Goal: Communication & Community: Answer question/provide support

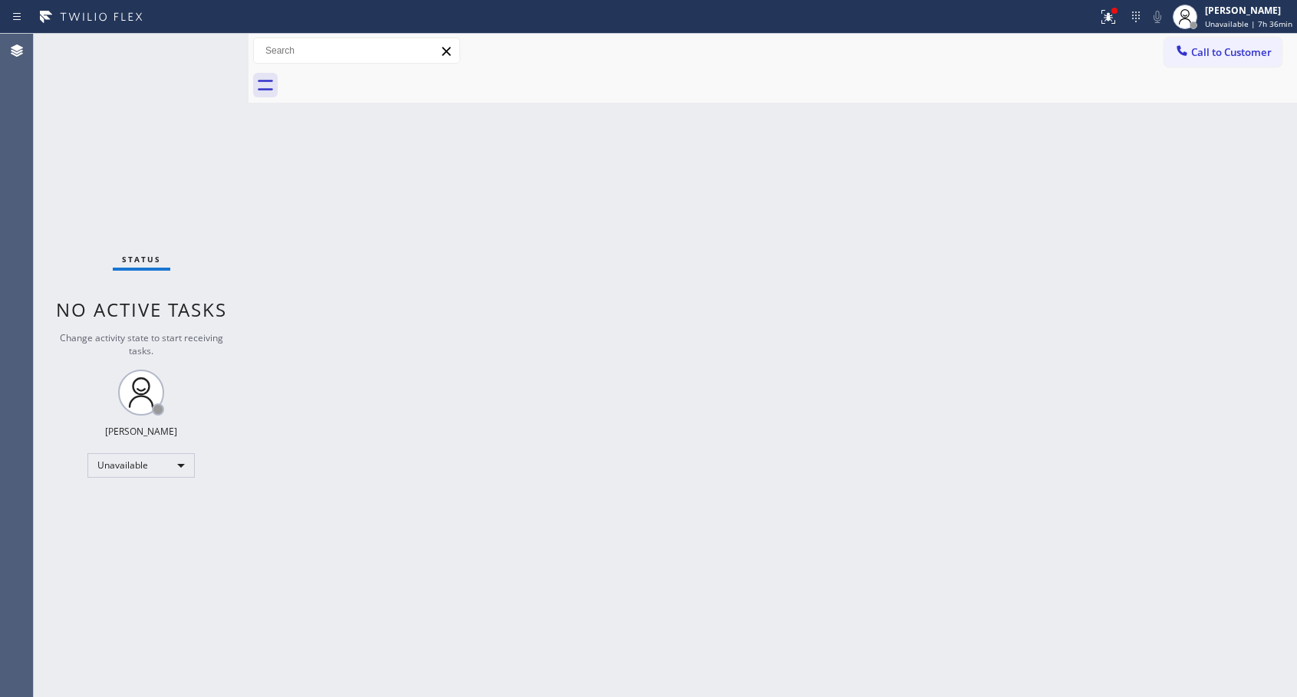
click at [1214, 54] on span "Call to Customer" at bounding box center [1231, 52] width 81 height 14
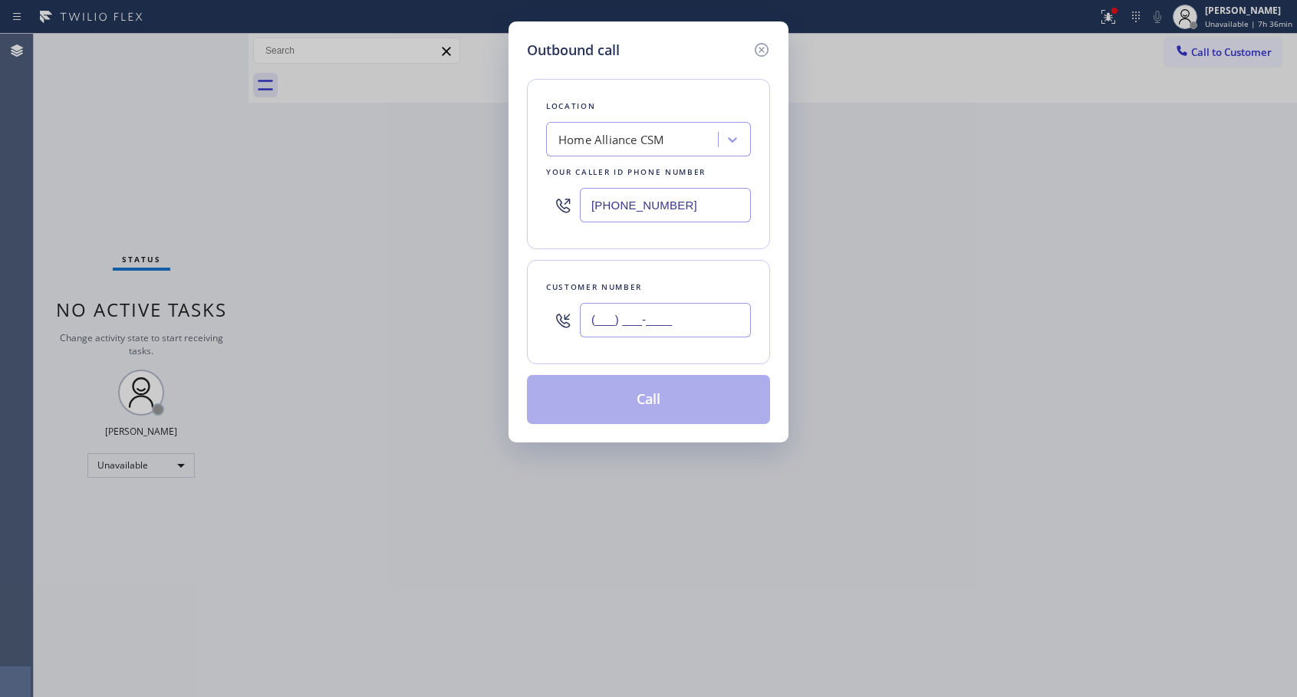
click at [731, 324] on input "(___) ___-____" at bounding box center [665, 320] width 171 height 35
paste input "281) 216-5148"
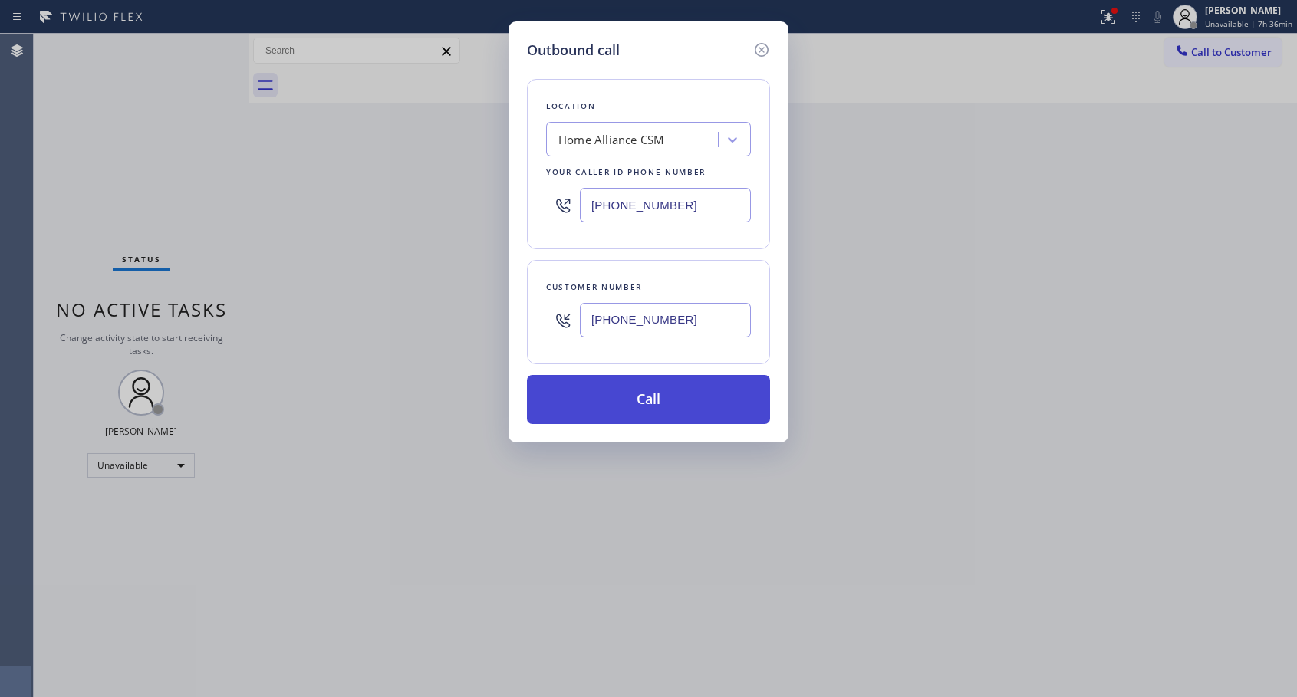
type input "[PHONE_NUMBER]"
click at [643, 406] on button "Call" at bounding box center [648, 399] width 243 height 49
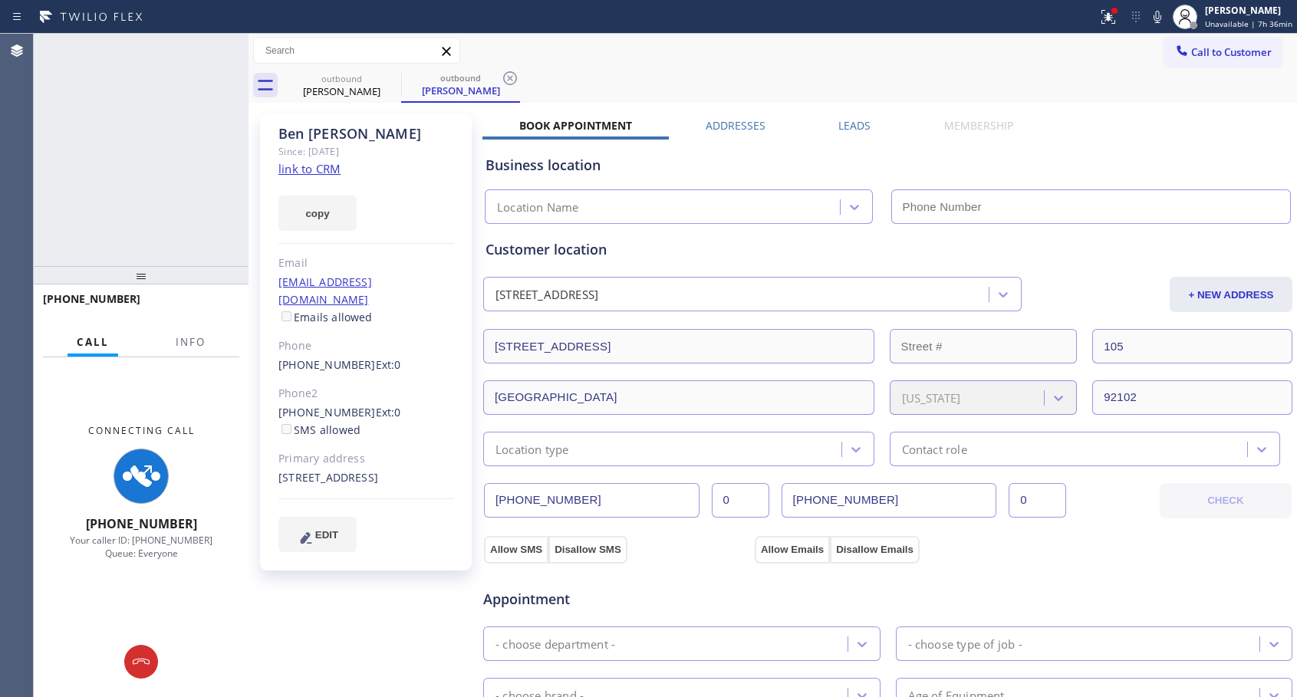
type input "[PHONE_NUMBER]"
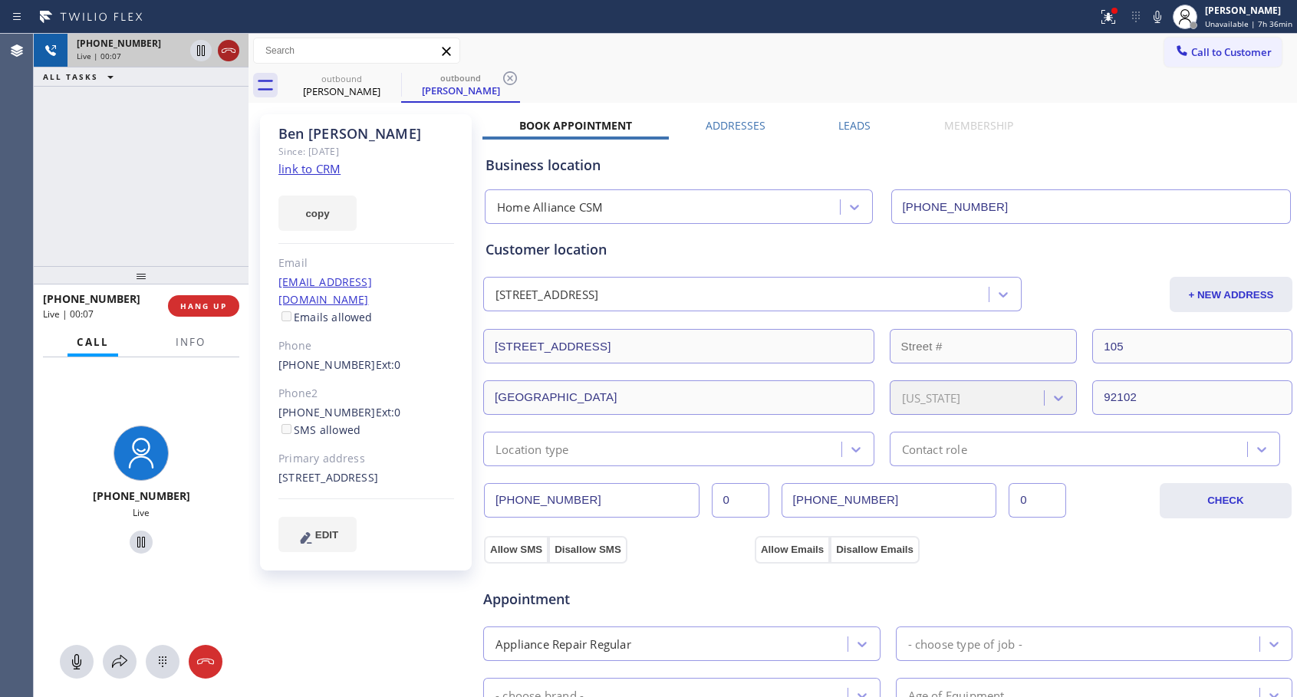
click at [229, 55] on icon at bounding box center [228, 50] width 18 height 18
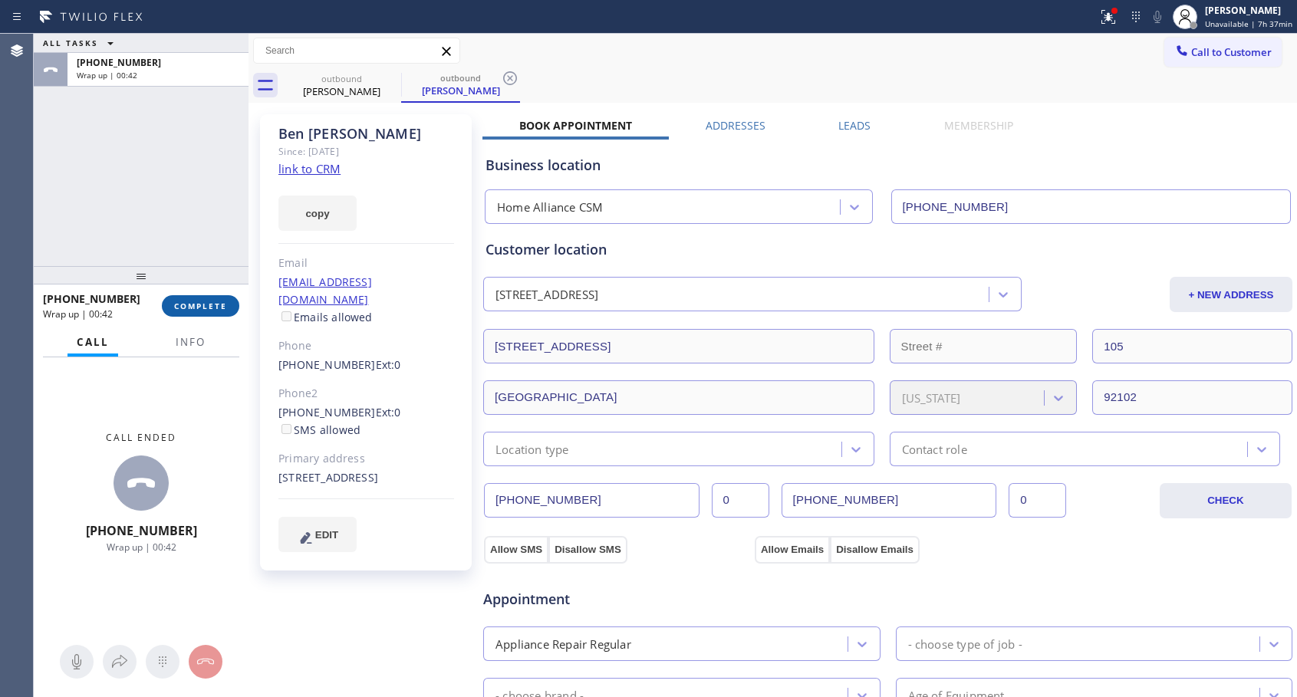
click at [199, 303] on span "COMPLETE" at bounding box center [200, 306] width 53 height 11
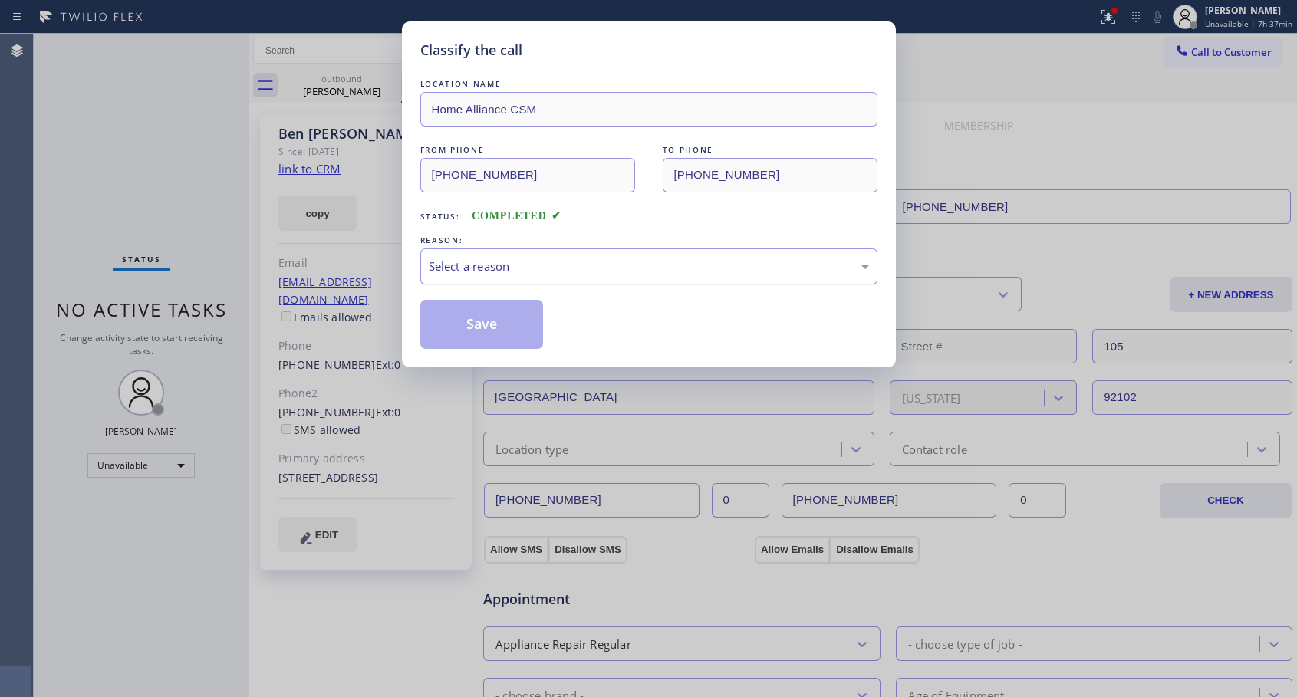
drag, startPoint x: 642, startPoint y: 243, endPoint x: 642, endPoint y: 252, distance: 8.4
click at [642, 245] on div "REASON:" at bounding box center [648, 240] width 457 height 16
click at [642, 255] on div "Select a reason" at bounding box center [648, 266] width 457 height 36
click at [488, 331] on button "Save" at bounding box center [481, 324] width 123 height 49
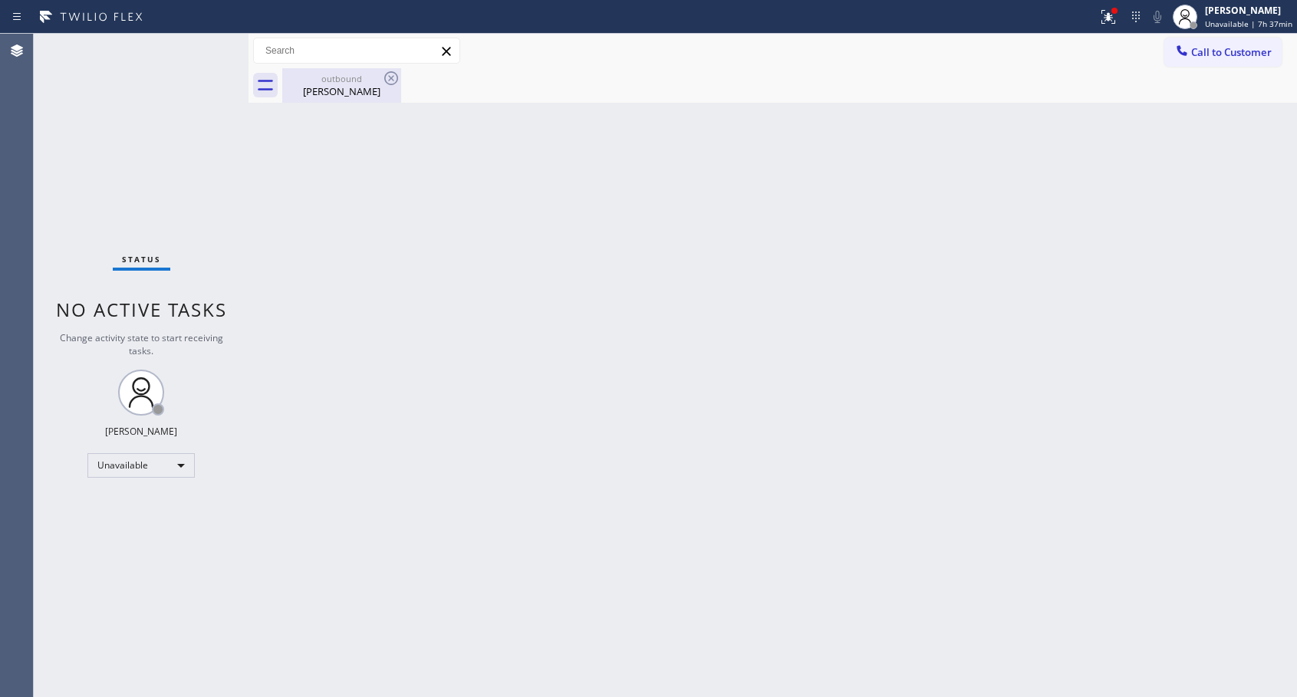
click at [333, 97] on div "[PERSON_NAME]" at bounding box center [342, 91] width 116 height 14
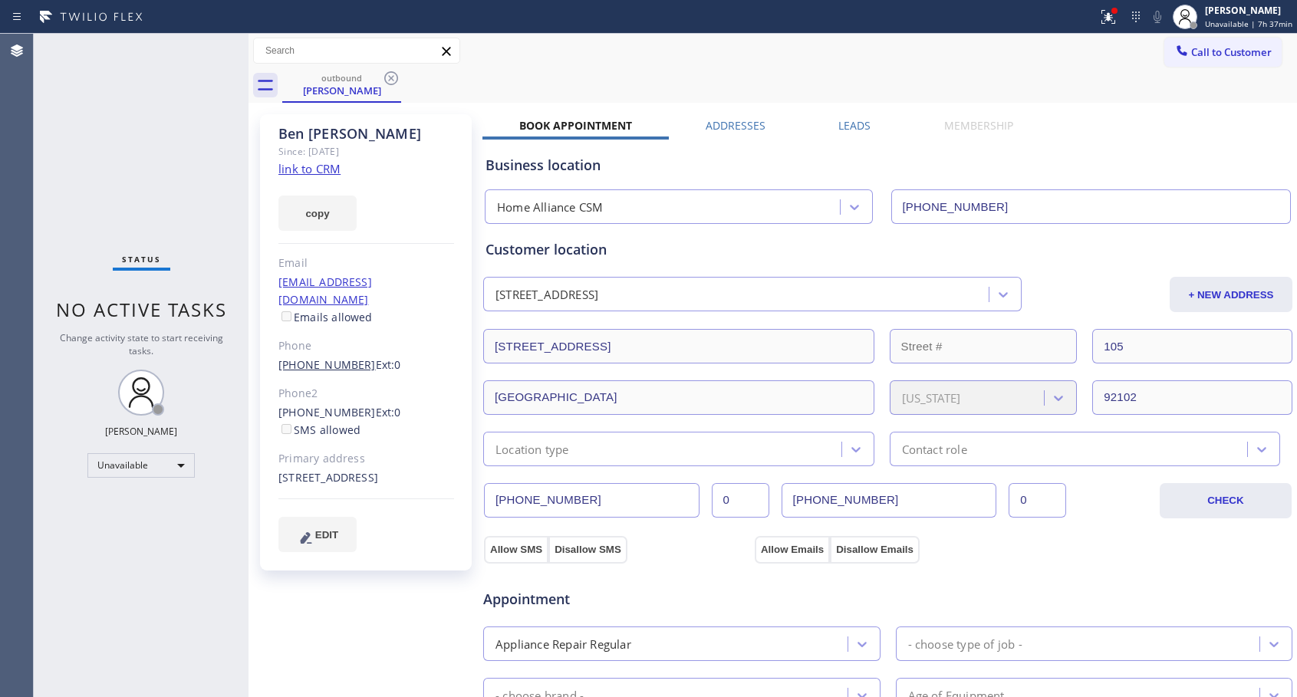
click at [331, 357] on link "[PHONE_NUMBER]" at bounding box center [326, 364] width 97 height 15
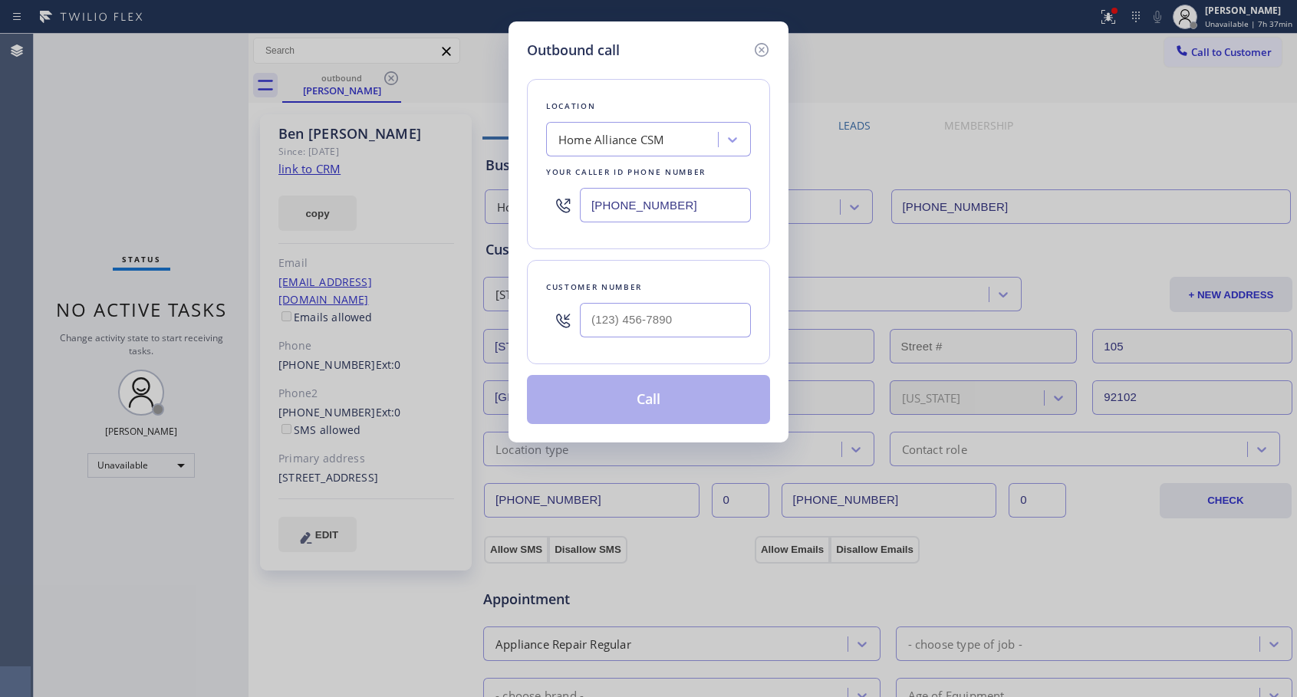
type input "[PHONE_NUMBER]"
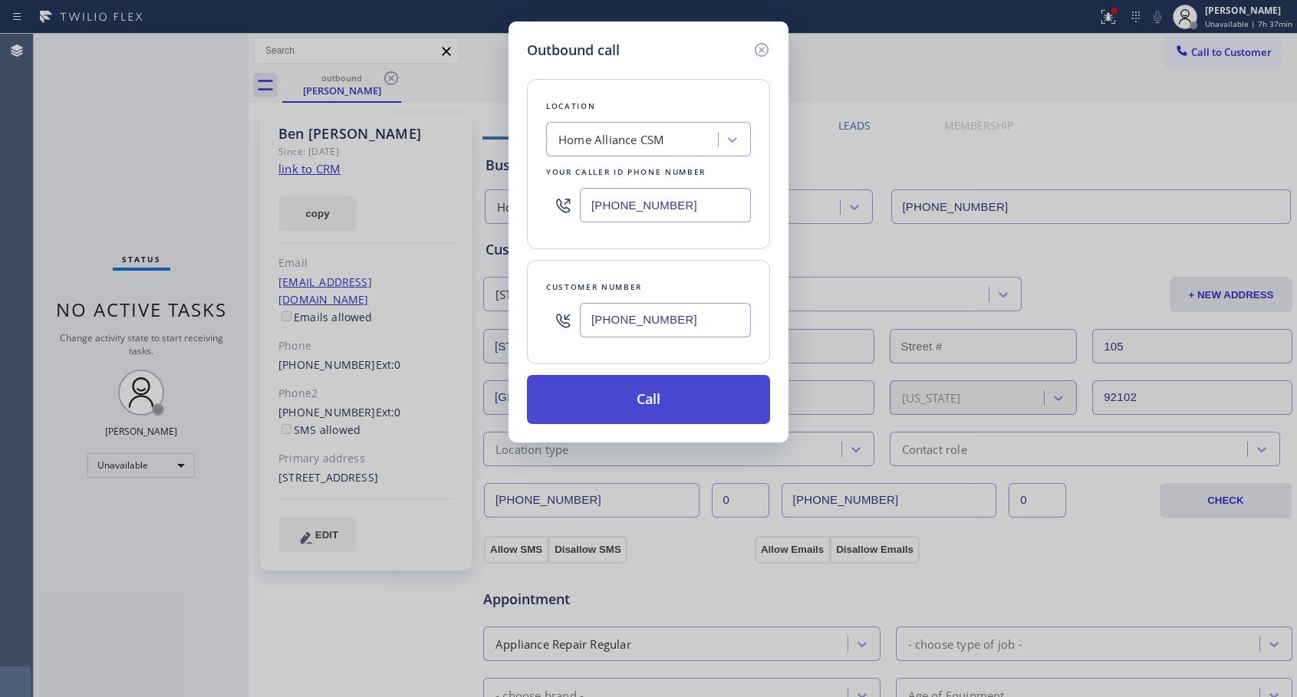
click at [639, 406] on button "Call" at bounding box center [648, 399] width 243 height 49
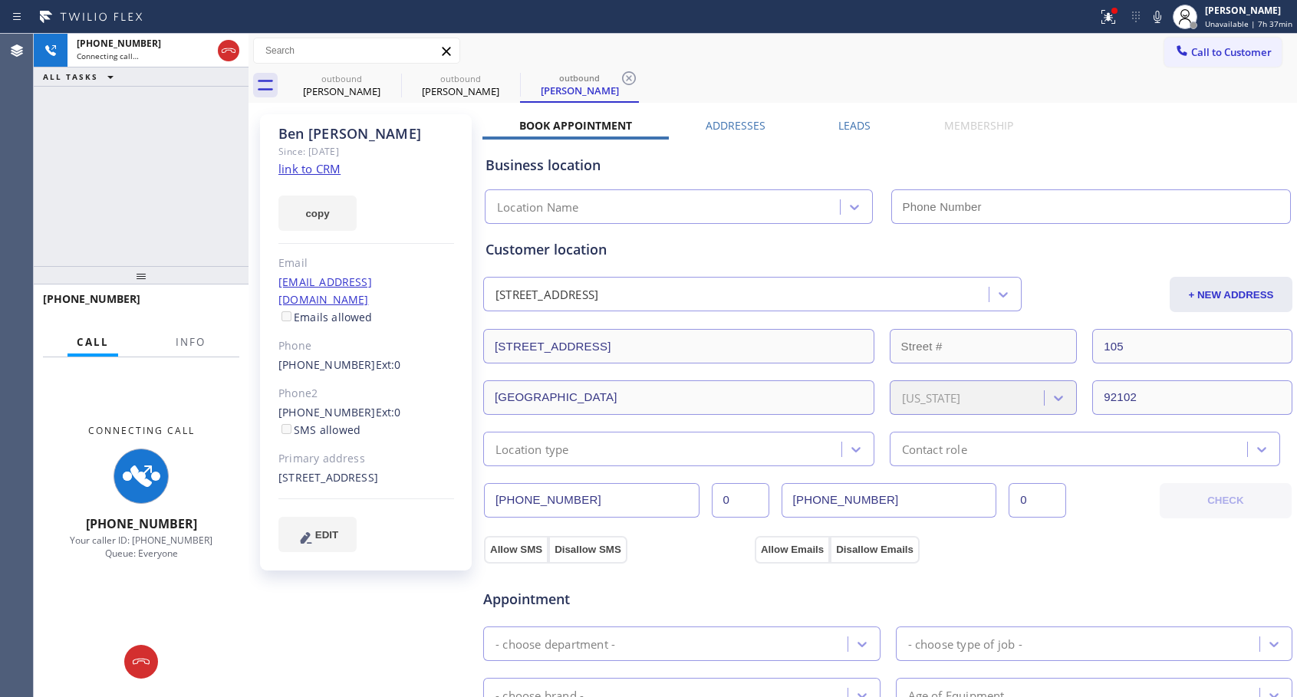
type input "[PHONE_NUMBER]"
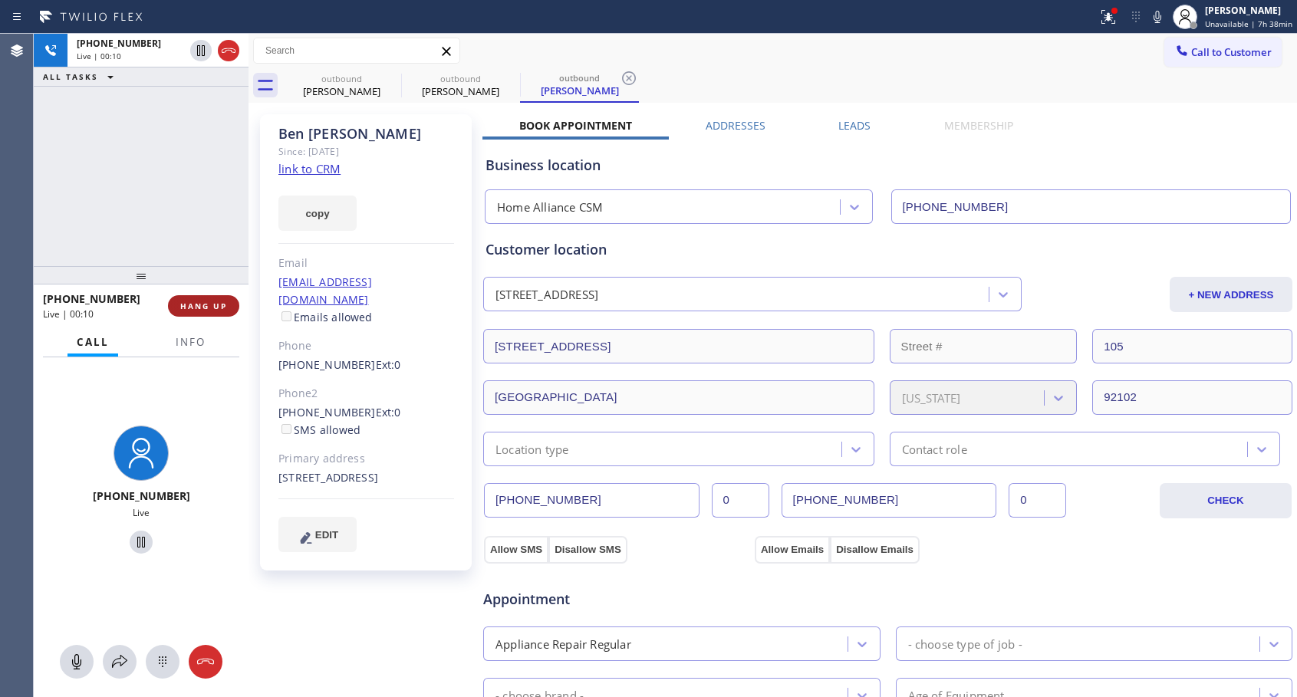
click at [208, 304] on span "HANG UP" at bounding box center [203, 306] width 47 height 11
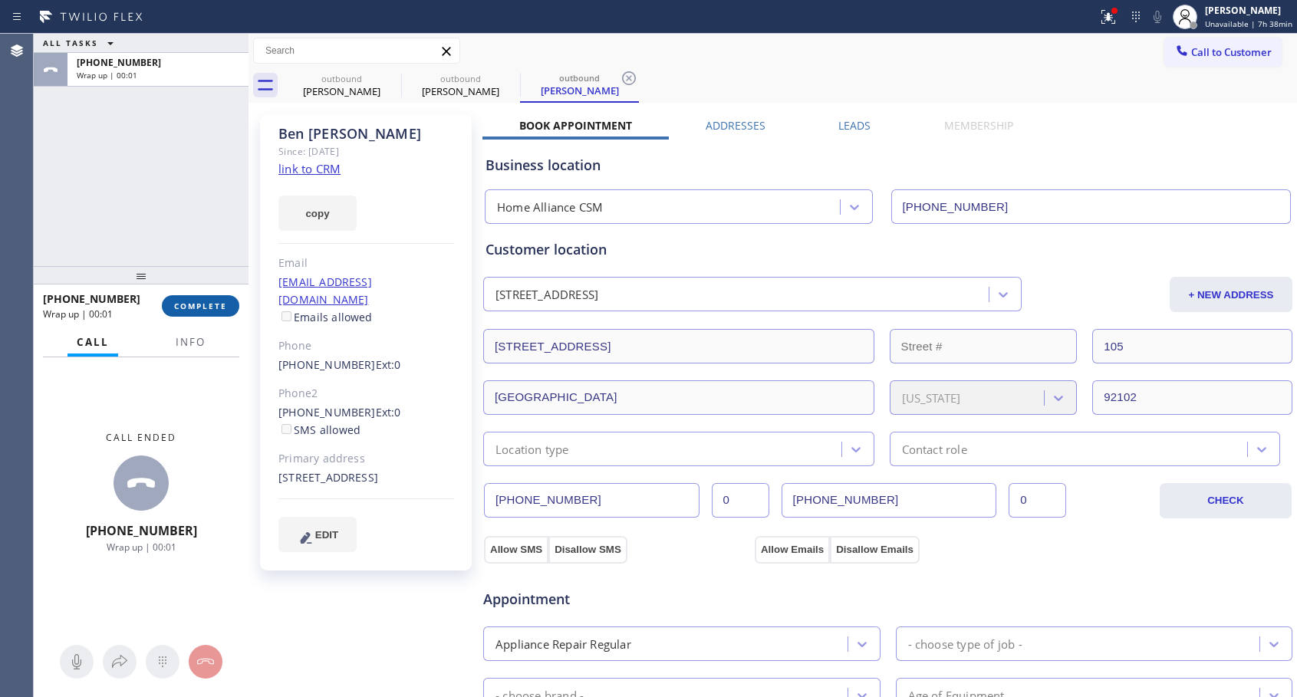
click at [208, 304] on span "COMPLETE" at bounding box center [200, 306] width 53 height 11
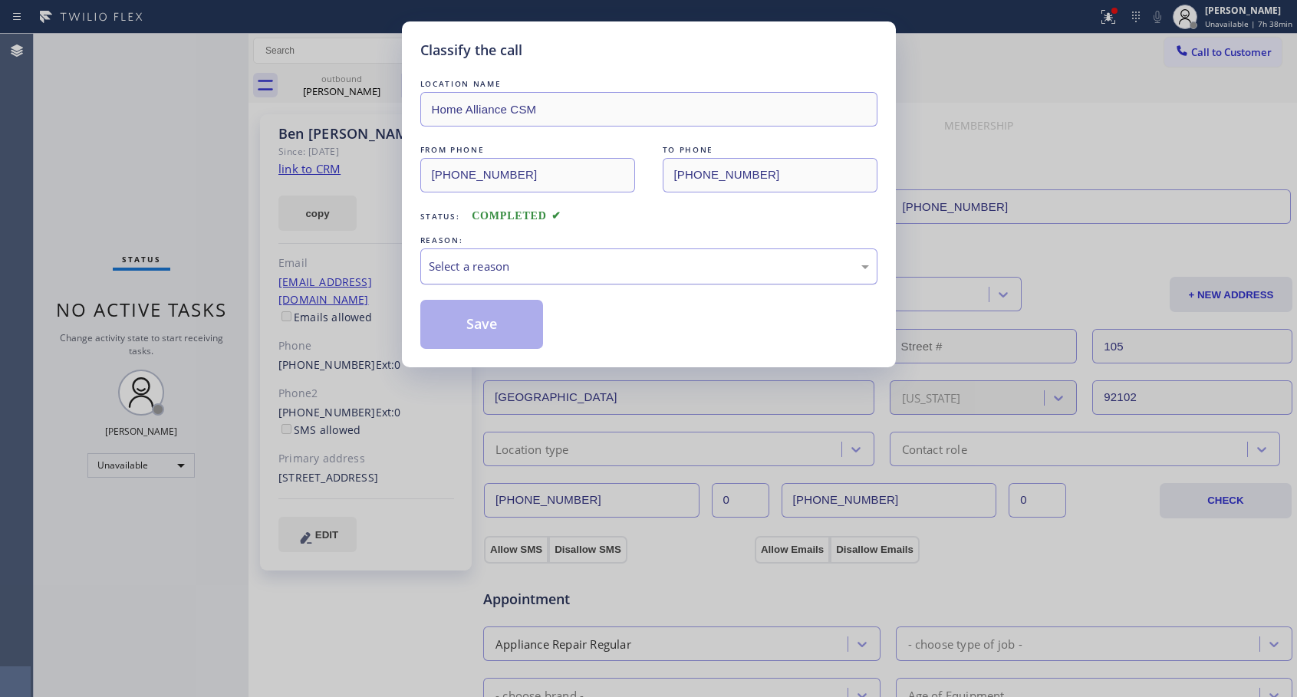
click at [604, 263] on div "Select a reason" at bounding box center [649, 267] width 440 height 18
click at [475, 319] on button "Save" at bounding box center [481, 324] width 123 height 49
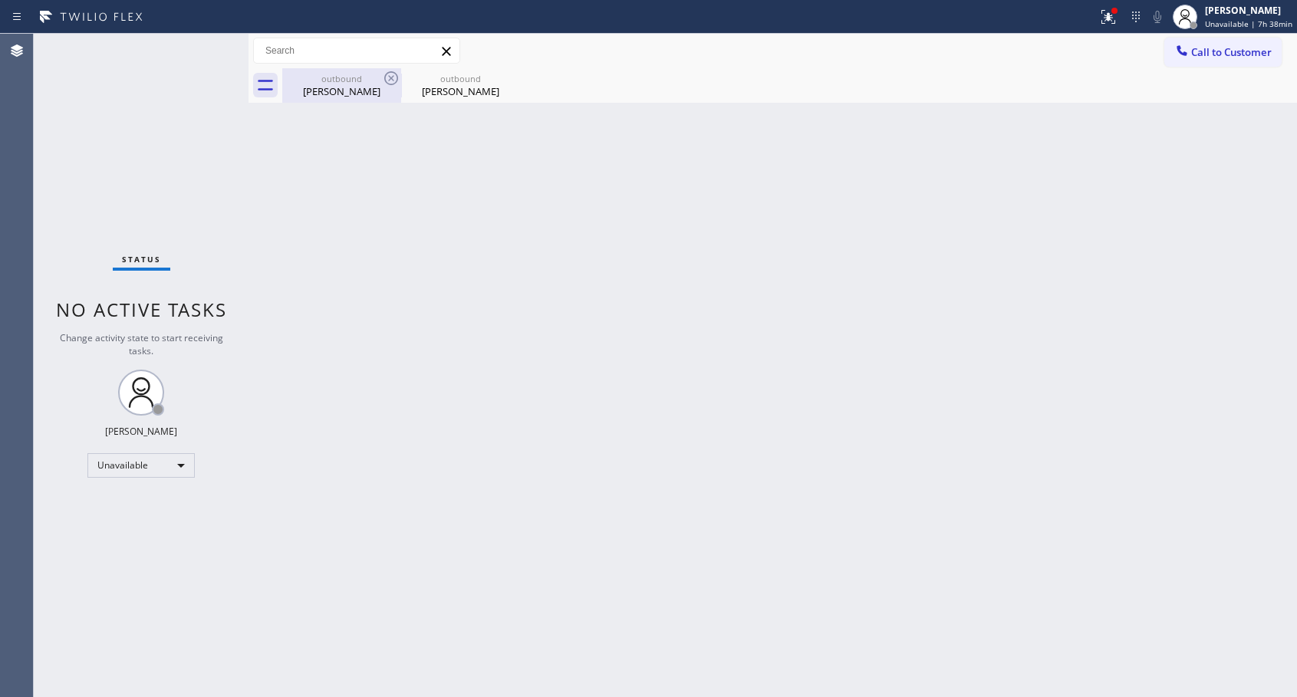
click at [325, 94] on div "[PERSON_NAME]" at bounding box center [342, 91] width 116 height 14
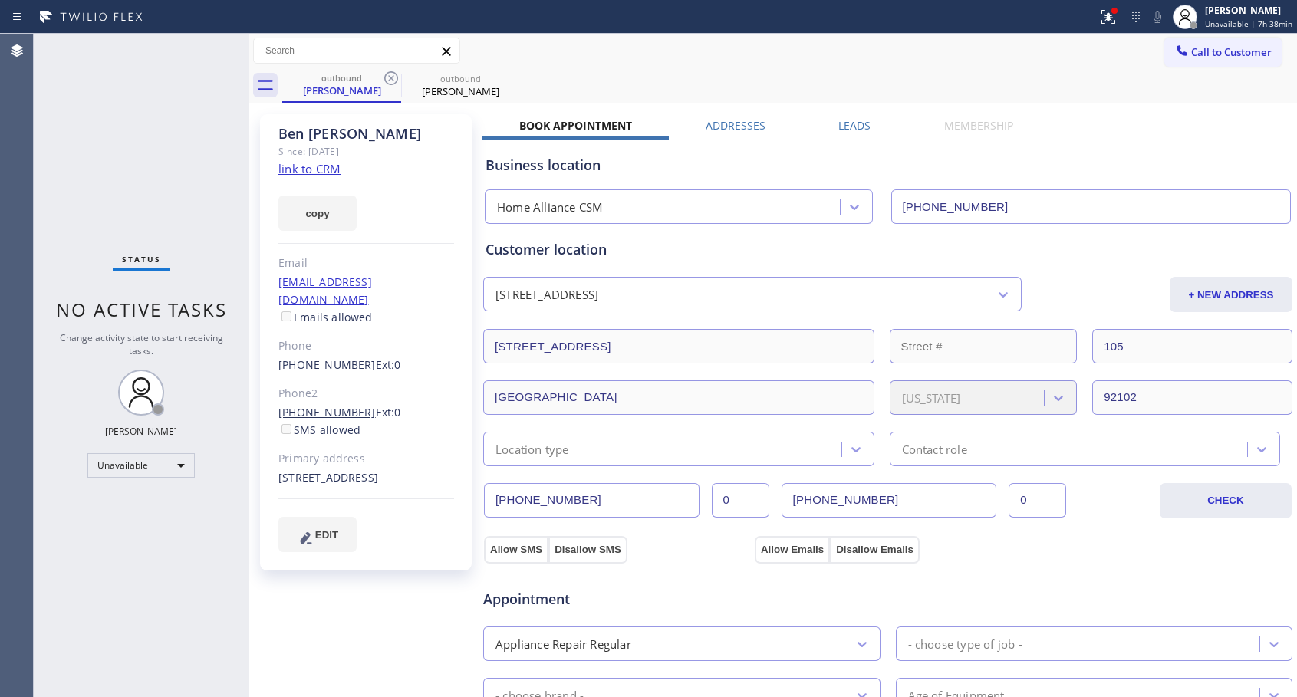
click at [314, 405] on link "[PHONE_NUMBER]" at bounding box center [326, 412] width 97 height 15
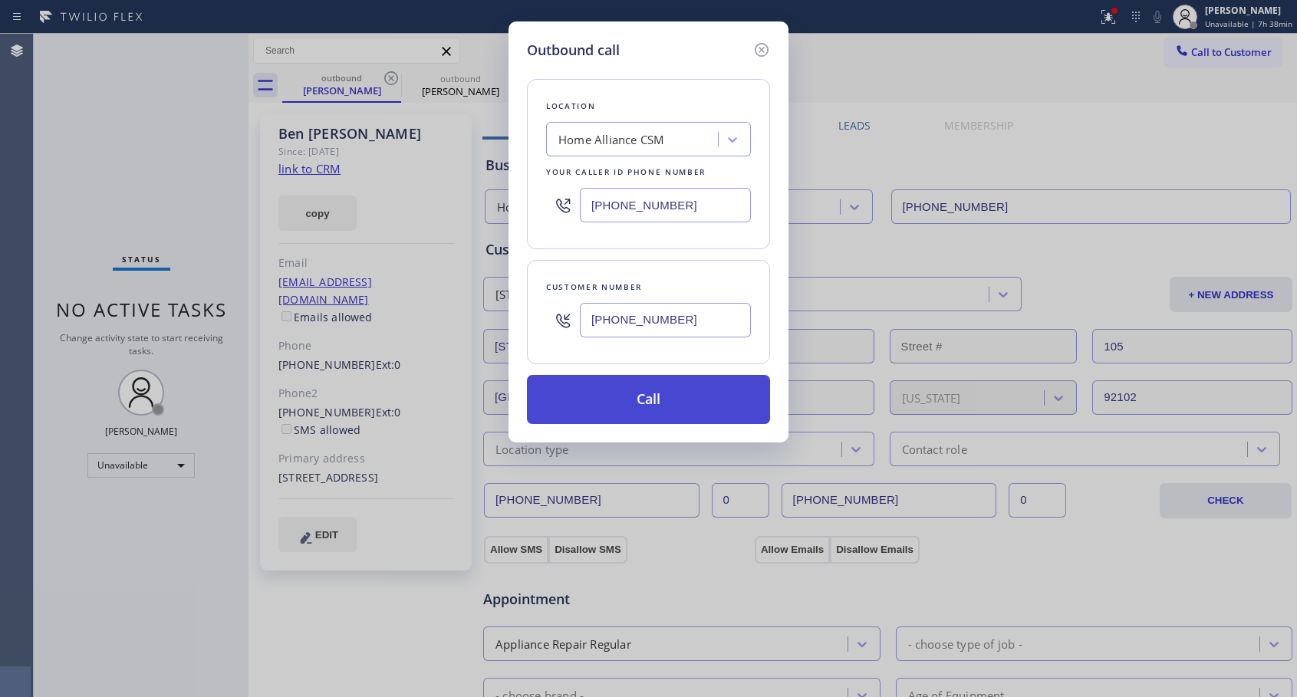
click at [627, 399] on button "Call" at bounding box center [648, 399] width 243 height 49
type input "[PHONE_NUMBER]"
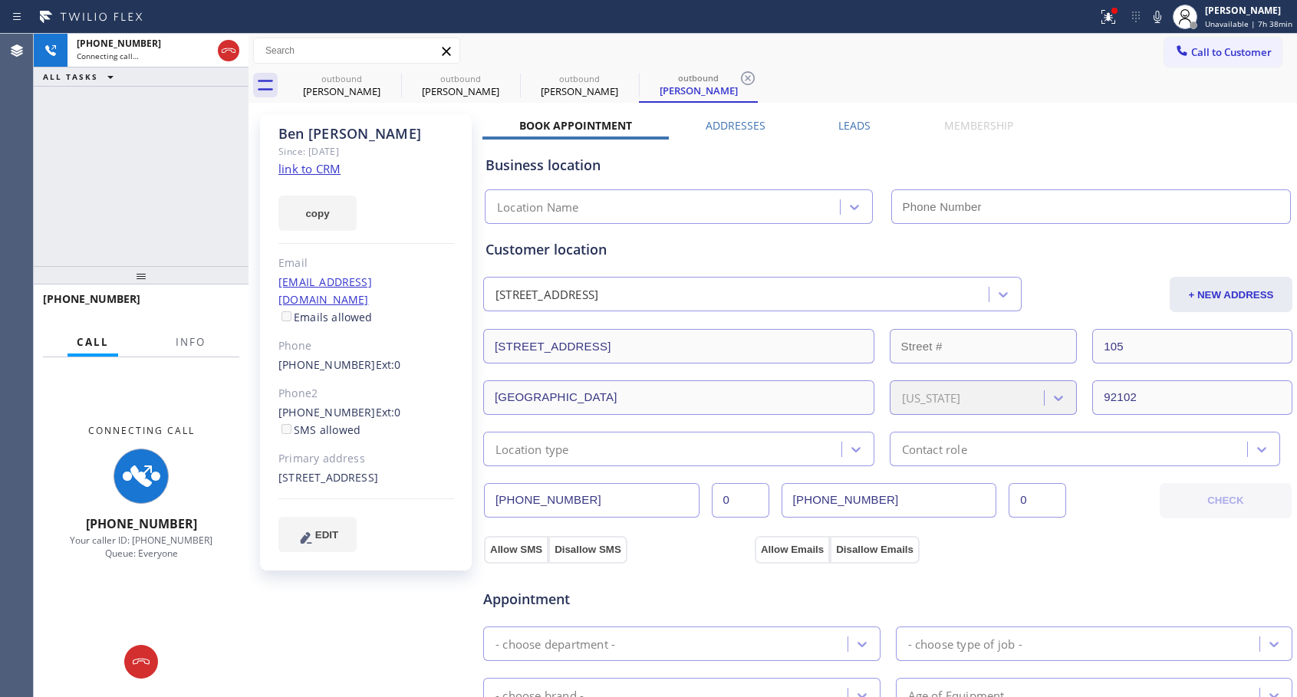
type input "[PHONE_NUMBER]"
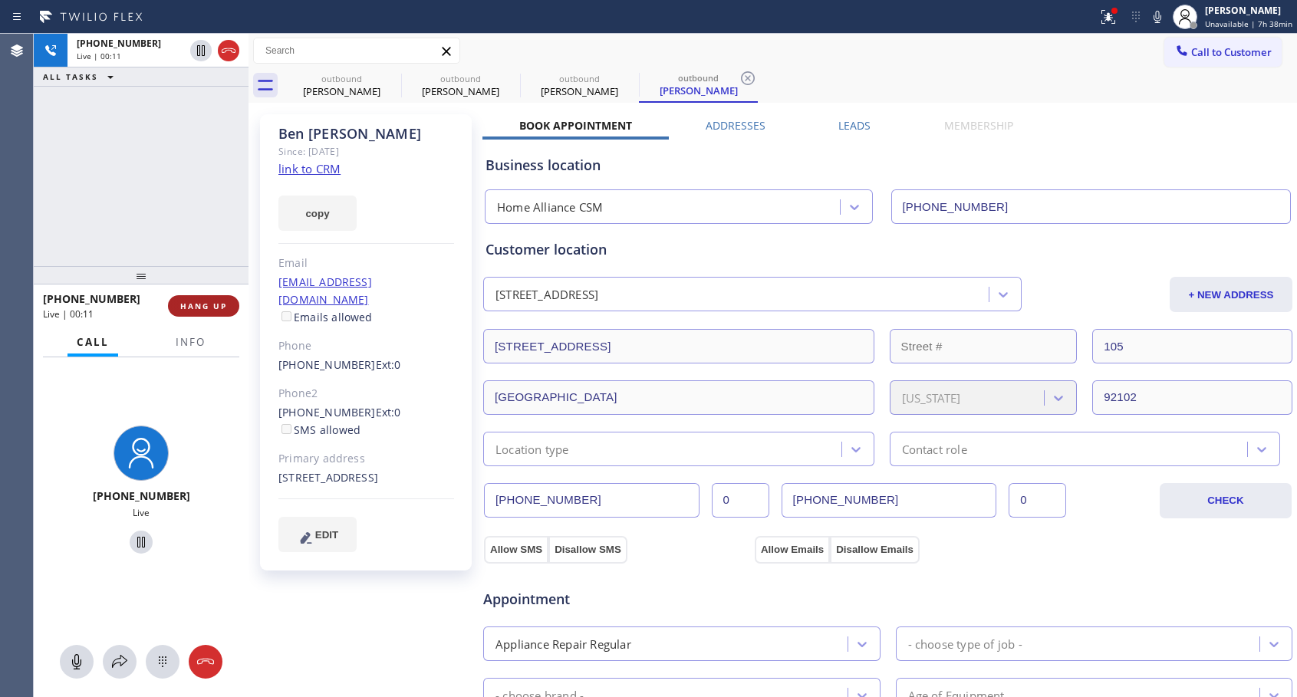
click at [219, 301] on span "HANG UP" at bounding box center [203, 306] width 47 height 11
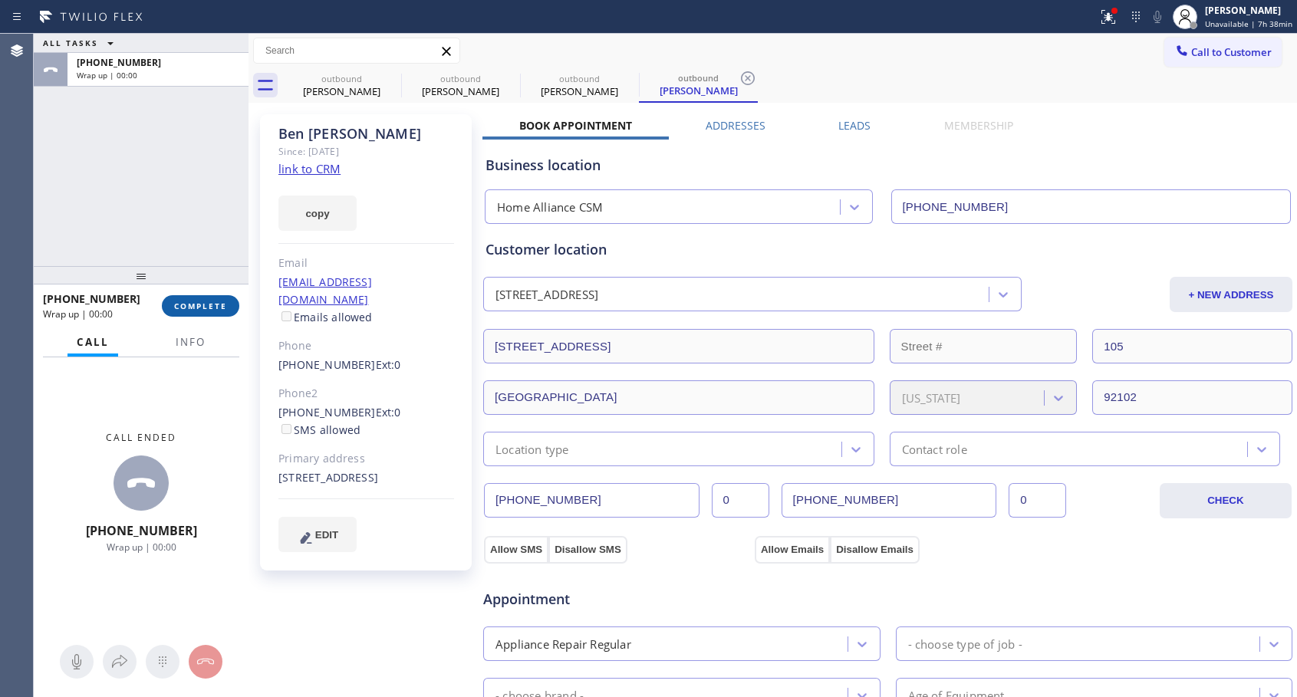
click at [220, 301] on span "COMPLETE" at bounding box center [200, 306] width 53 height 11
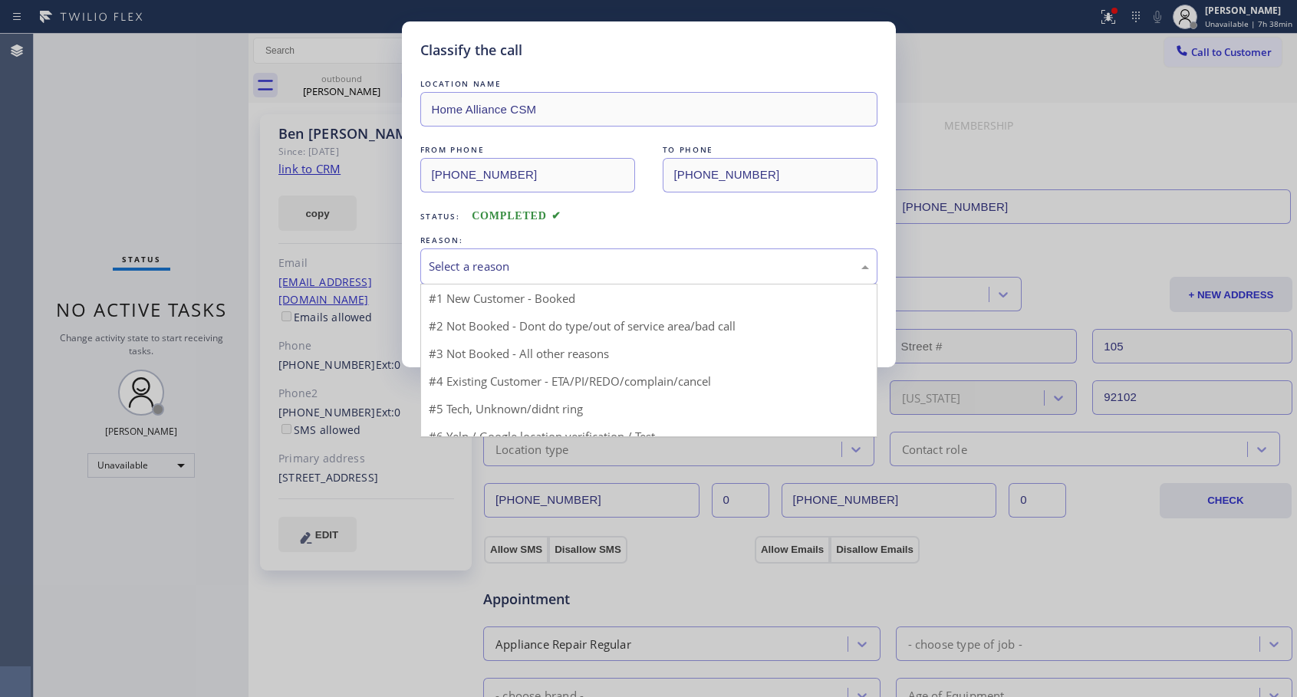
click at [561, 261] on div "Select a reason" at bounding box center [649, 267] width 440 height 18
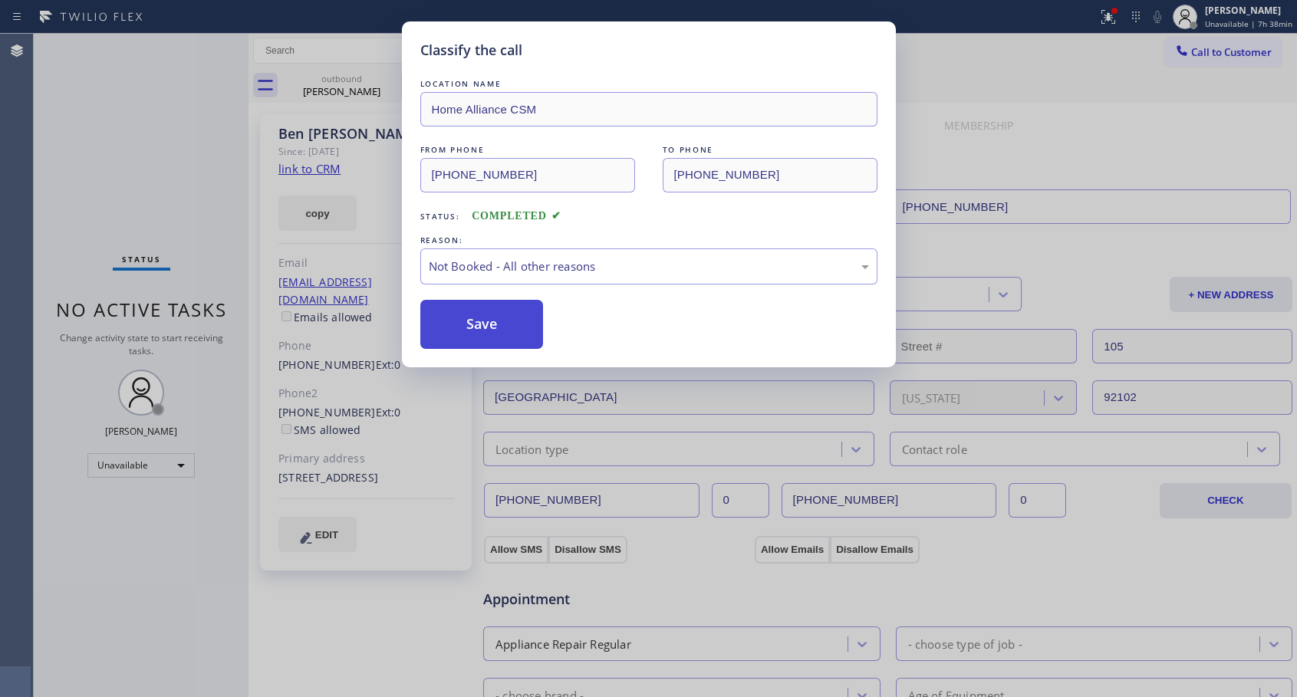
click at [471, 330] on button "Save" at bounding box center [481, 324] width 123 height 49
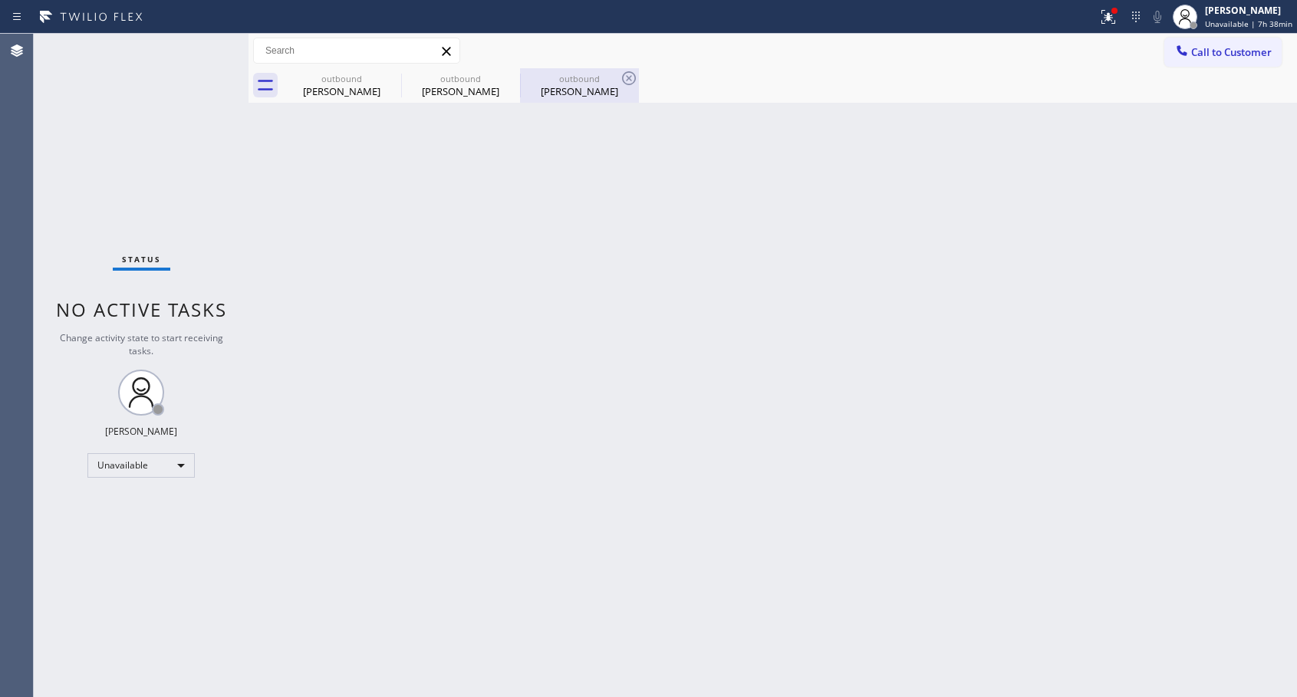
click at [587, 85] on div "[PERSON_NAME]" at bounding box center [579, 91] width 116 height 14
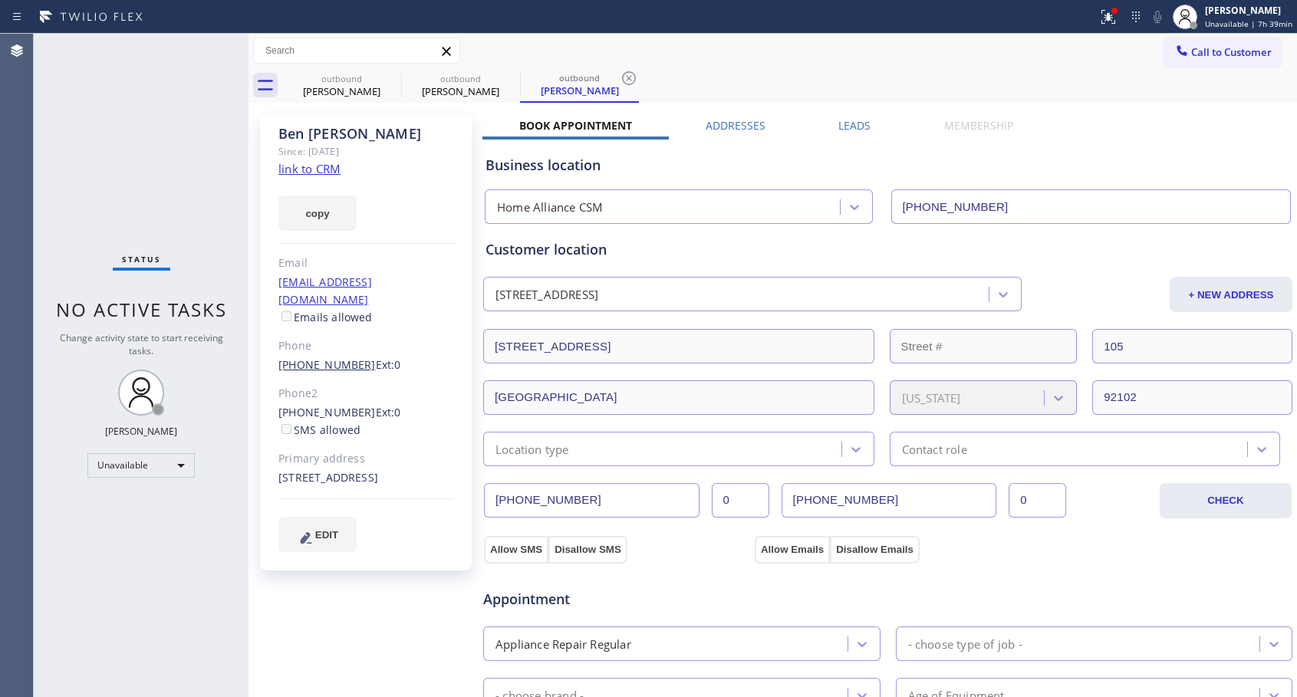
click at [317, 357] on link "[PHONE_NUMBER]" at bounding box center [326, 364] width 97 height 15
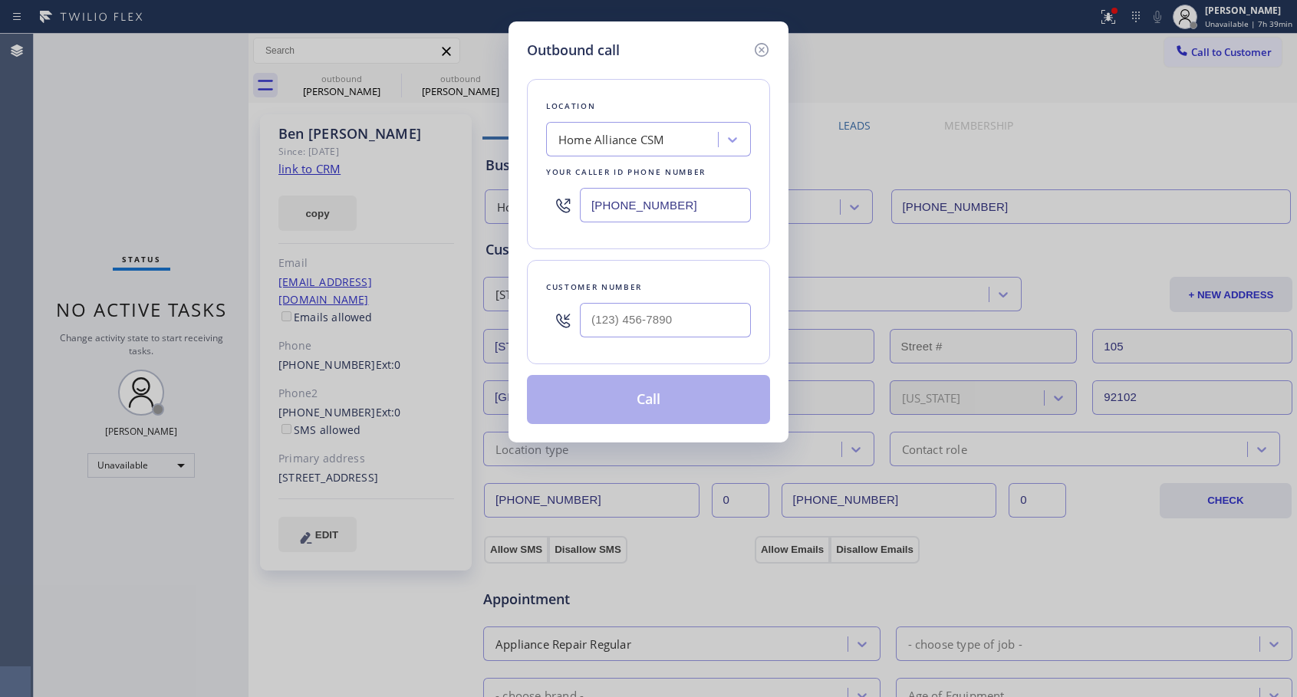
type input "[PHONE_NUMBER]"
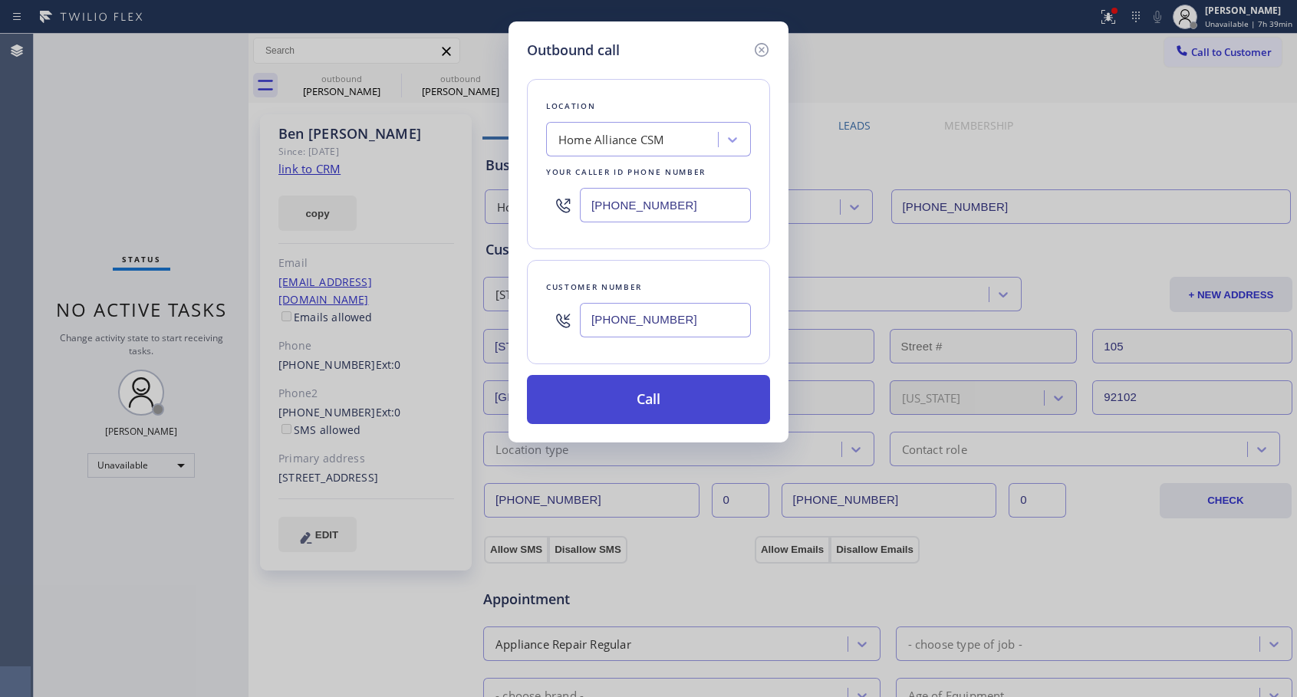
click at [657, 402] on button "Call" at bounding box center [648, 399] width 243 height 49
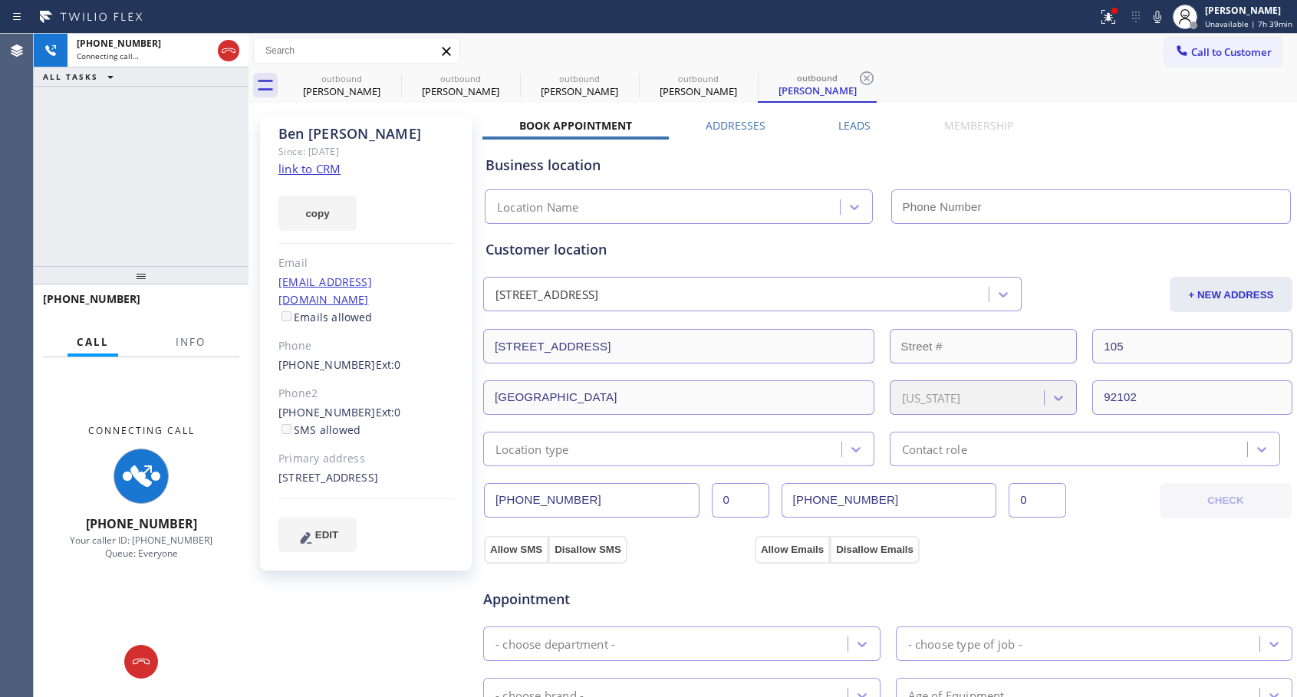
type input "[PHONE_NUMBER]"
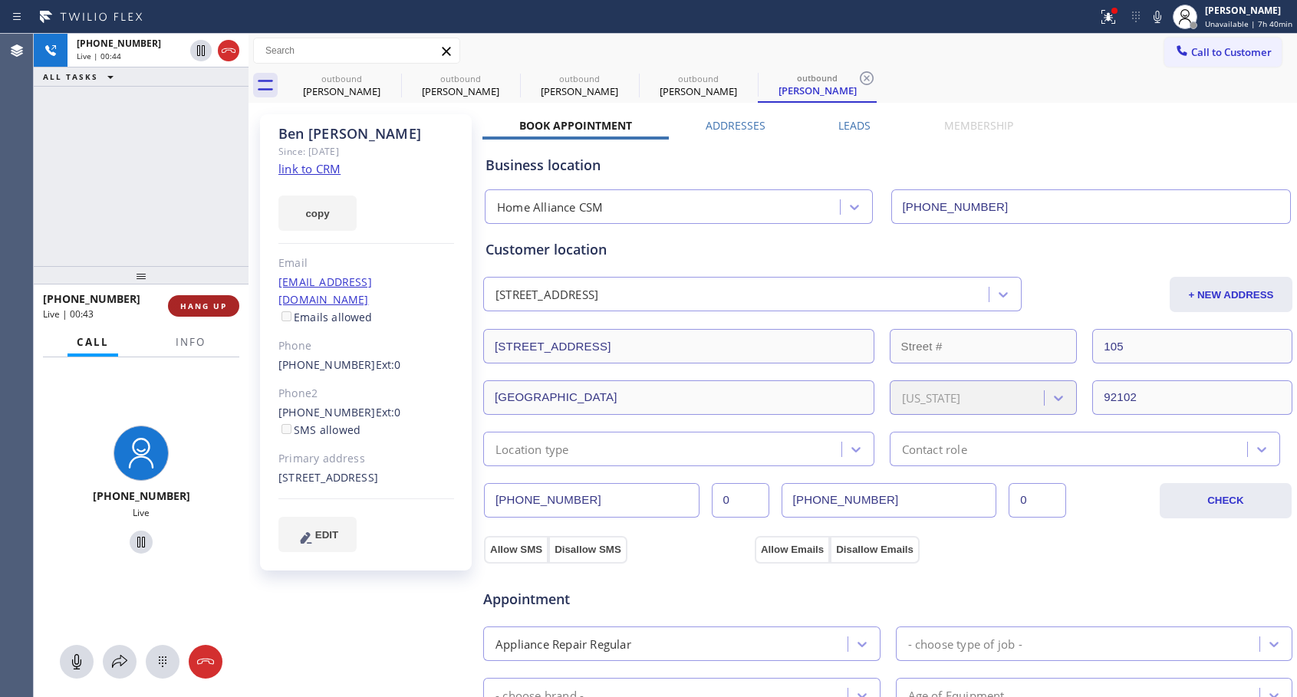
click at [207, 308] on span "HANG UP" at bounding box center [203, 306] width 47 height 11
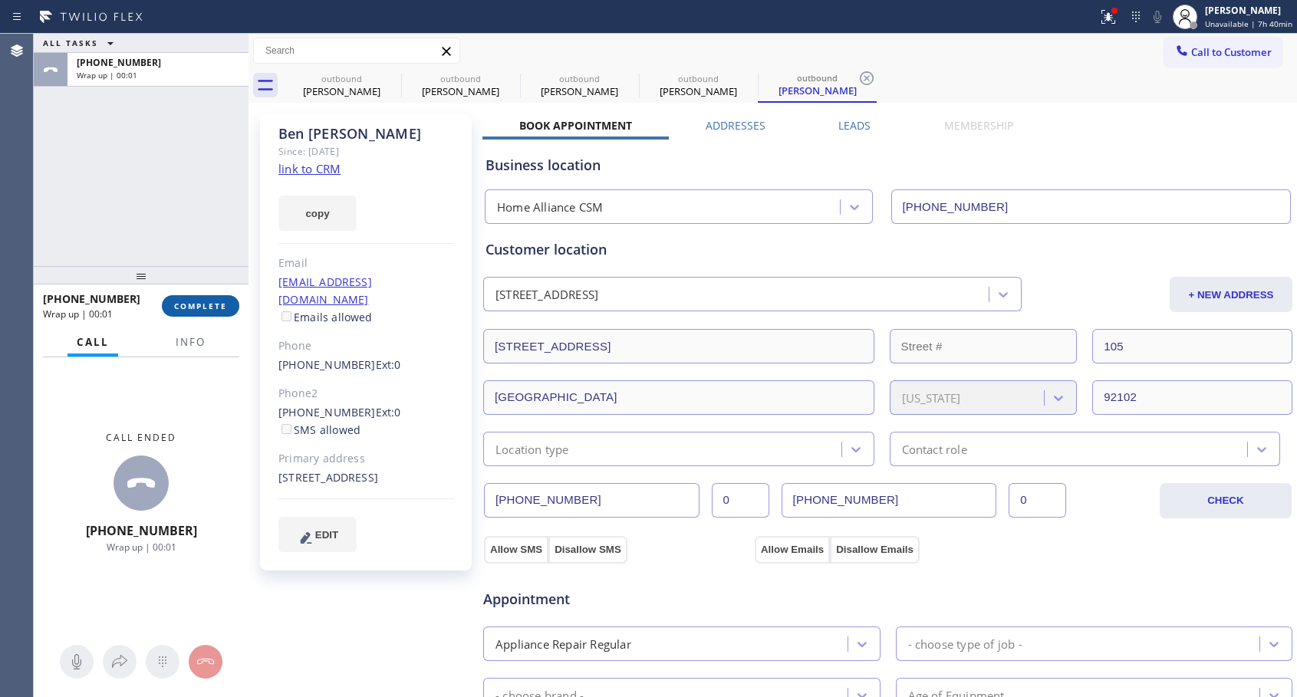
click at [207, 308] on span "COMPLETE" at bounding box center [200, 306] width 53 height 11
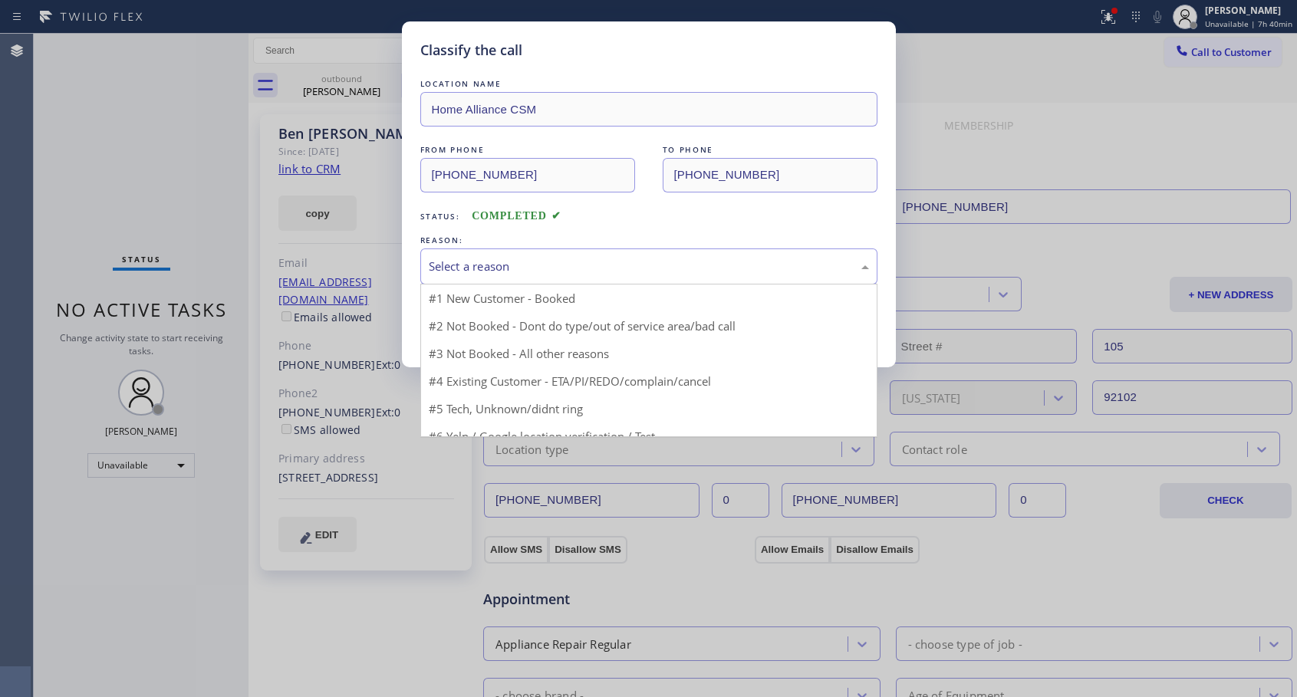
click at [507, 264] on div "Select a reason" at bounding box center [649, 267] width 440 height 18
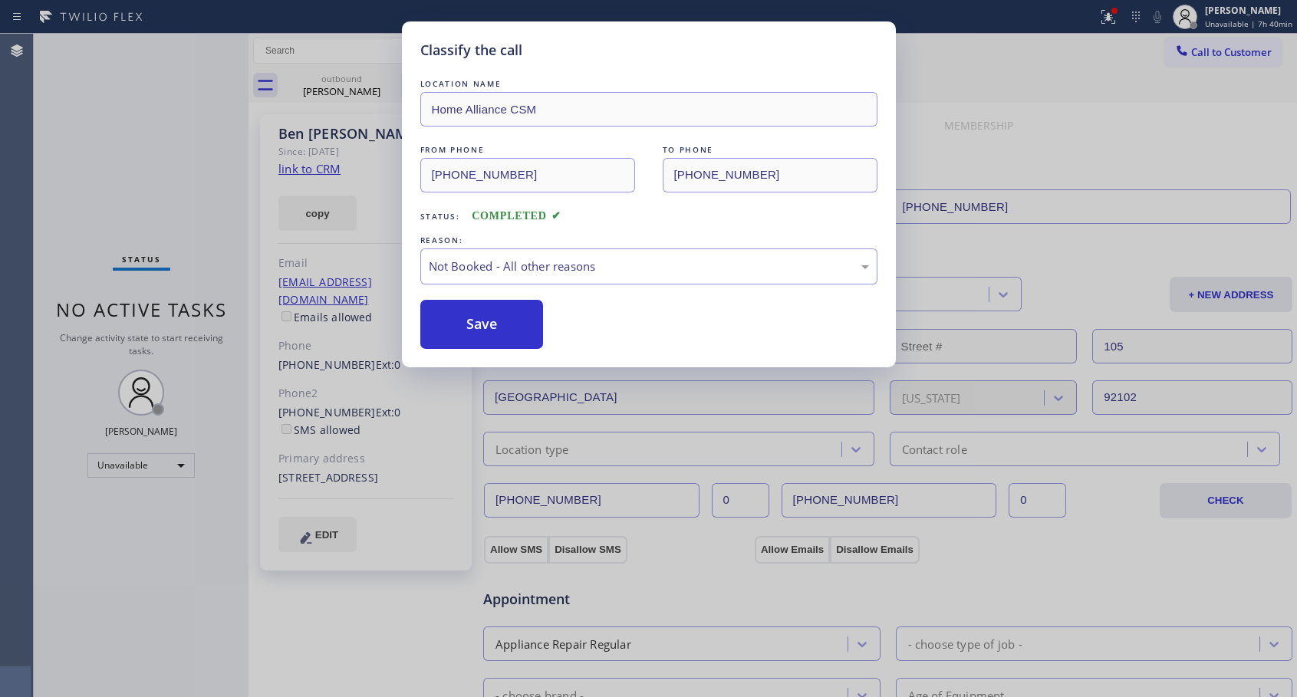
click at [470, 320] on button "Save" at bounding box center [481, 324] width 123 height 49
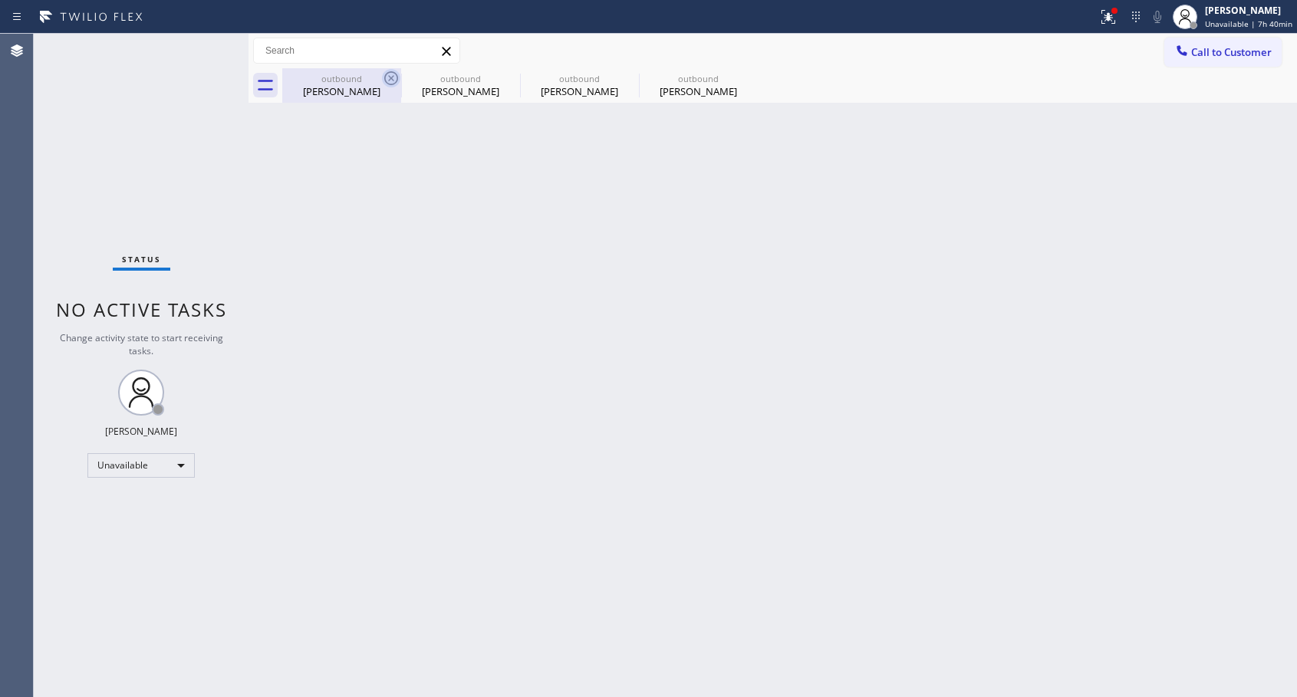
click at [386, 77] on icon at bounding box center [391, 78] width 18 height 18
click at [0, 0] on icon at bounding box center [0, 0] width 0 height 0
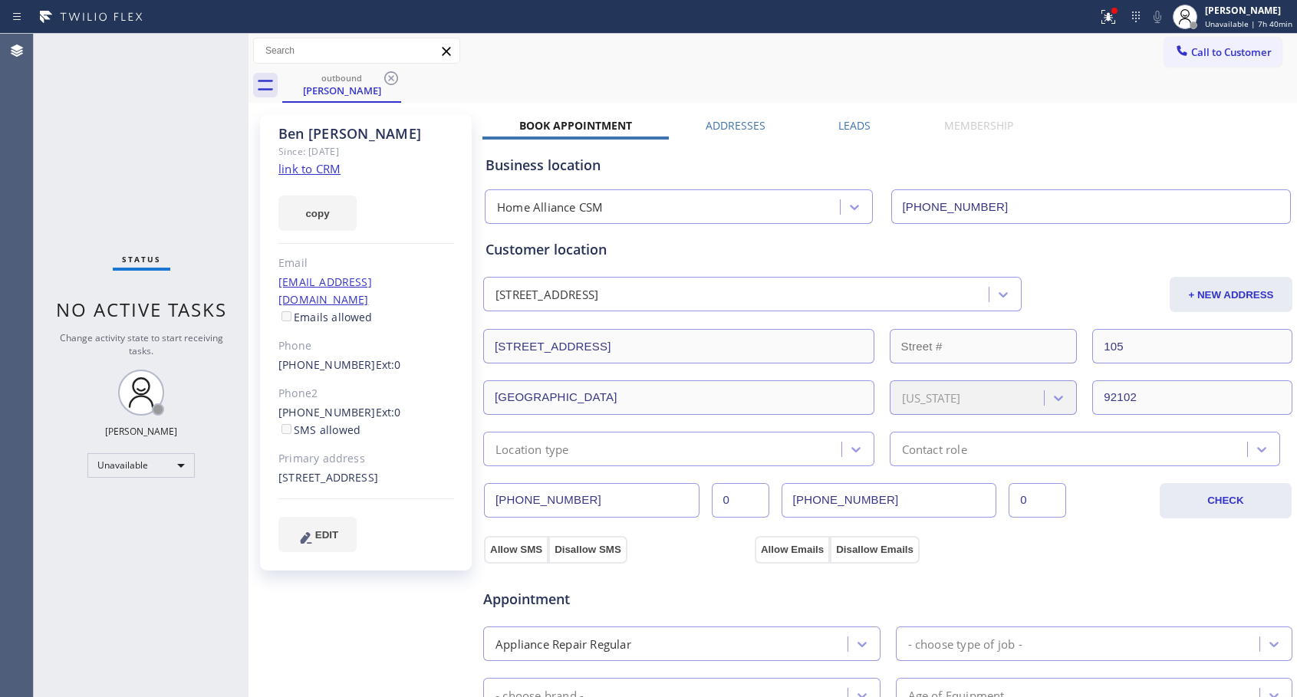
click at [386, 77] on icon at bounding box center [391, 78] width 18 height 18
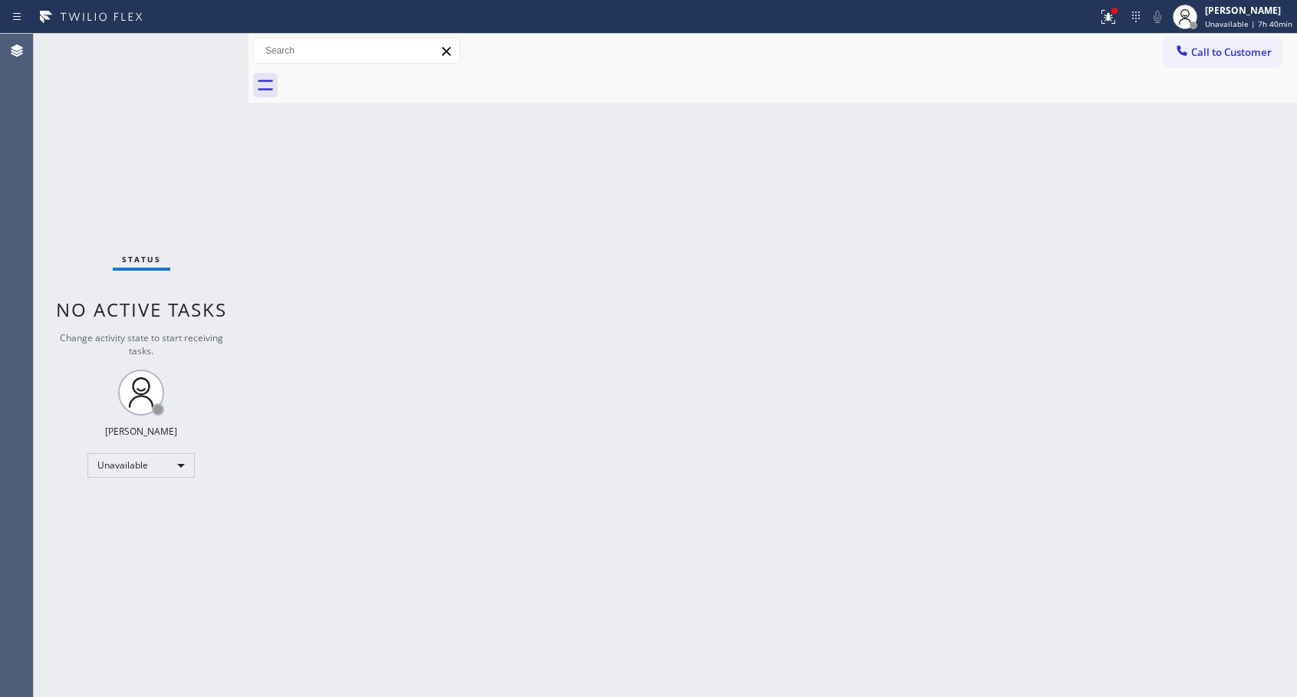
click at [386, 77] on div at bounding box center [789, 85] width 1015 height 35
drag, startPoint x: 1192, startPoint y: 54, endPoint x: 764, endPoint y: 212, distance: 455.9
click at [1192, 54] on span "Call to Customer" at bounding box center [1231, 52] width 81 height 14
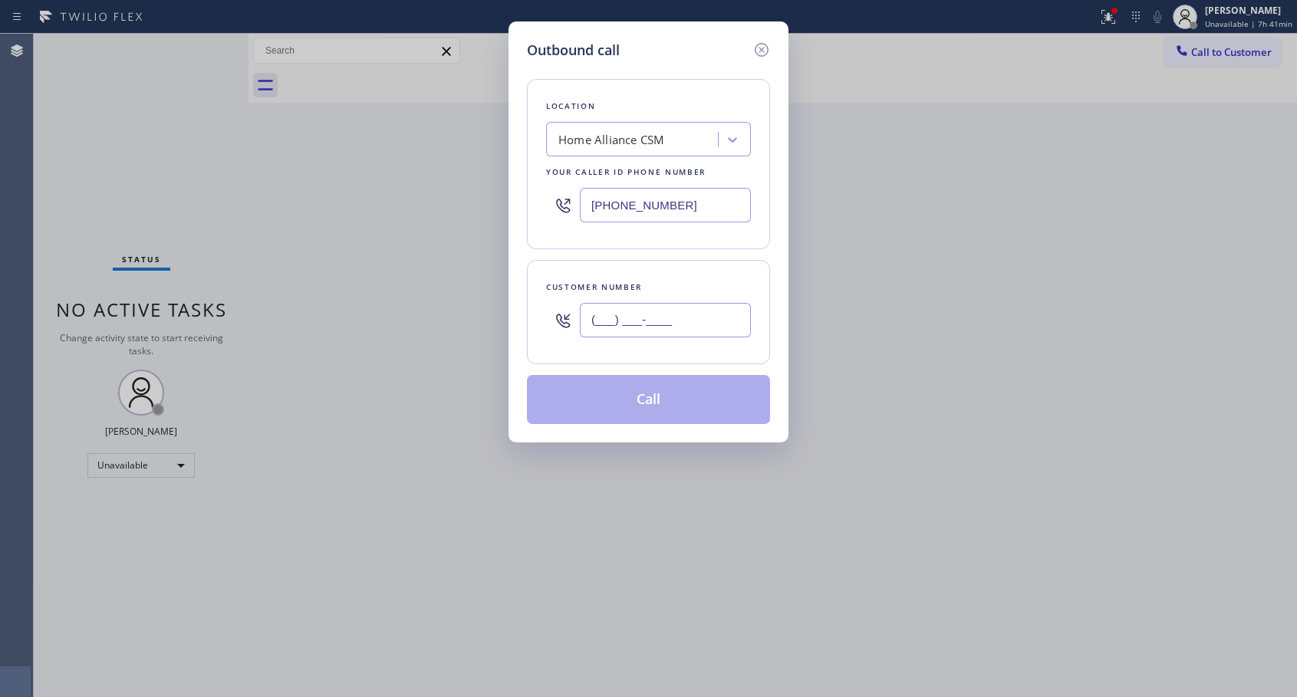
click at [644, 316] on input "(___) ___-____" at bounding box center [665, 320] width 171 height 35
paste input "310) 325-8208"
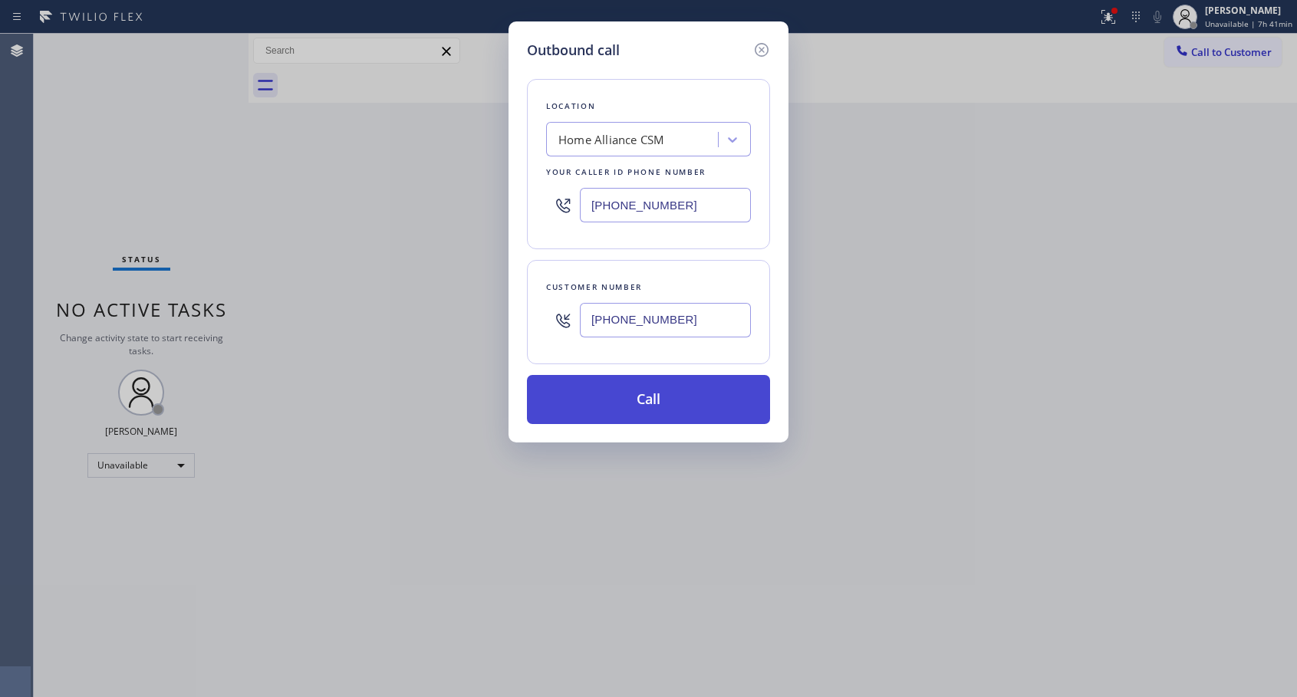
type input "[PHONE_NUMBER]"
click at [652, 402] on button "Call" at bounding box center [648, 399] width 243 height 49
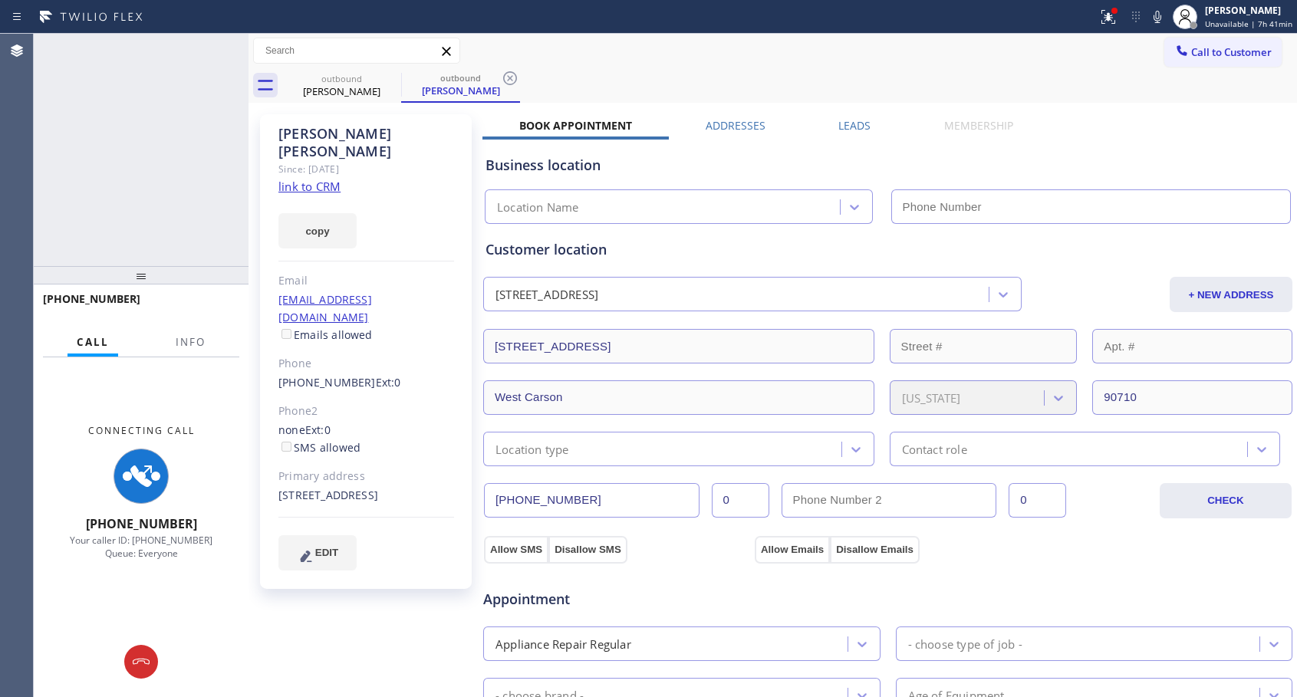
type input "[PHONE_NUMBER]"
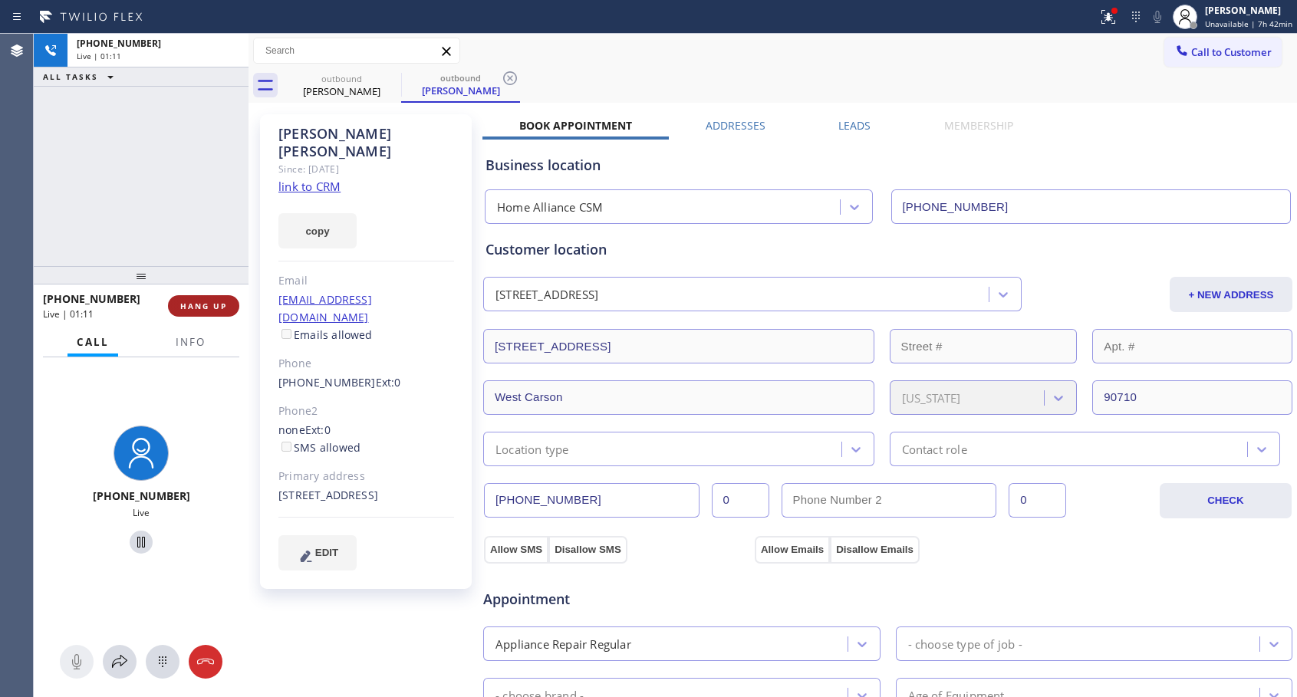
click at [204, 302] on span "HANG UP" at bounding box center [203, 306] width 47 height 11
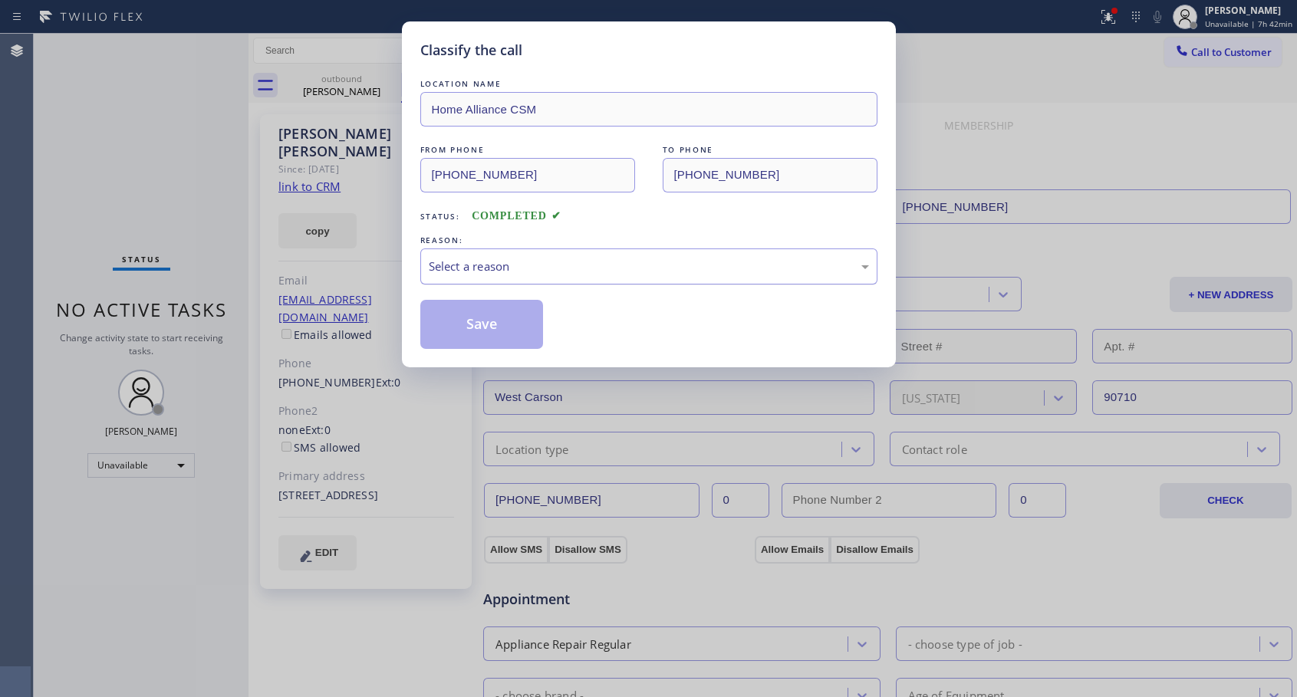
click at [481, 268] on div "Select a reason" at bounding box center [649, 267] width 440 height 18
click at [459, 327] on button "Save" at bounding box center [481, 324] width 123 height 49
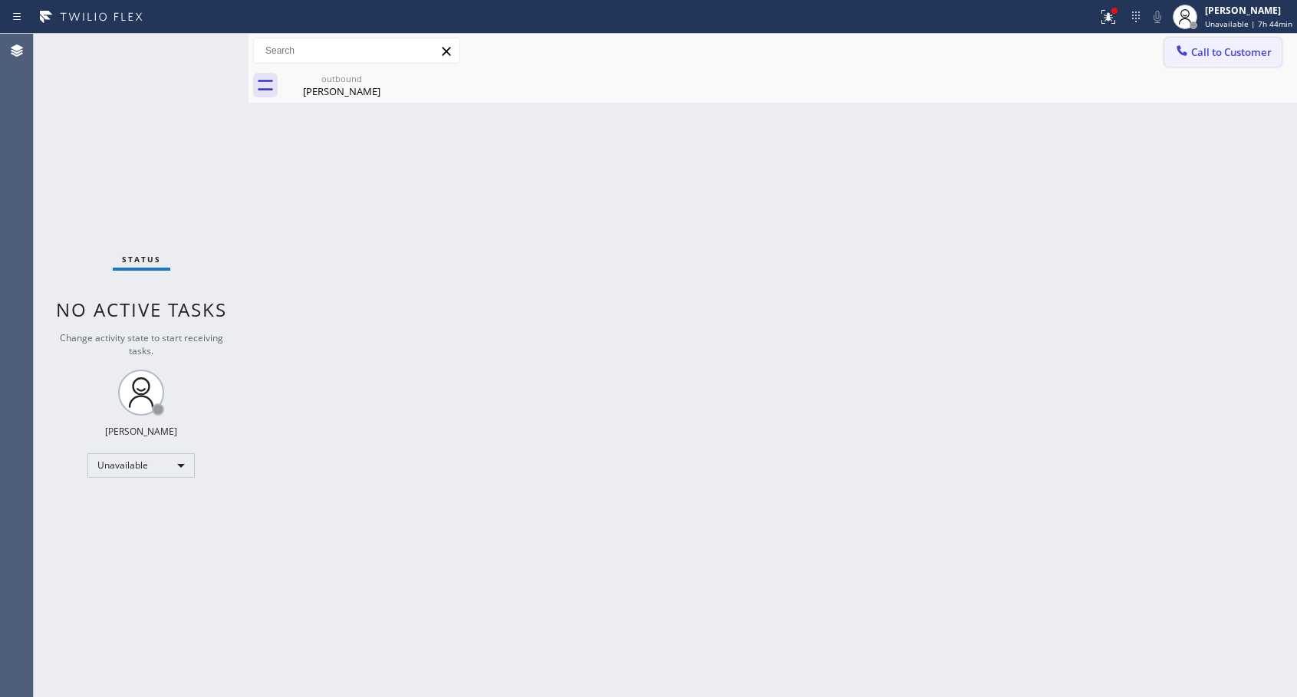
click at [1199, 57] on span "Call to Customer" at bounding box center [1231, 52] width 81 height 14
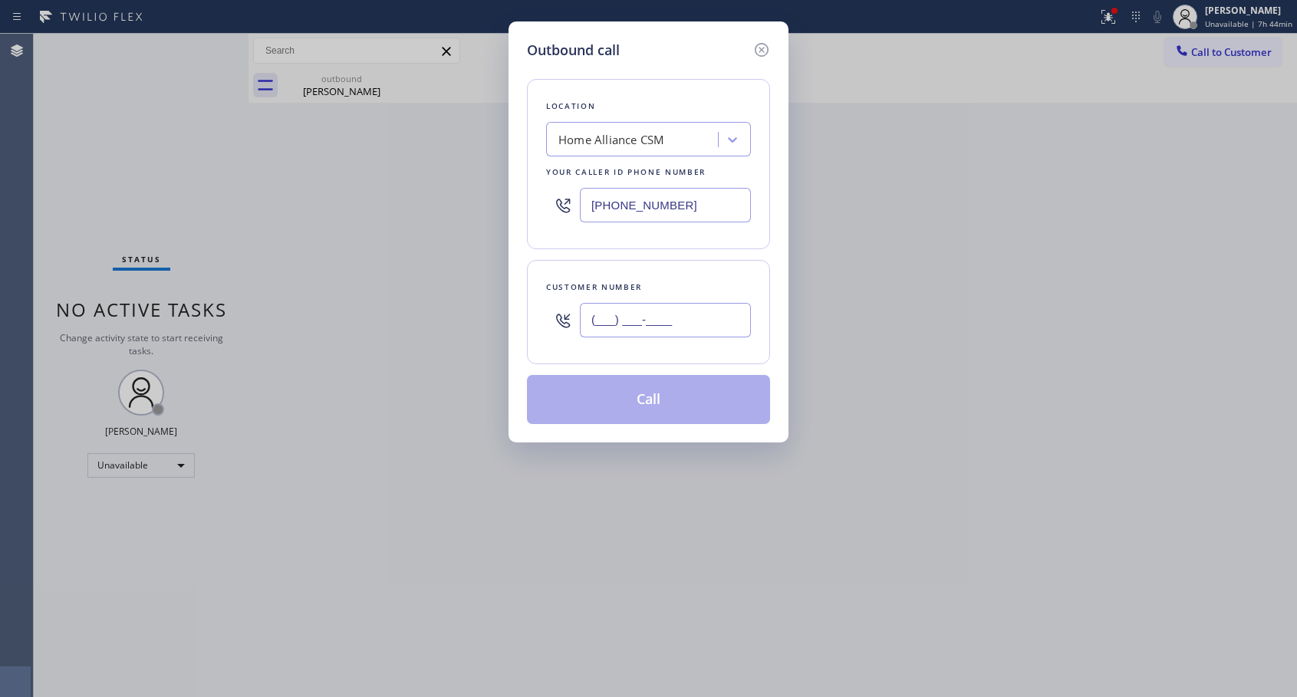
click at [686, 320] on input "(___) ___-____" at bounding box center [665, 320] width 171 height 35
paste input "650) 949-5830"
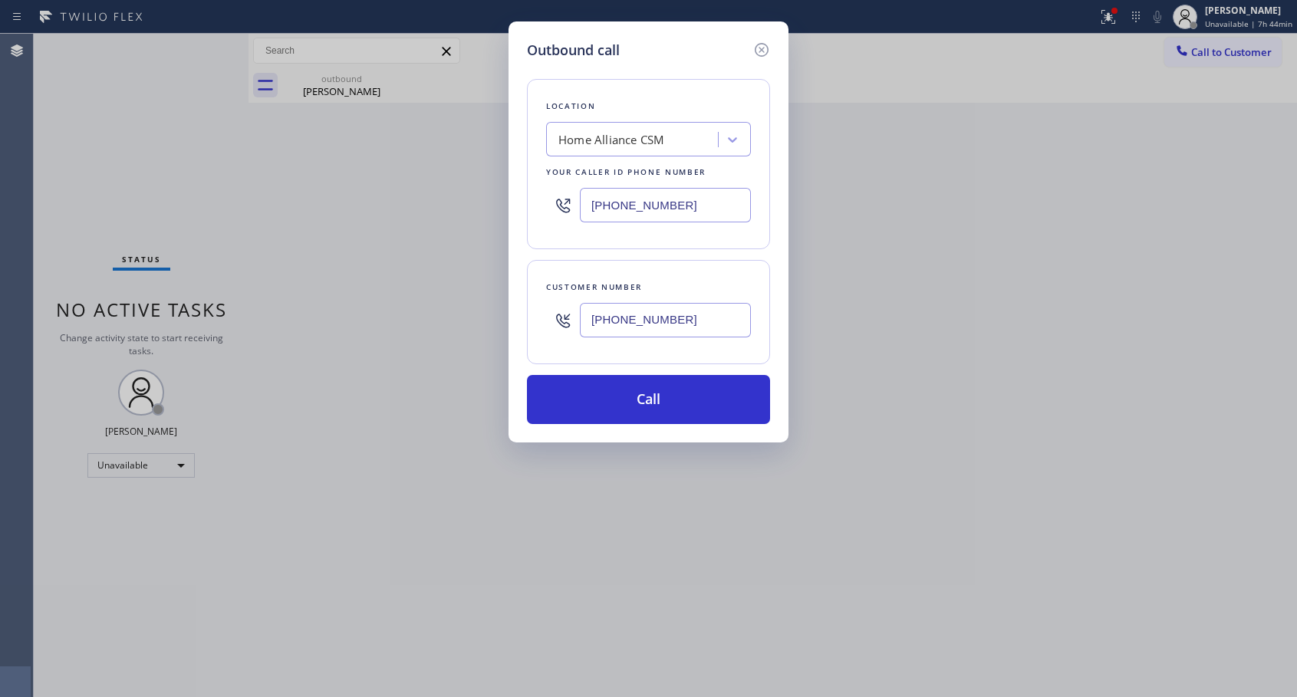
type input "[PHONE_NUMBER]"
click at [649, 396] on button "Call" at bounding box center [648, 399] width 243 height 49
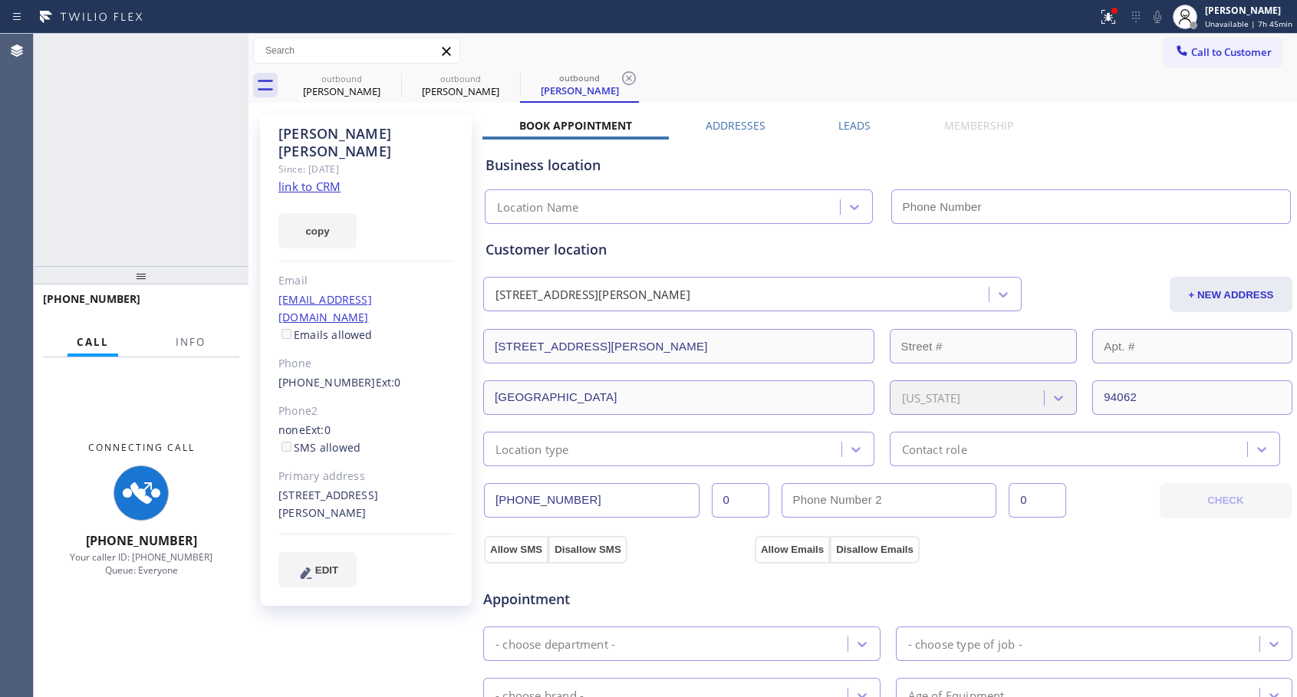
type input "[PHONE_NUMBER]"
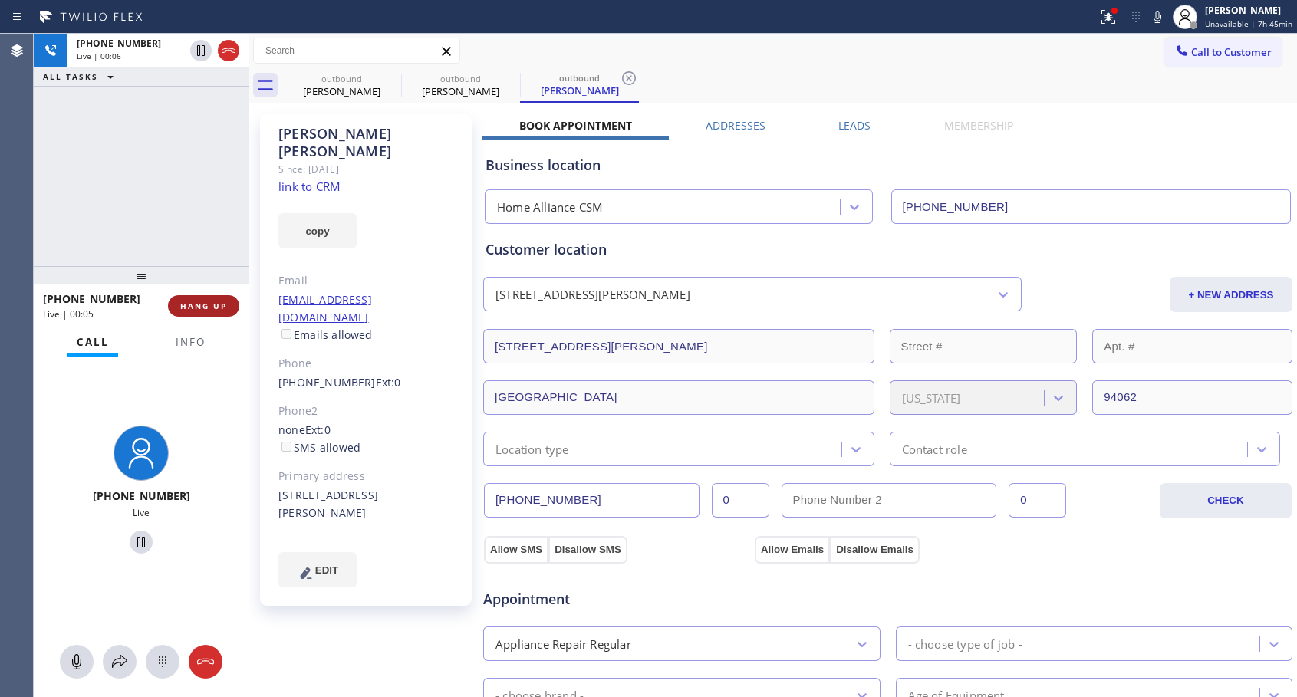
click at [232, 301] on button "HANG UP" at bounding box center [203, 305] width 71 height 21
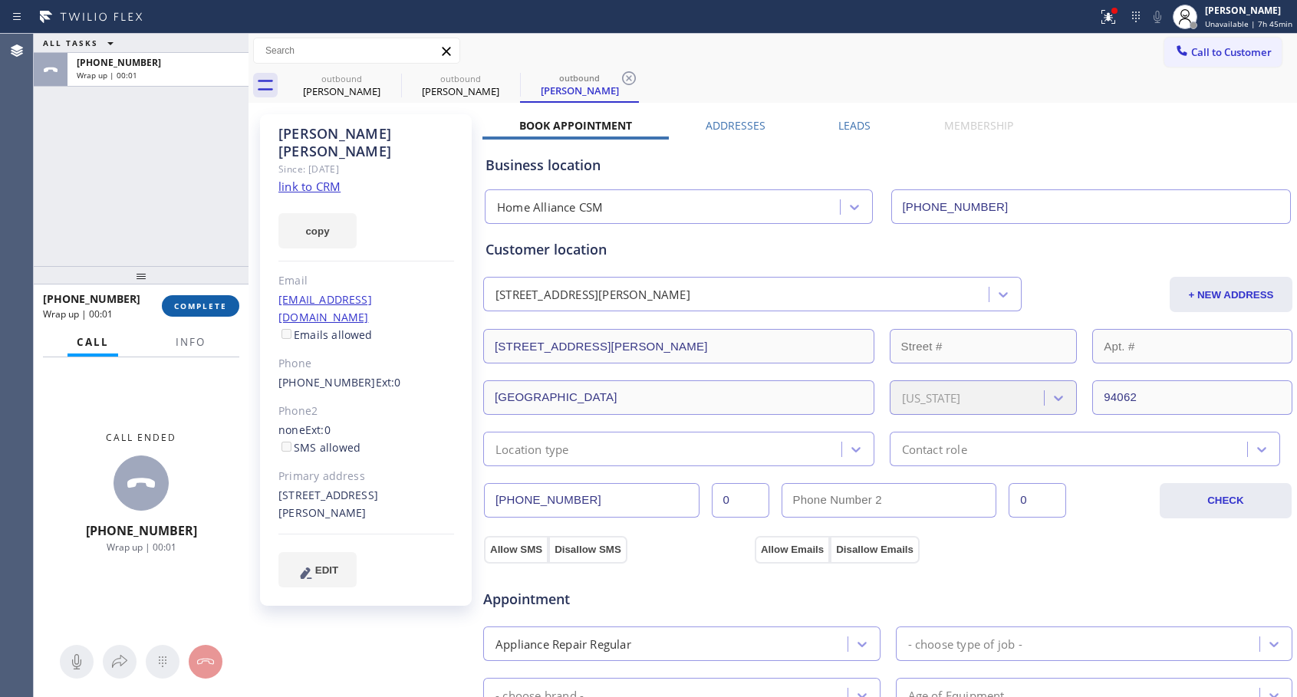
click at [232, 301] on button "COMPLETE" at bounding box center [200, 305] width 77 height 21
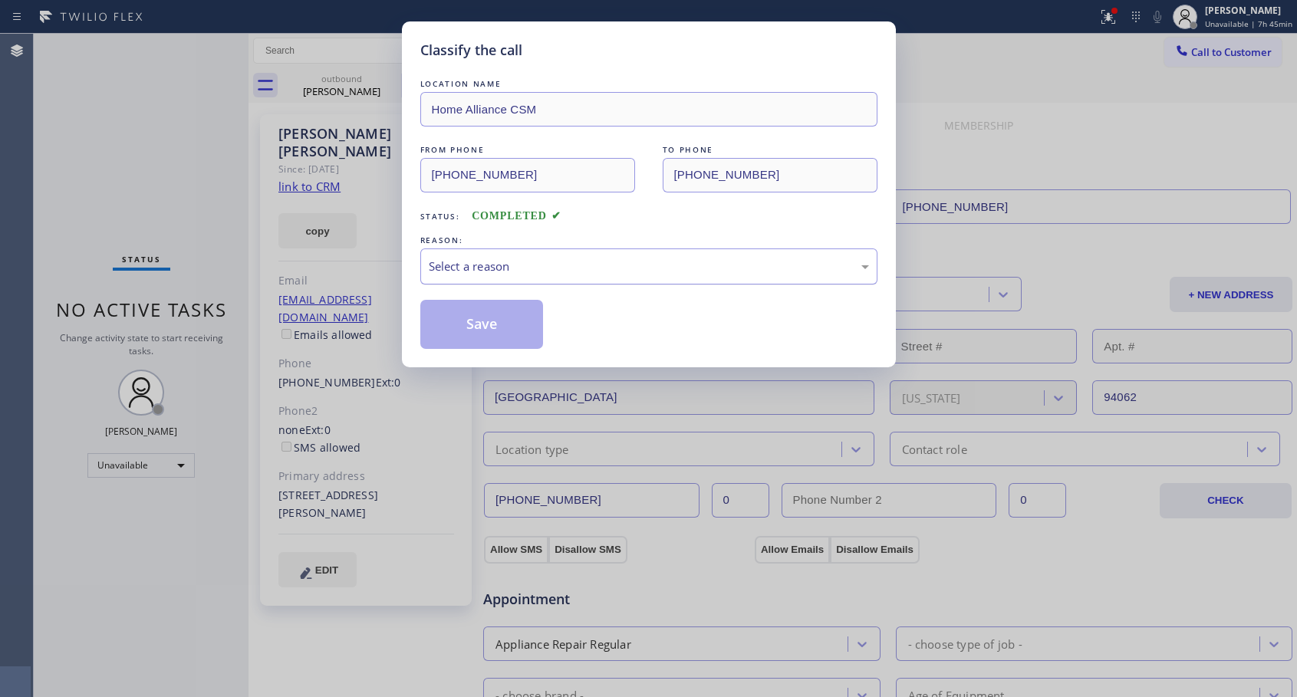
click at [628, 258] on div "Select a reason" at bounding box center [649, 267] width 440 height 18
click at [505, 328] on button "Save" at bounding box center [481, 324] width 123 height 49
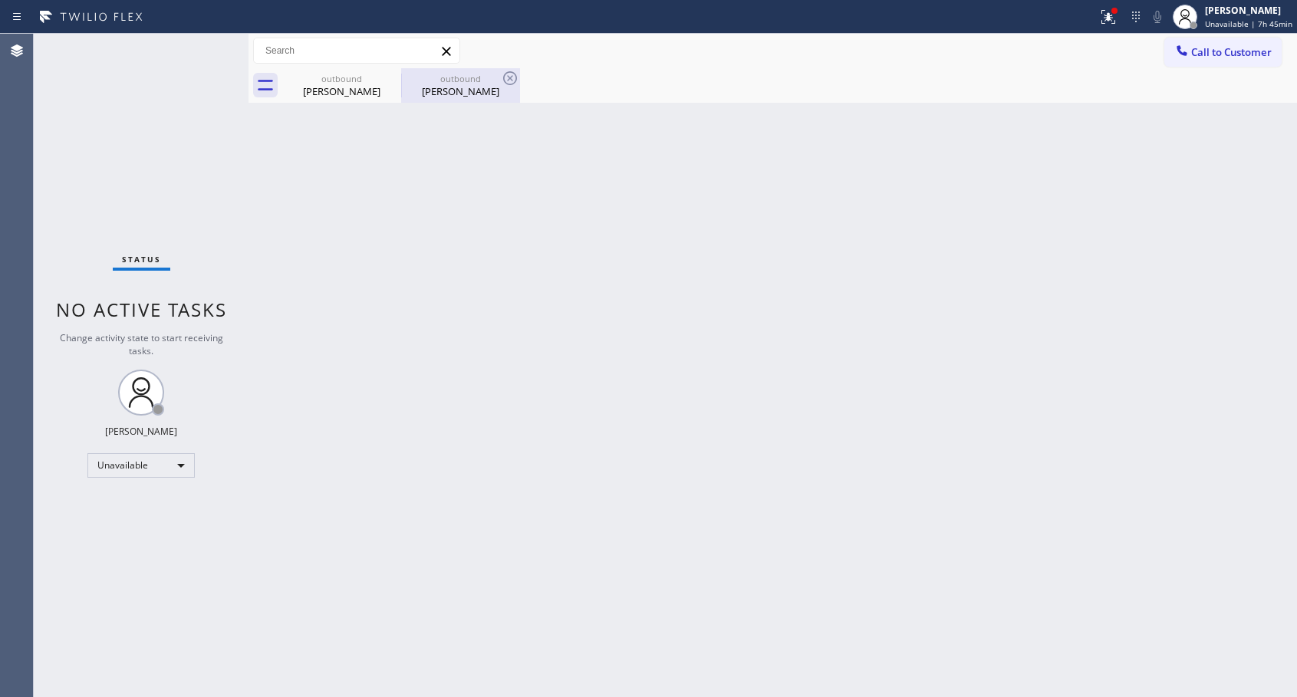
click at [450, 74] on div "outbound" at bounding box center [461, 79] width 116 height 12
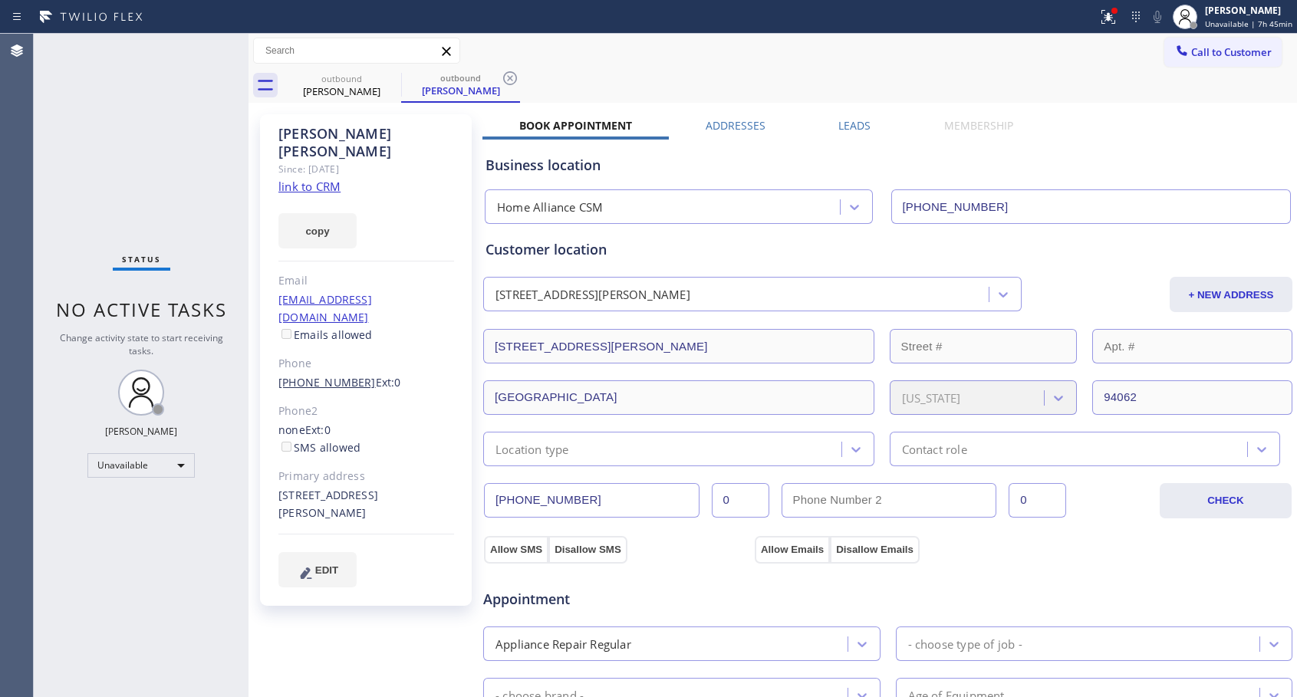
click at [332, 375] on link "[PHONE_NUMBER]" at bounding box center [326, 382] width 97 height 15
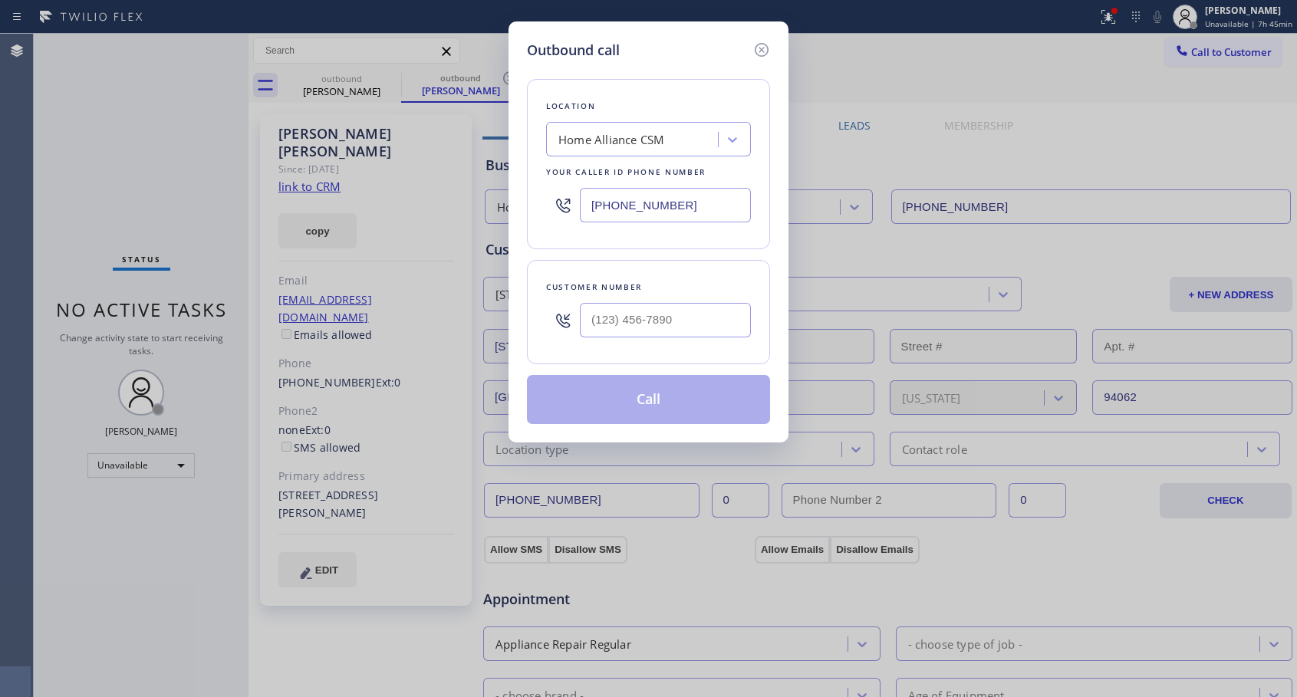
type input "[PHONE_NUMBER]"
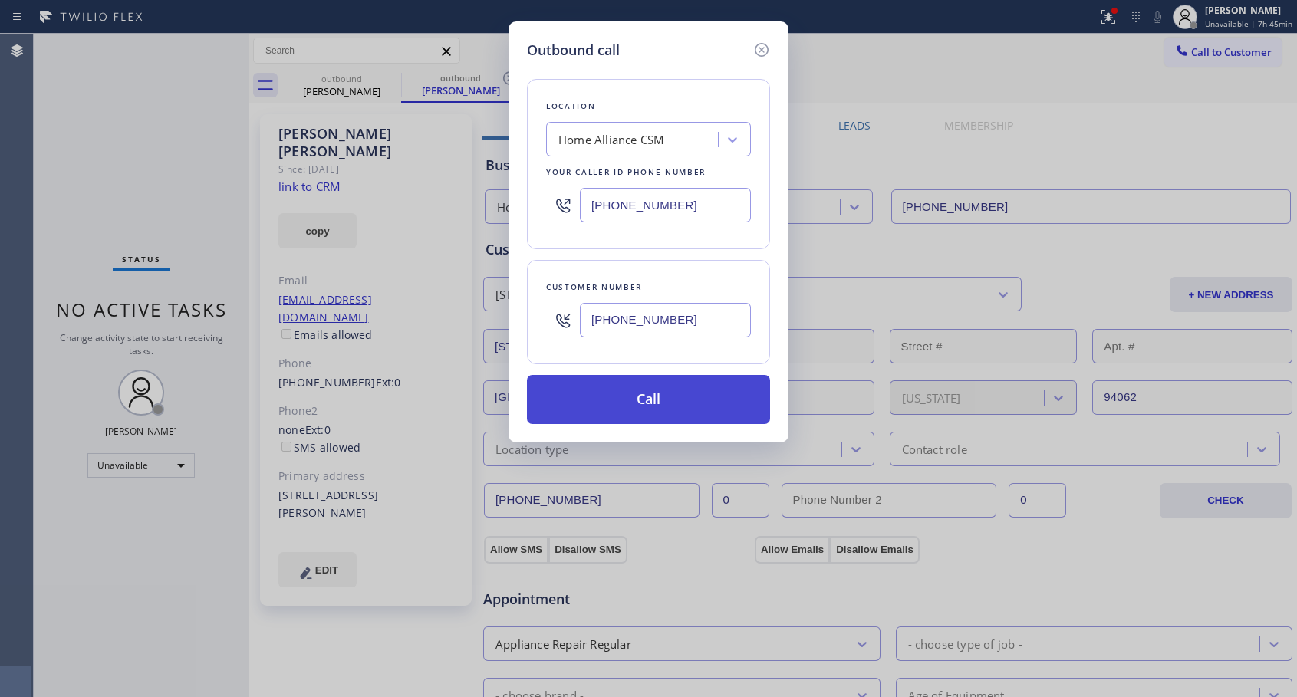
click at [636, 385] on button "Call" at bounding box center [648, 399] width 243 height 49
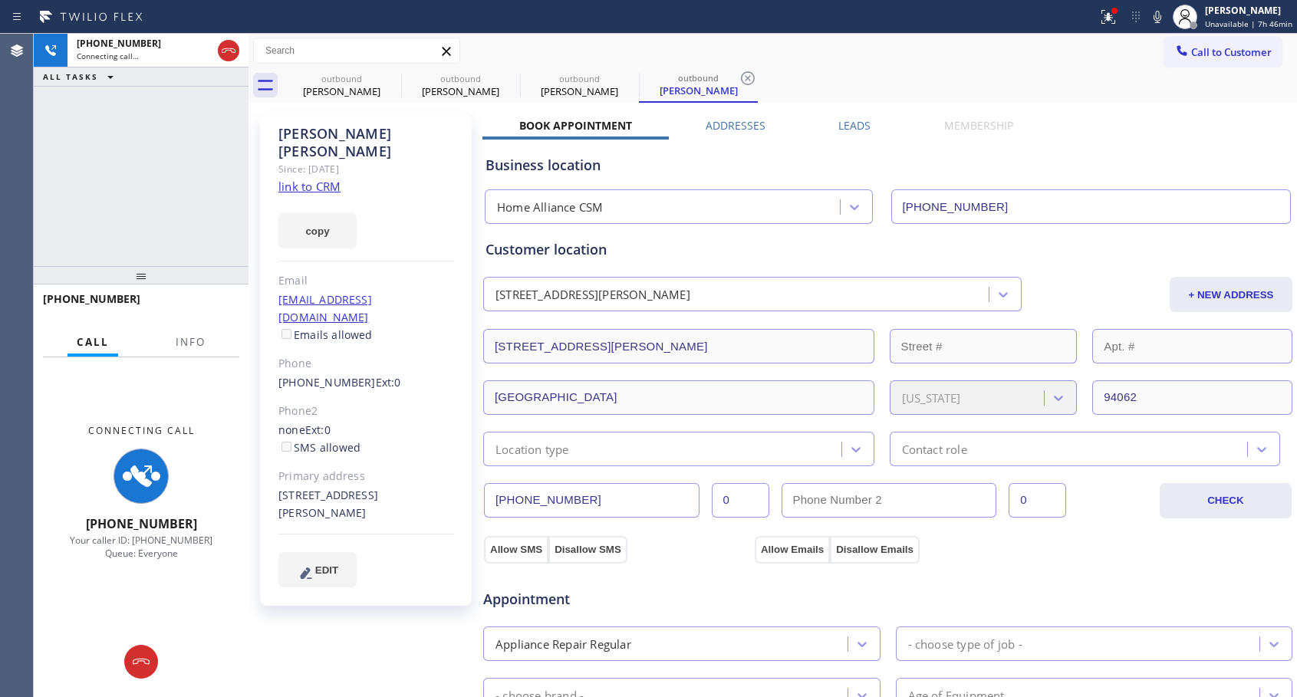
type input "[PHONE_NUMBER]"
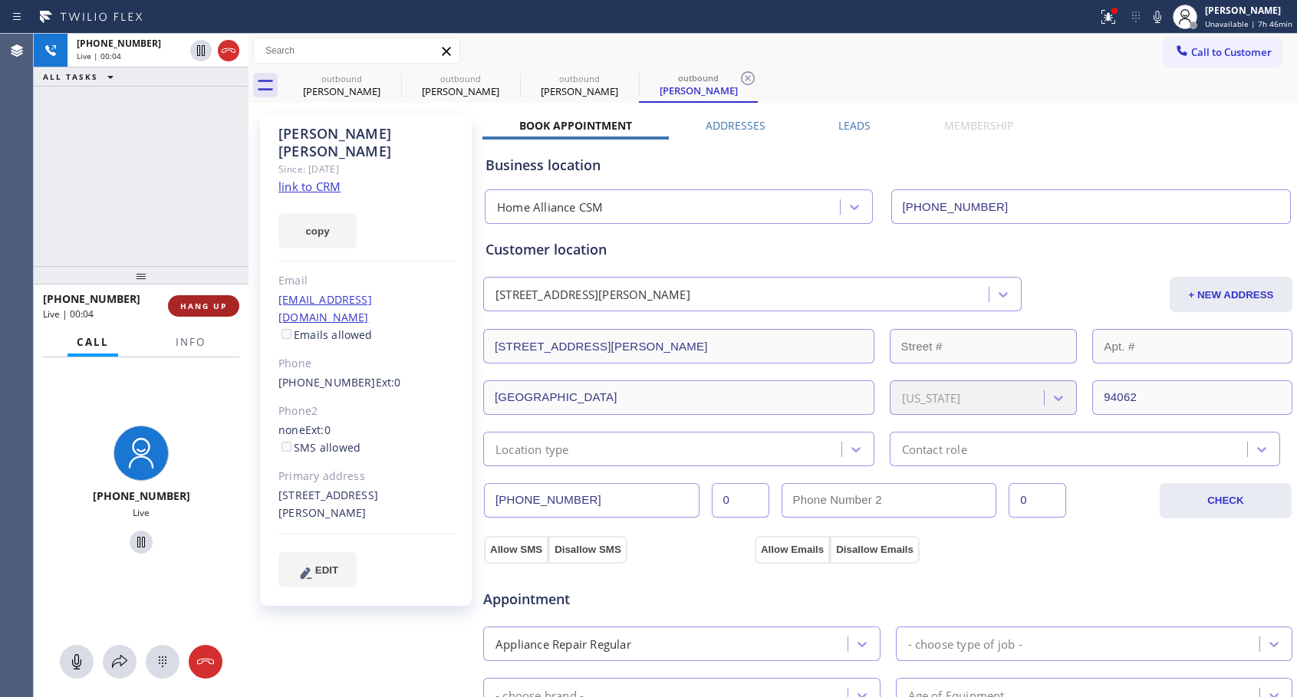
click at [186, 304] on span "HANG UP" at bounding box center [203, 306] width 47 height 11
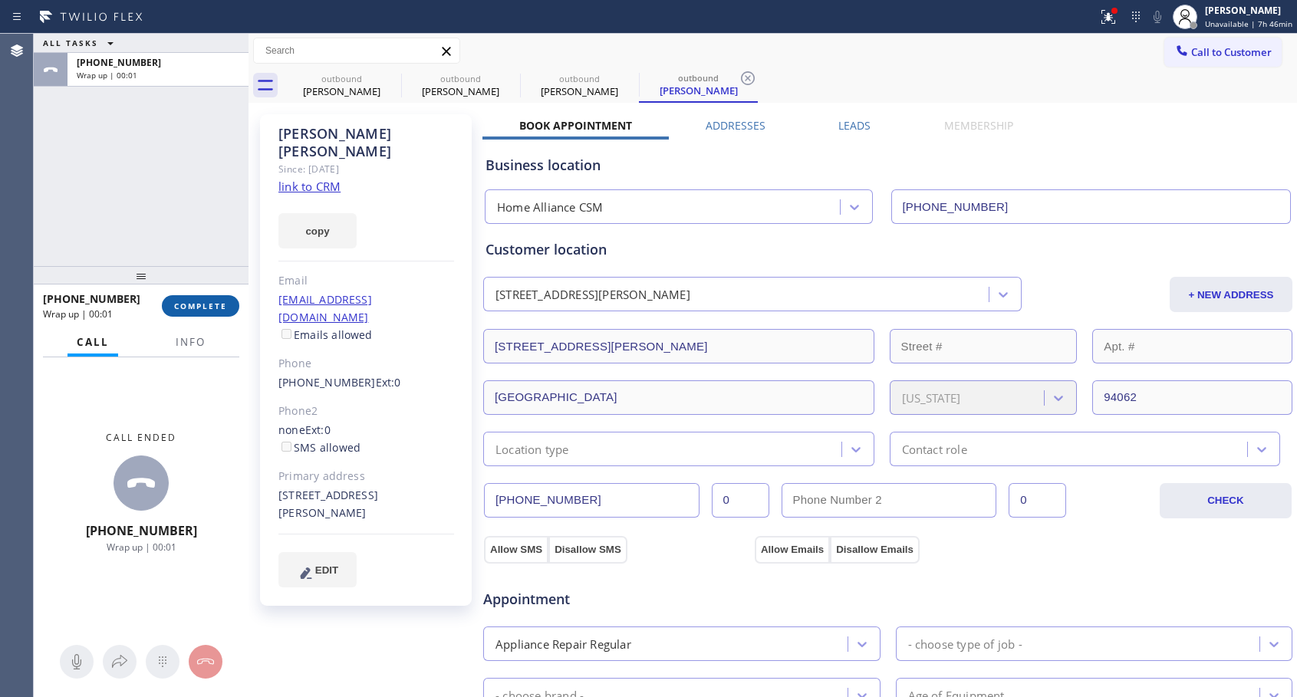
click at [186, 304] on span "COMPLETE" at bounding box center [200, 306] width 53 height 11
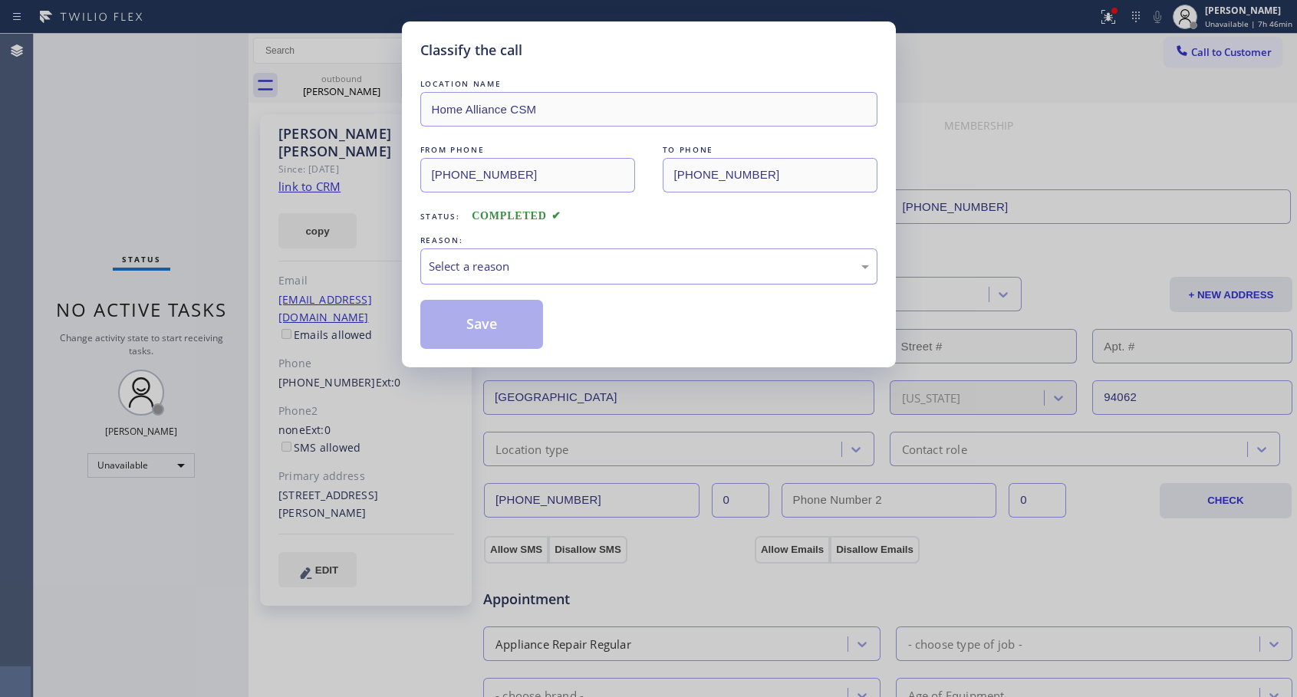
click at [608, 258] on div "Select a reason" at bounding box center [649, 267] width 440 height 18
click at [476, 325] on button "Save" at bounding box center [481, 324] width 123 height 49
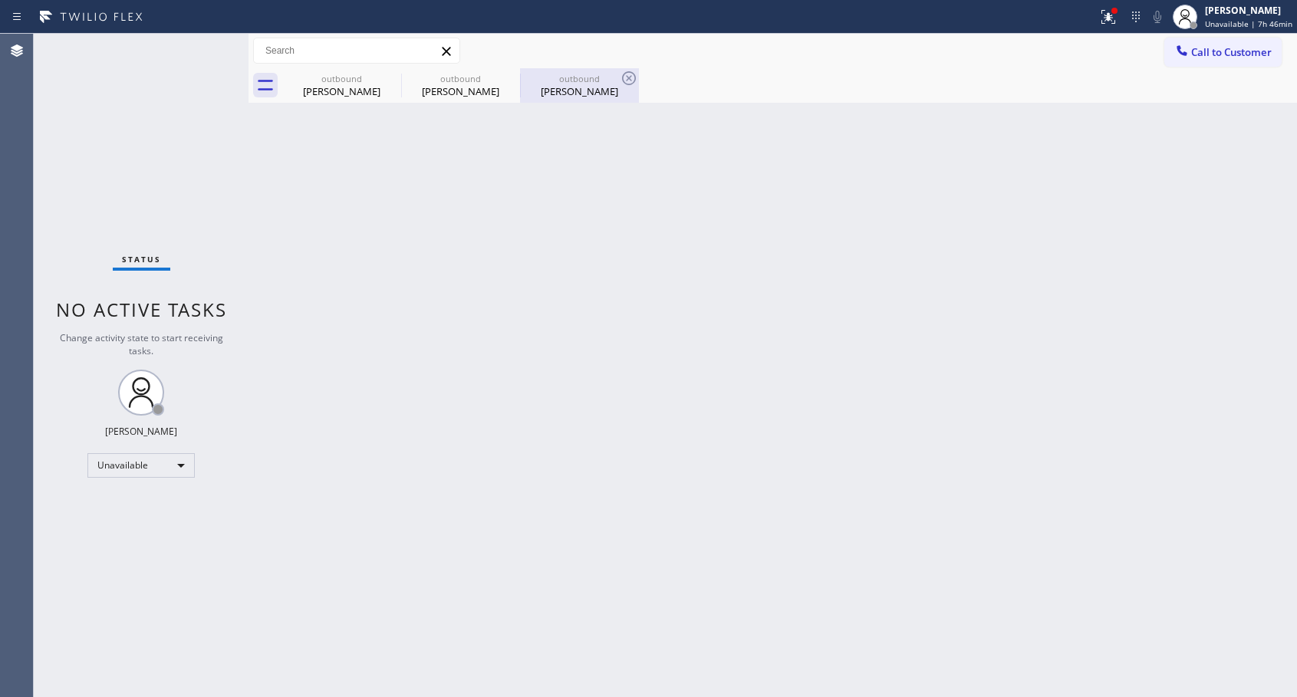
click at [584, 81] on div "outbound" at bounding box center [579, 79] width 116 height 12
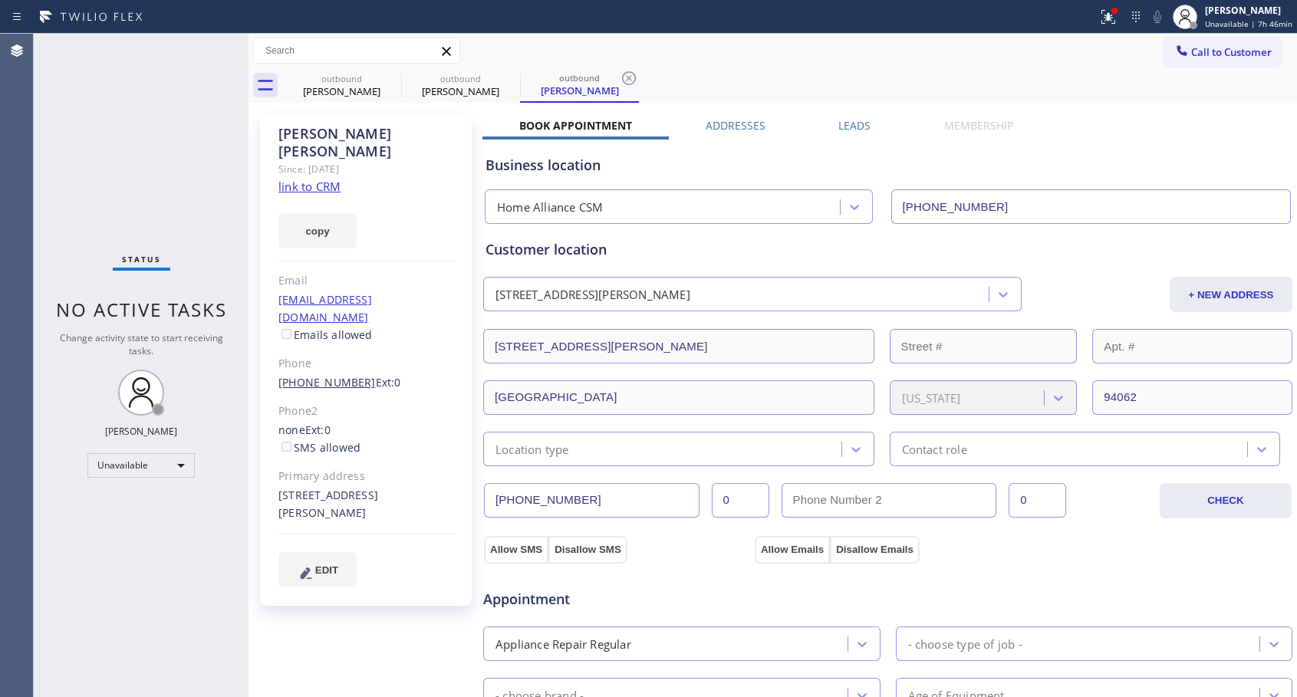
click at [341, 375] on link "[PHONE_NUMBER]" at bounding box center [326, 382] width 97 height 15
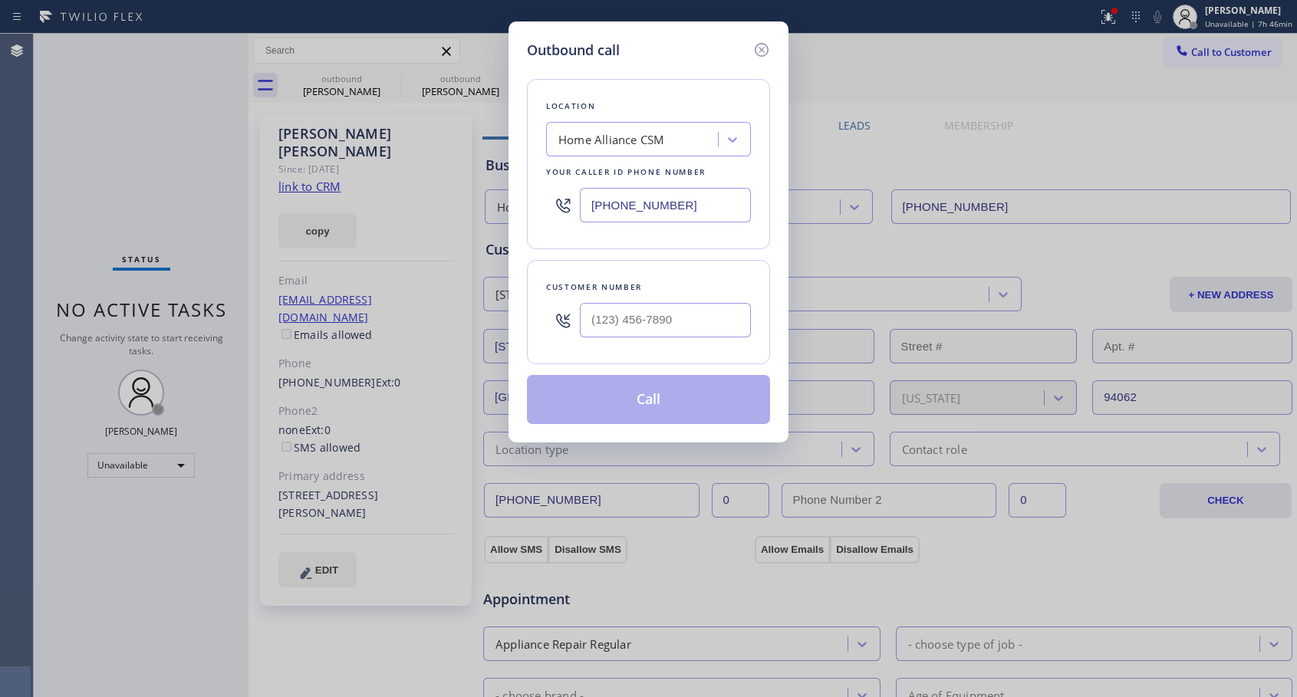
type input "[PHONE_NUMBER]"
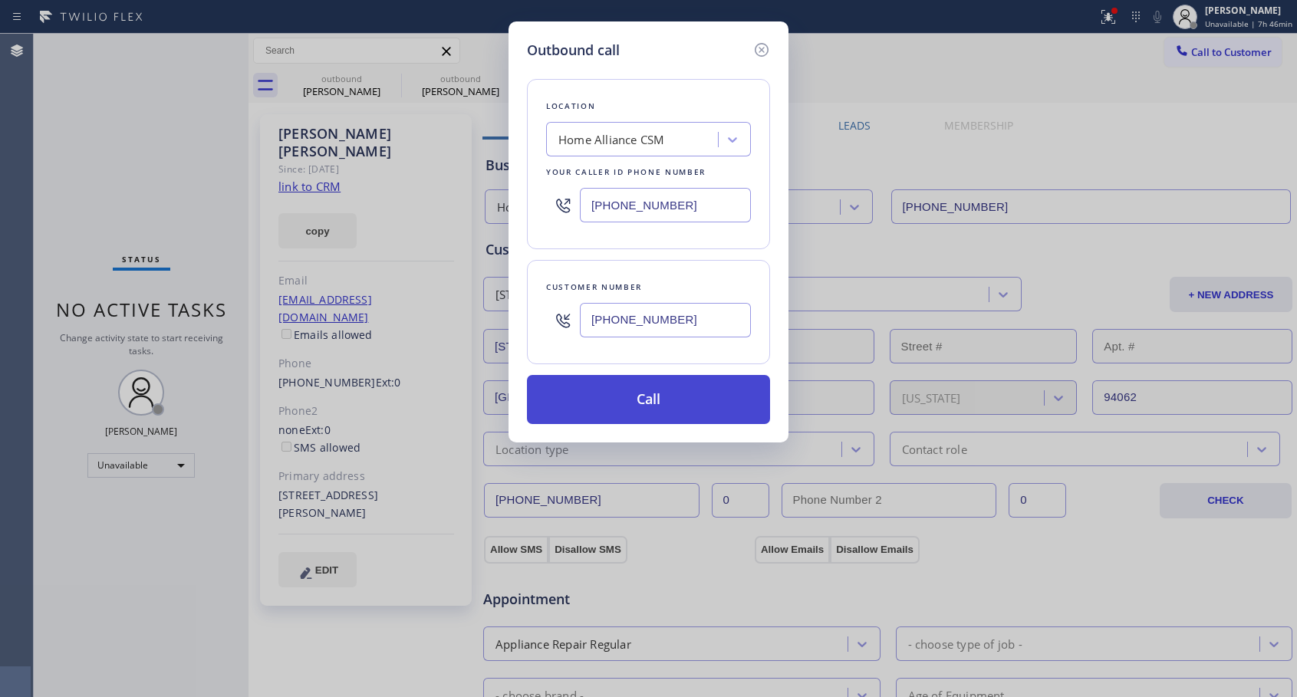
click at [630, 392] on button "Call" at bounding box center [648, 399] width 243 height 49
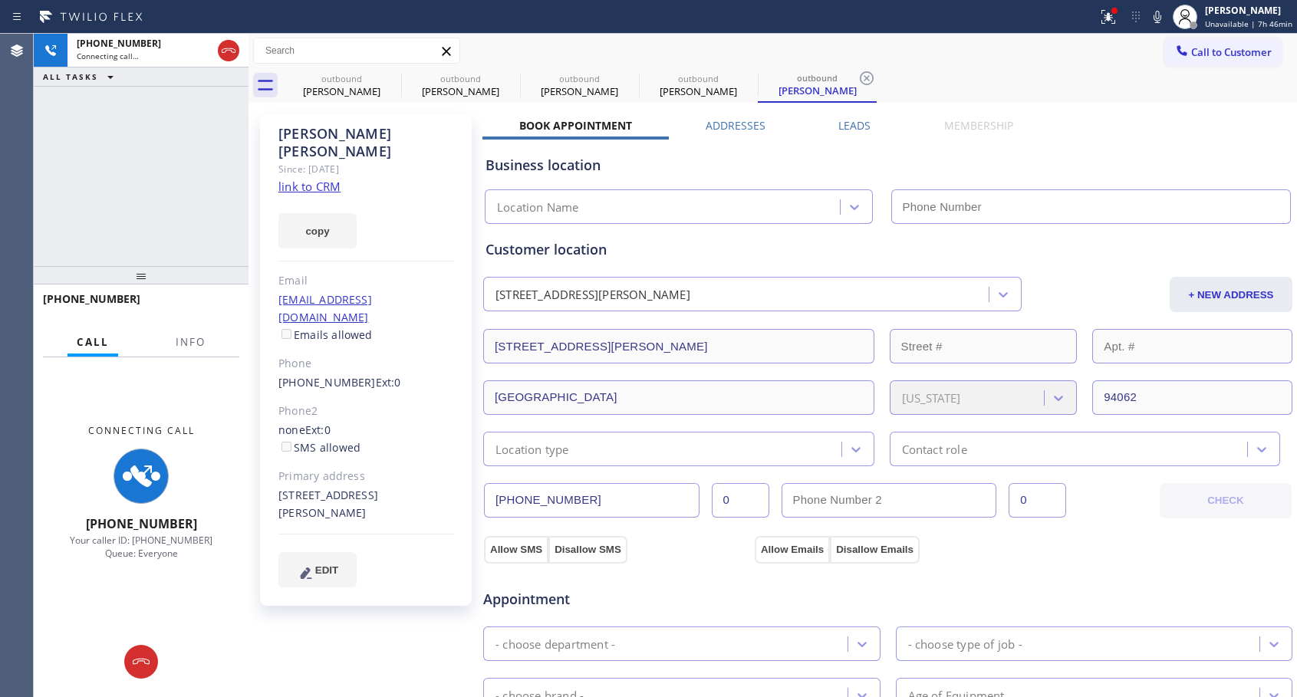
type input "[PHONE_NUMBER]"
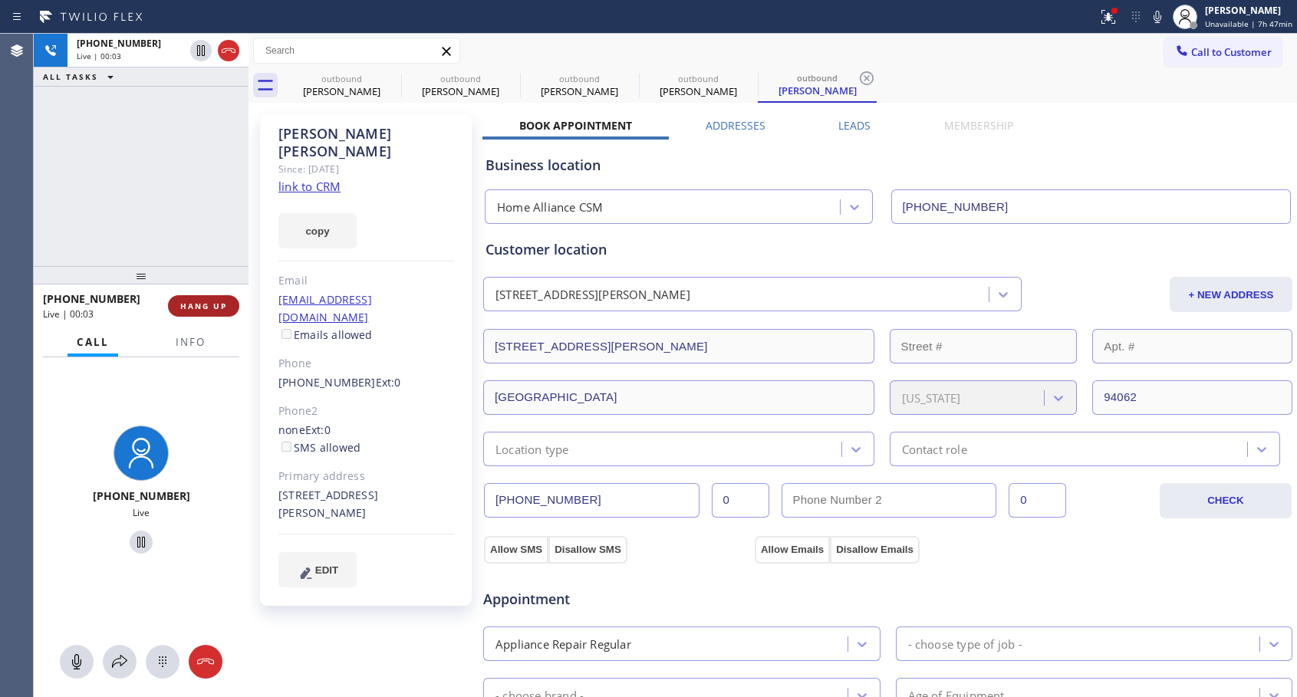
click at [216, 303] on span "HANG UP" at bounding box center [203, 306] width 47 height 11
click at [218, 303] on span "HANG UP" at bounding box center [203, 306] width 47 height 11
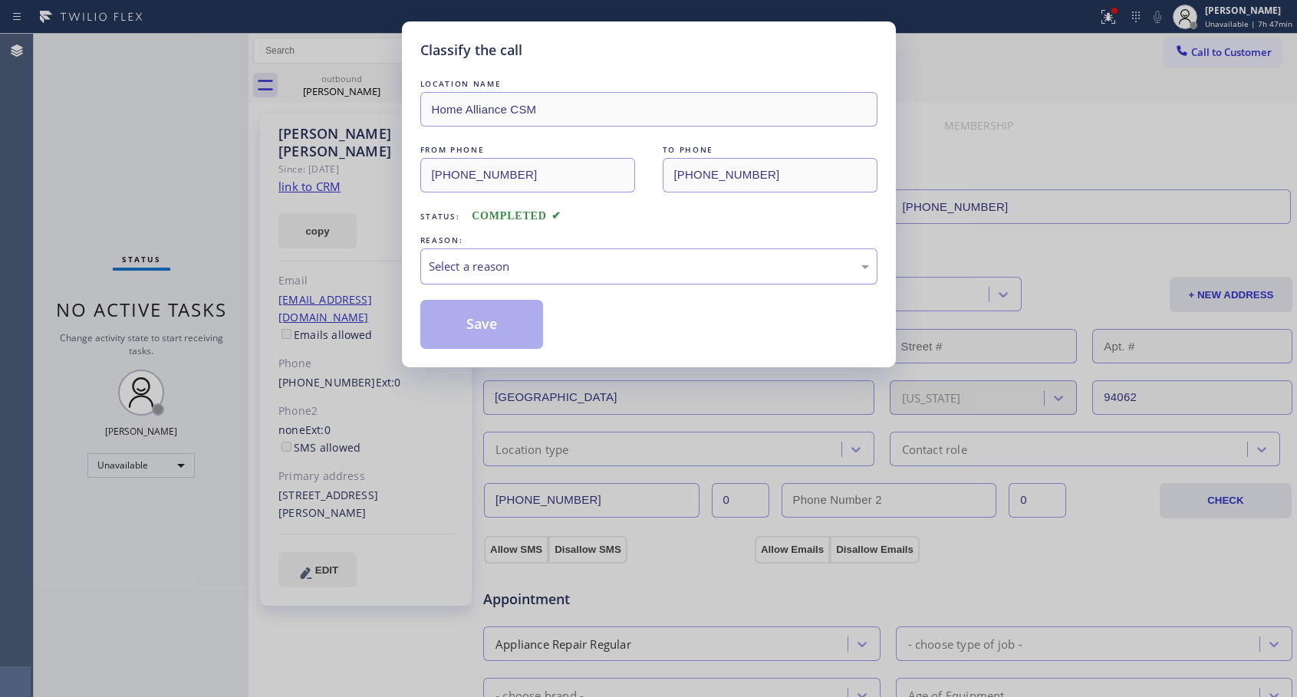
click at [597, 256] on div "Select a reason" at bounding box center [648, 266] width 457 height 36
click at [469, 324] on button "Save" at bounding box center [481, 324] width 123 height 49
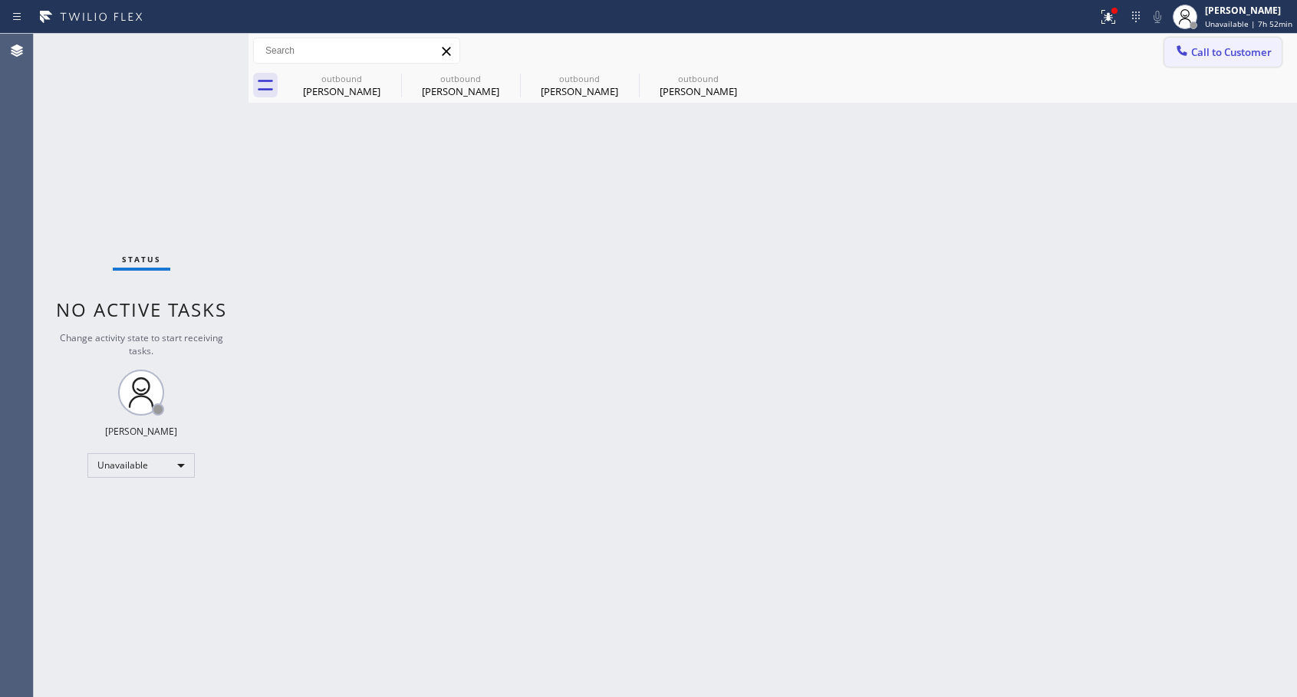
click at [1199, 55] on span "Call to Customer" at bounding box center [1231, 52] width 81 height 14
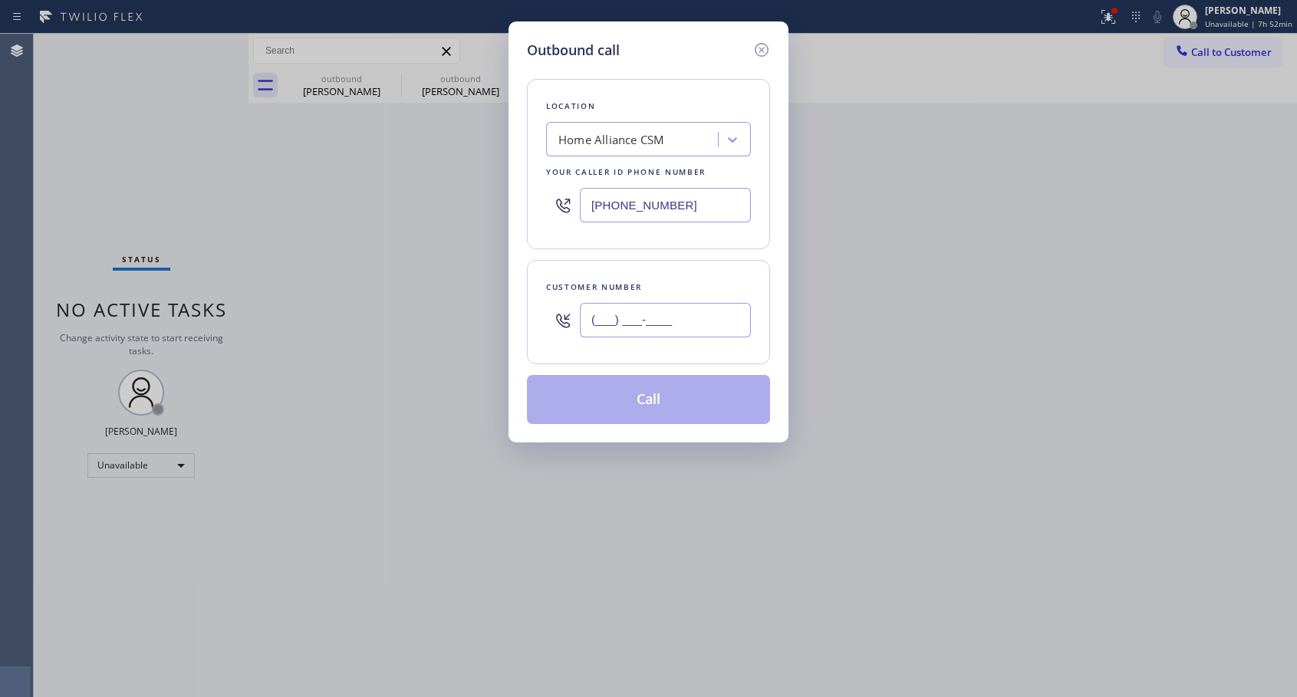
click at [721, 317] on input "(___) ___-____" at bounding box center [665, 320] width 171 height 35
paste input "818) 406-5875"
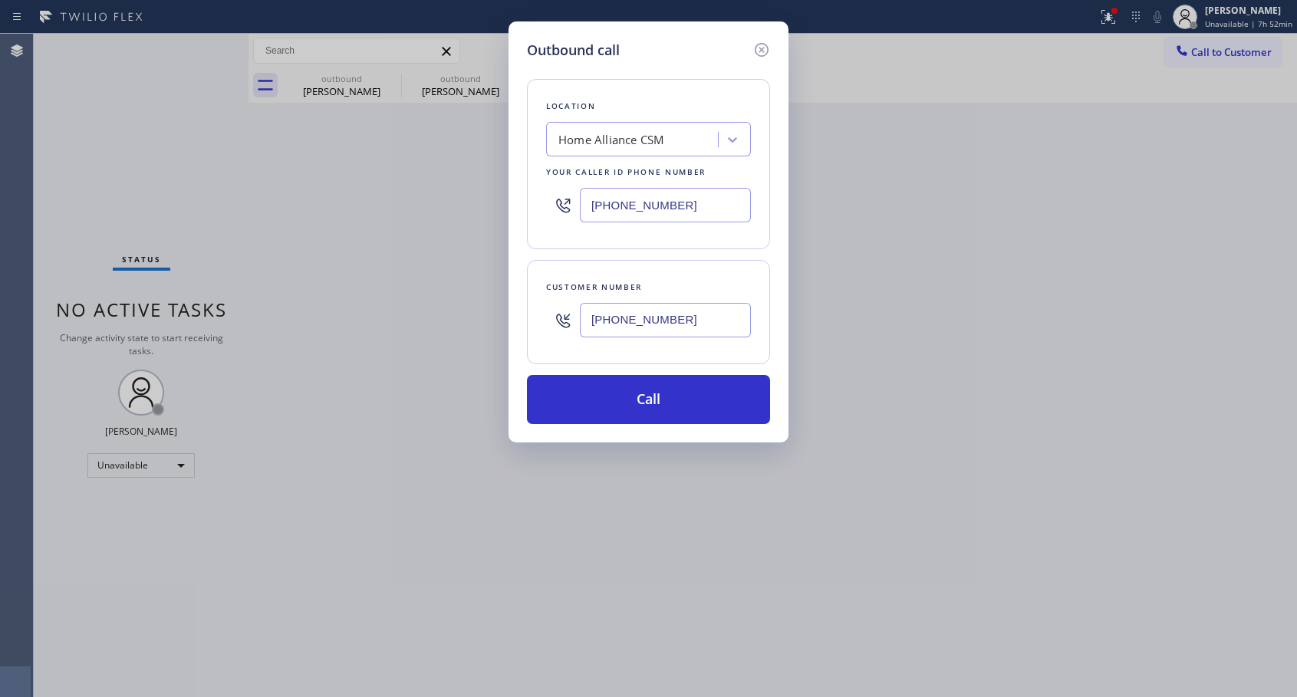
type input "[PHONE_NUMBER]"
click at [653, 408] on button "Call" at bounding box center [648, 399] width 243 height 49
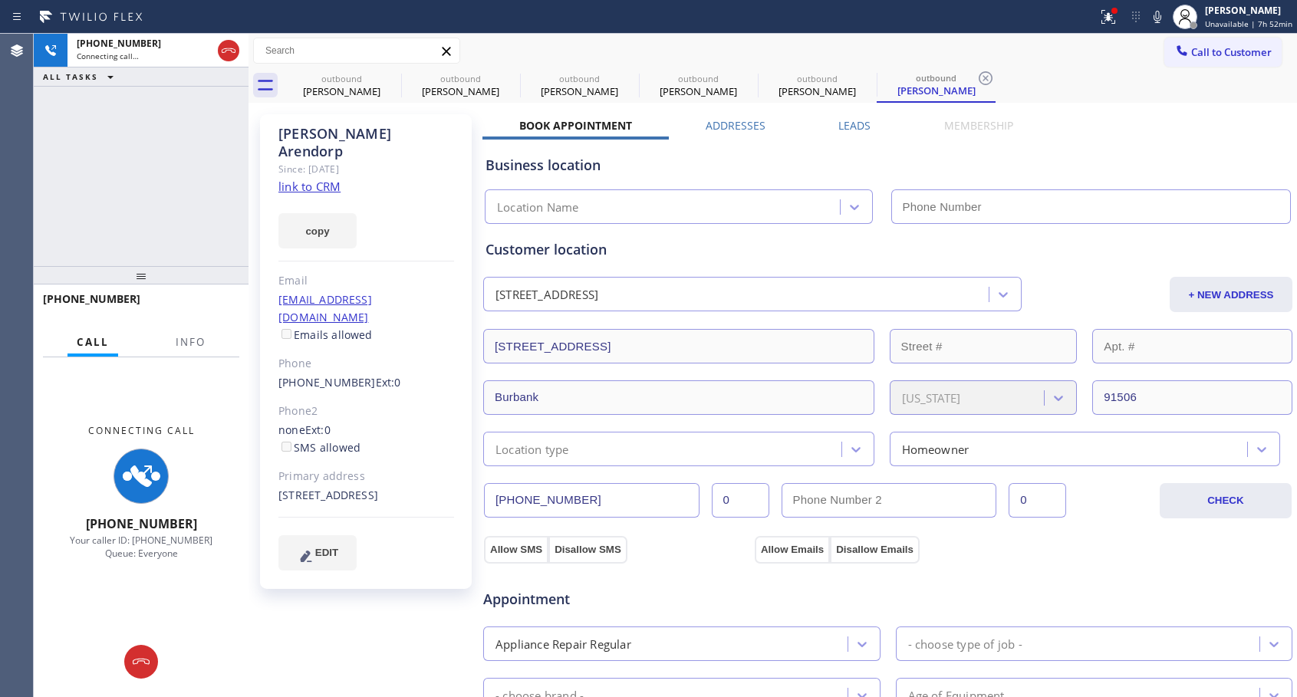
type input "[PHONE_NUMBER]"
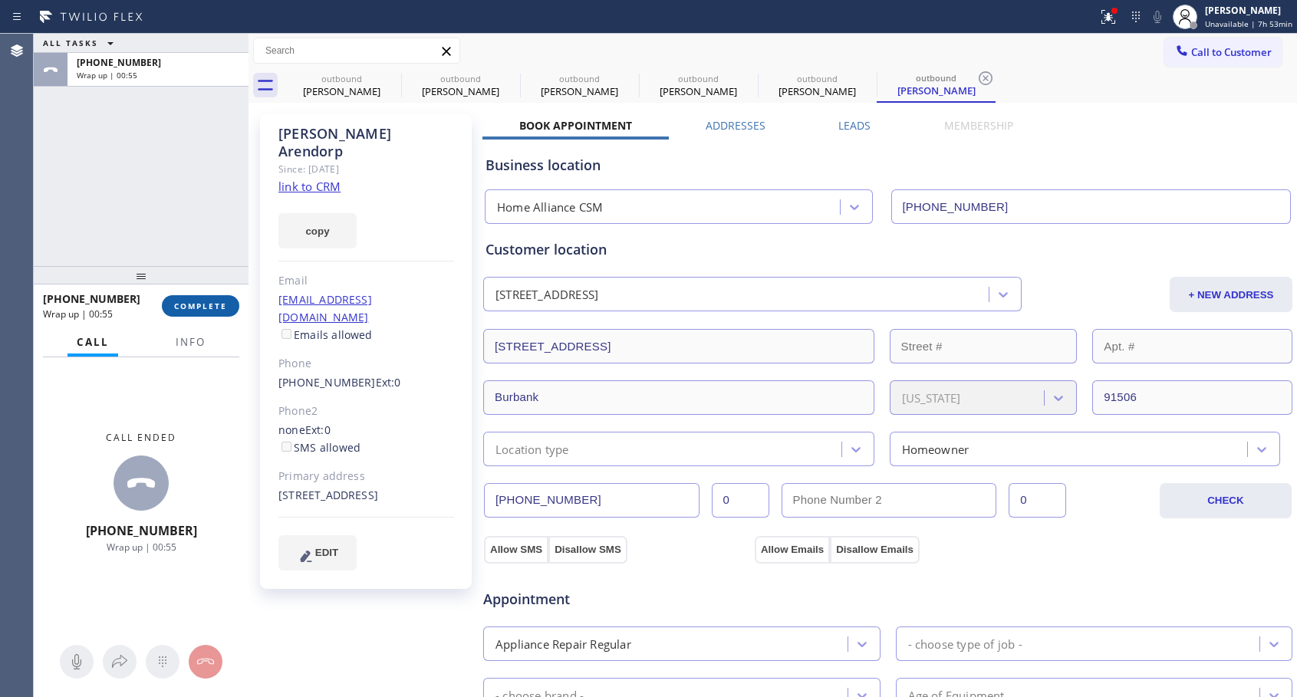
click at [195, 301] on span "COMPLETE" at bounding box center [200, 306] width 53 height 11
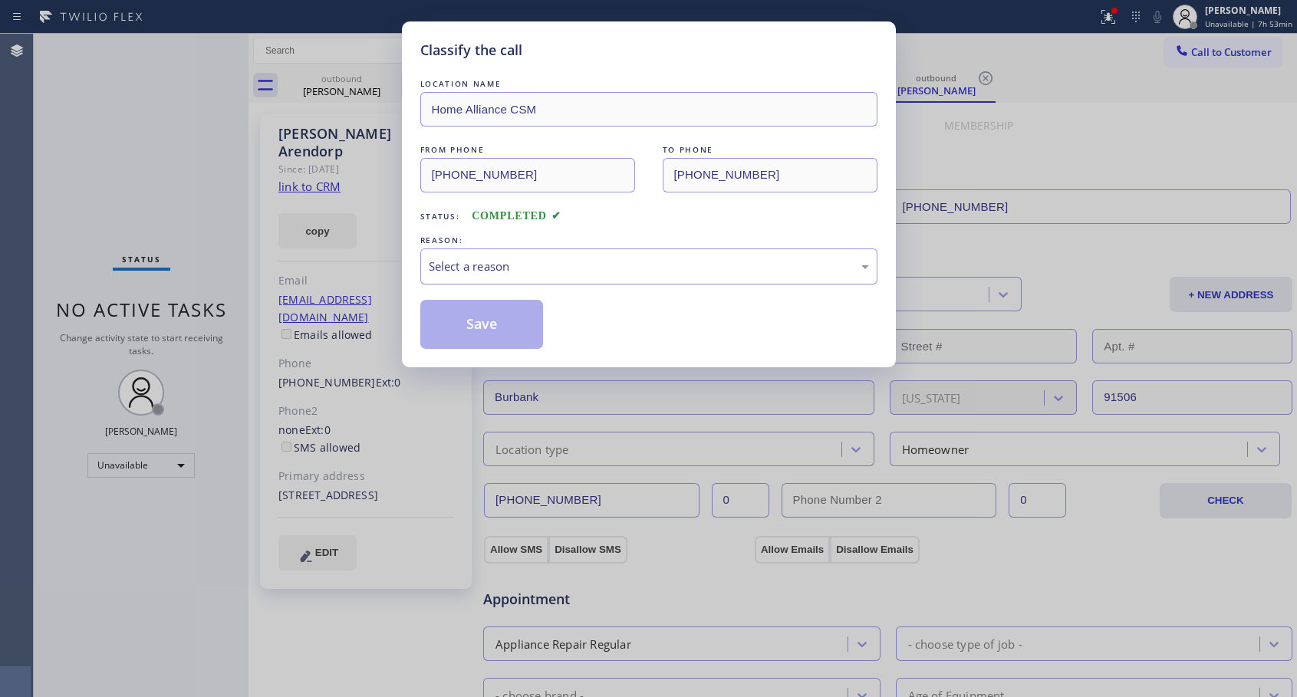
click at [469, 256] on div "Select a reason" at bounding box center [648, 266] width 457 height 36
click at [460, 327] on button "Save" at bounding box center [481, 324] width 123 height 49
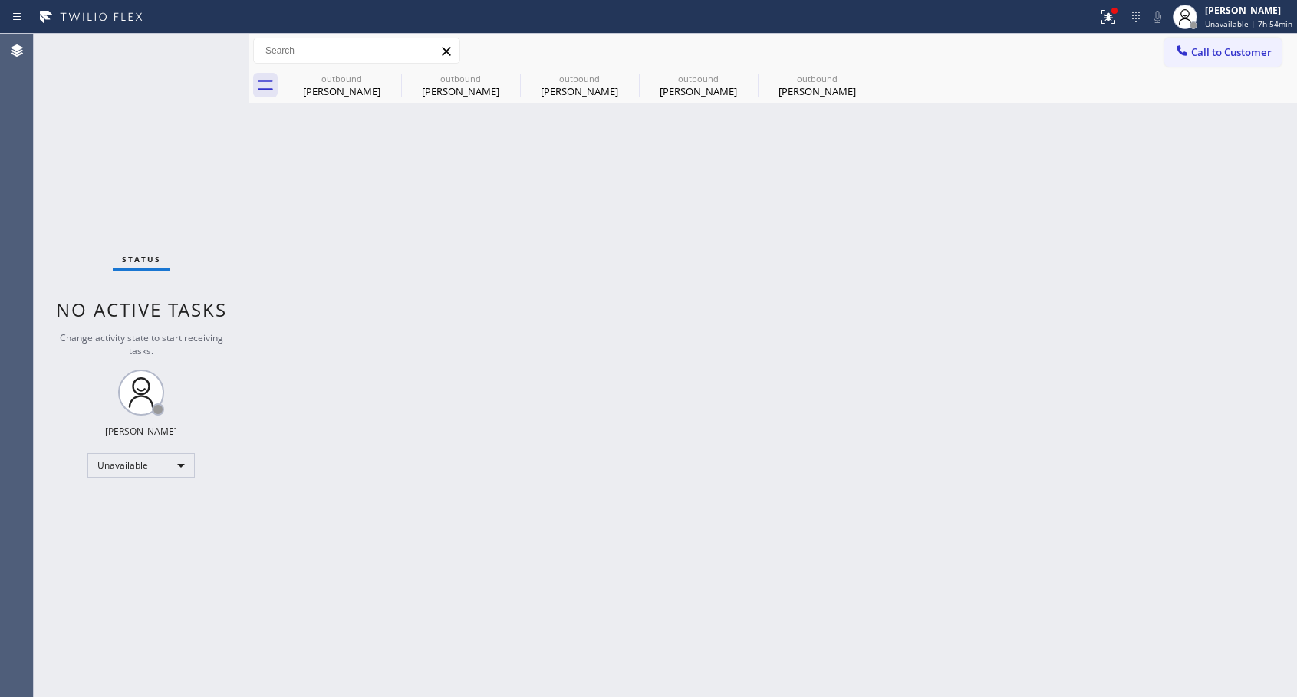
click at [643, 300] on div "Back to Dashboard Change Sender ID Customers Technicians Select a contact Outbo…" at bounding box center [772, 365] width 1048 height 663
click at [0, 0] on icon at bounding box center [0, 0] width 0 height 0
click at [503, 77] on icon at bounding box center [510, 78] width 14 height 14
click at [0, 0] on icon at bounding box center [0, 0] width 0 height 0
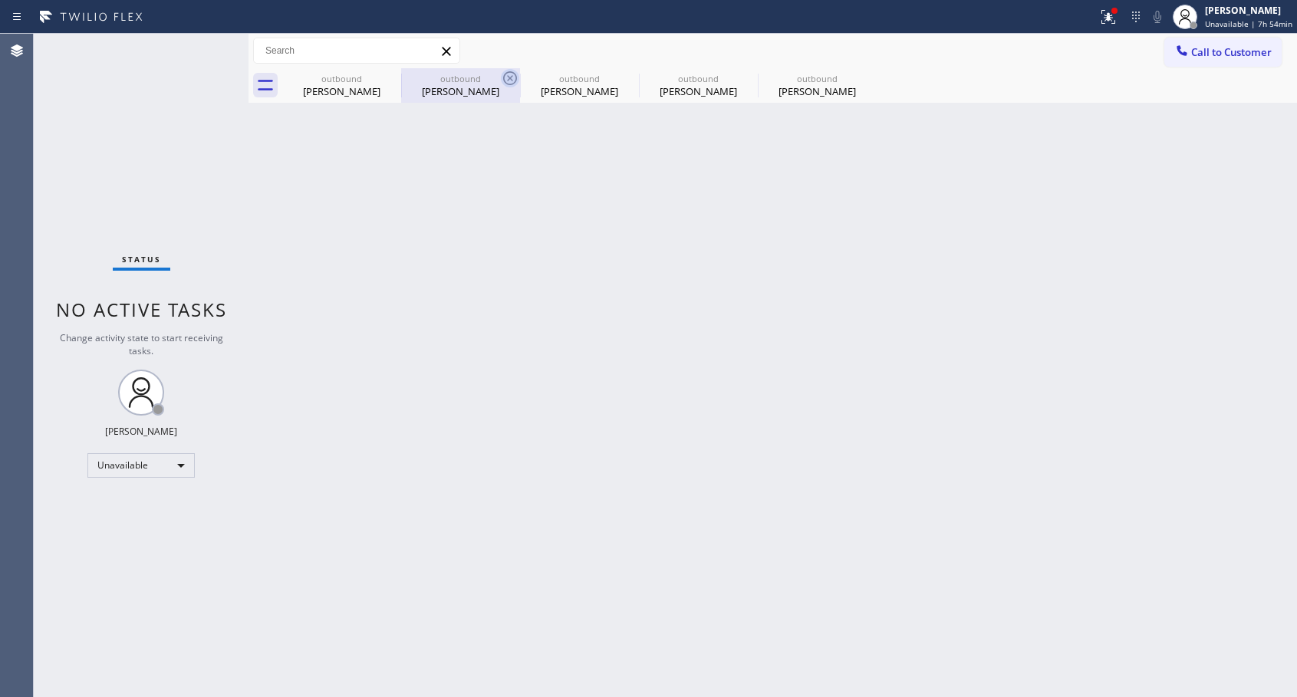
click at [0, 0] on icon at bounding box center [0, 0] width 0 height 0
click at [391, 77] on div "outbound [PERSON_NAME] outbound [PERSON_NAME] outbound [PERSON_NAME] outbound […" at bounding box center [789, 85] width 1015 height 35
click at [391, 77] on div at bounding box center [789, 85] width 1015 height 35
click at [1194, 57] on span "Call to Customer" at bounding box center [1231, 52] width 81 height 14
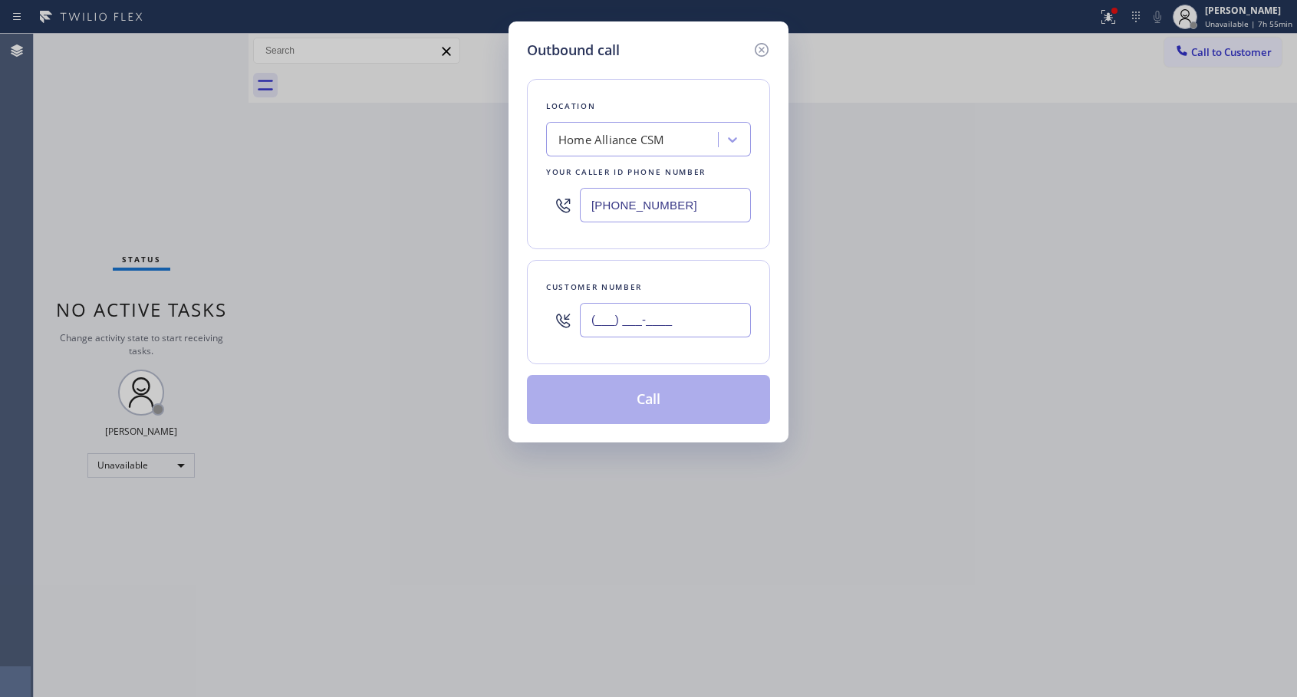
click at [690, 321] on input "(___) ___-____" at bounding box center [665, 320] width 171 height 35
paste input "702) 793-3994"
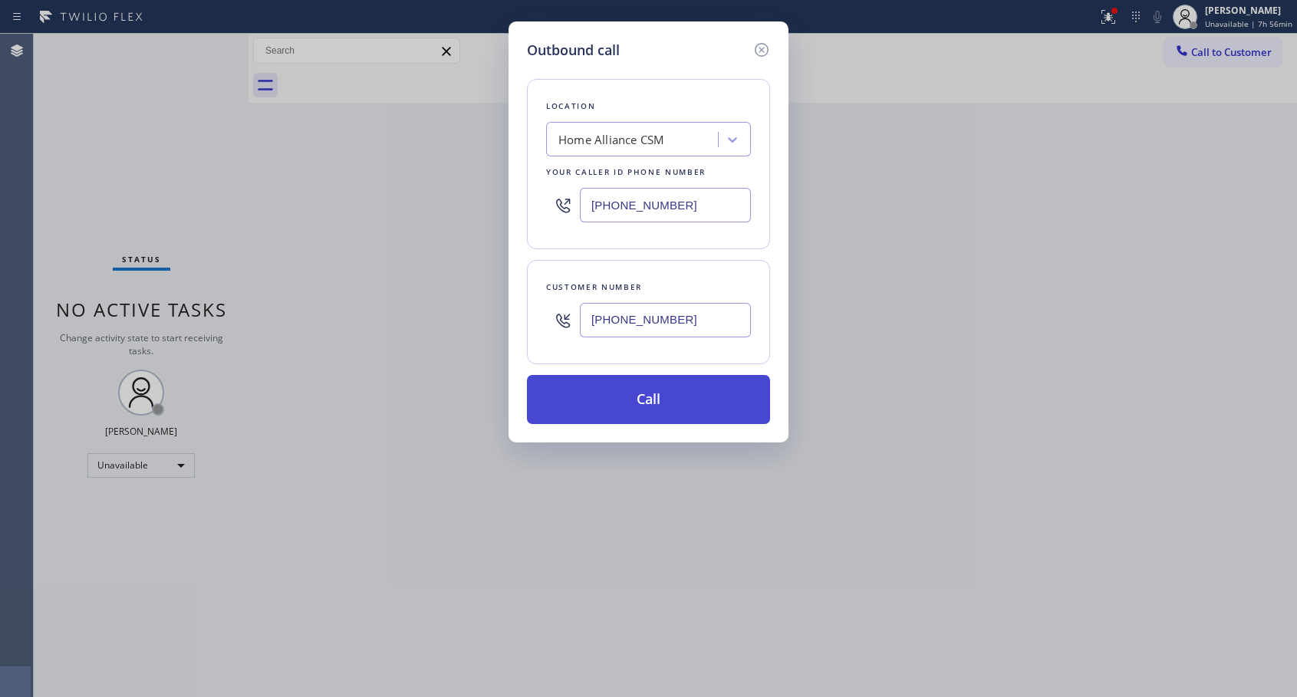
type input "[PHONE_NUMBER]"
click at [650, 403] on button "Call" at bounding box center [648, 399] width 243 height 49
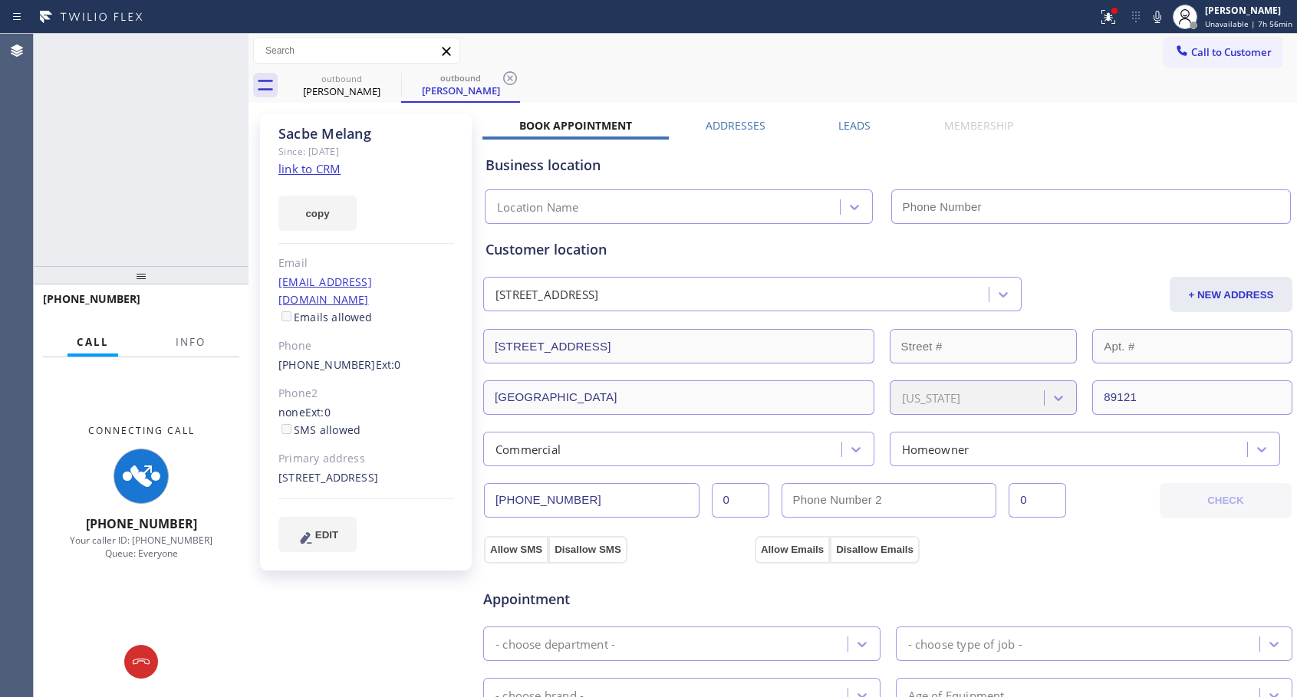
type input "[PHONE_NUMBER]"
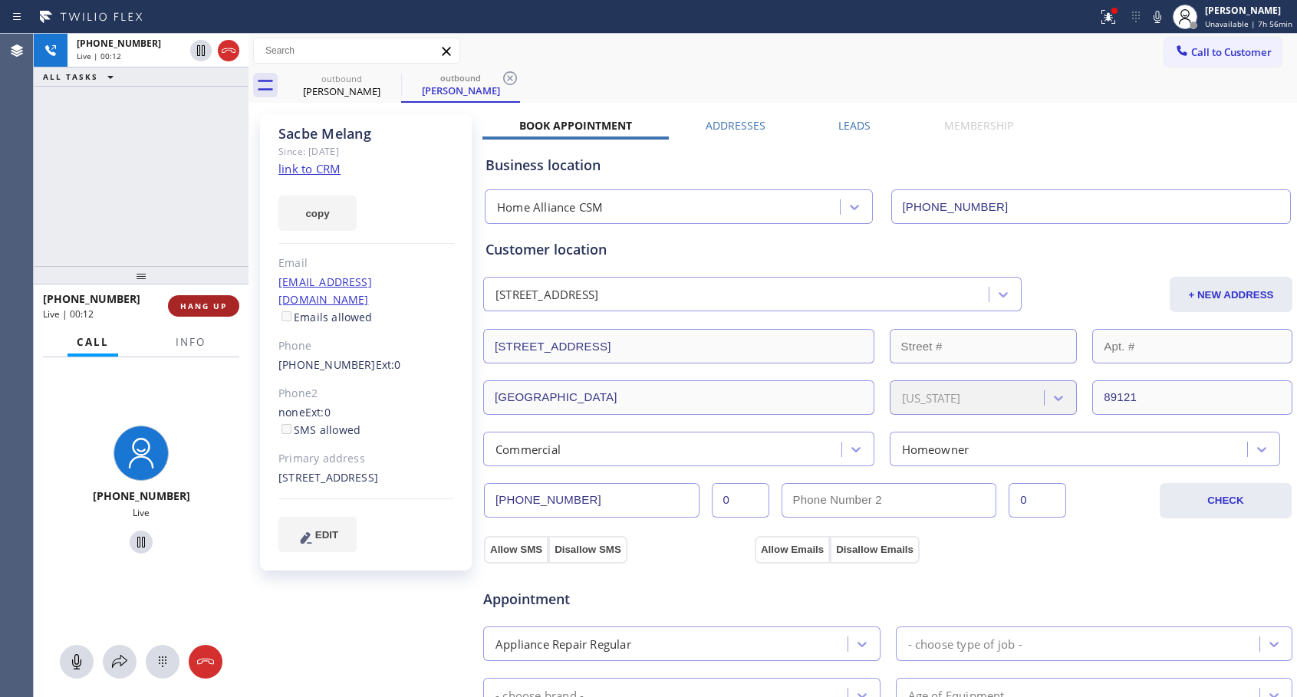
click at [209, 301] on span "HANG UP" at bounding box center [203, 306] width 47 height 11
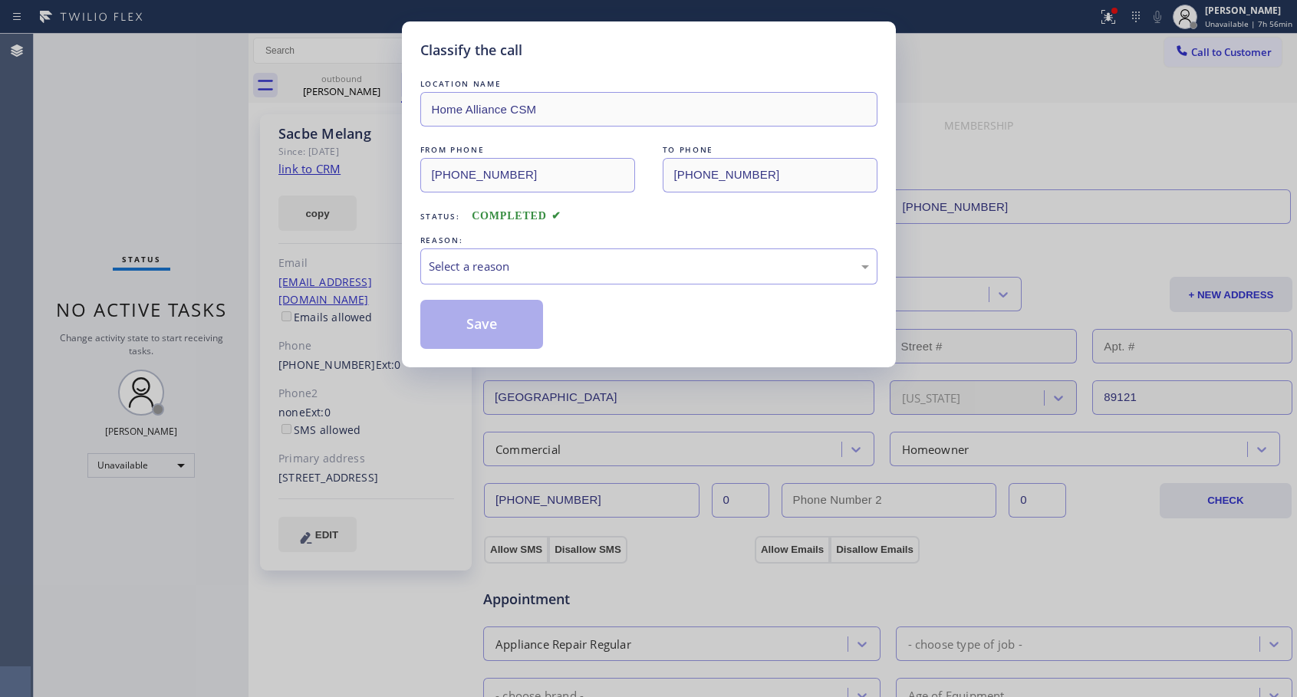
click at [556, 268] on div "Select a reason" at bounding box center [649, 267] width 440 height 18
click at [511, 335] on button "Save" at bounding box center [481, 324] width 123 height 49
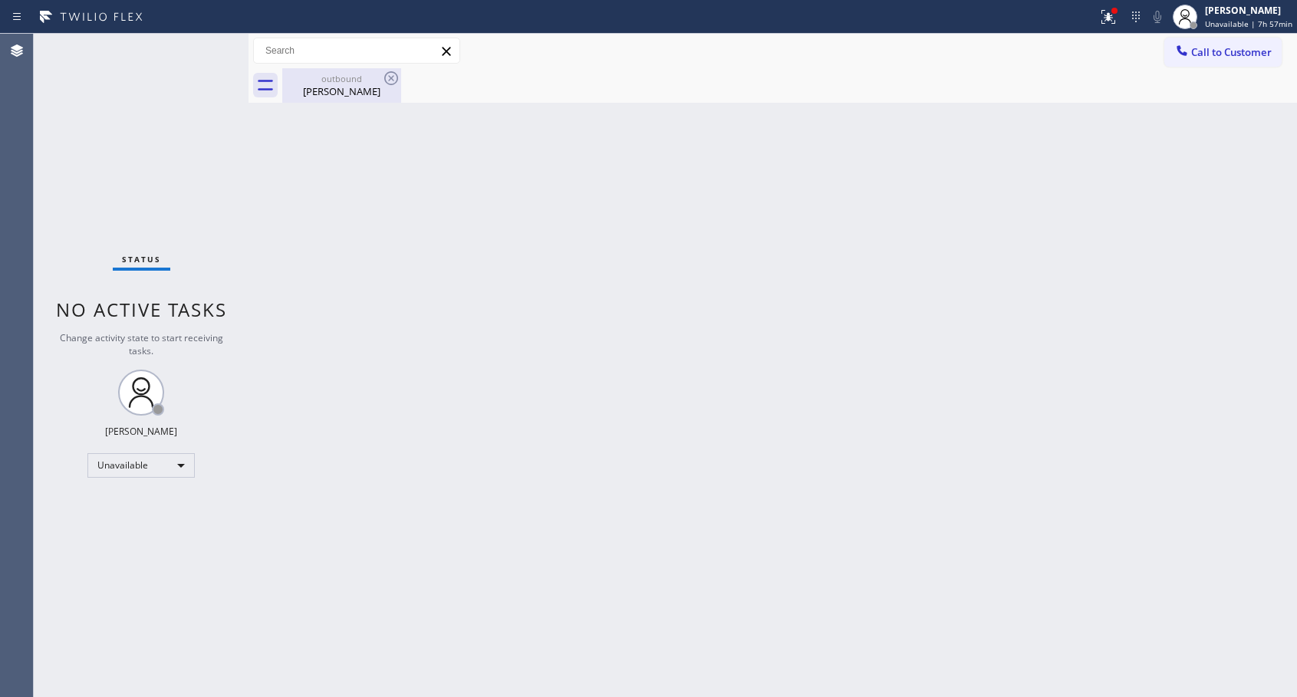
click at [313, 88] on div "[PERSON_NAME]" at bounding box center [342, 91] width 116 height 14
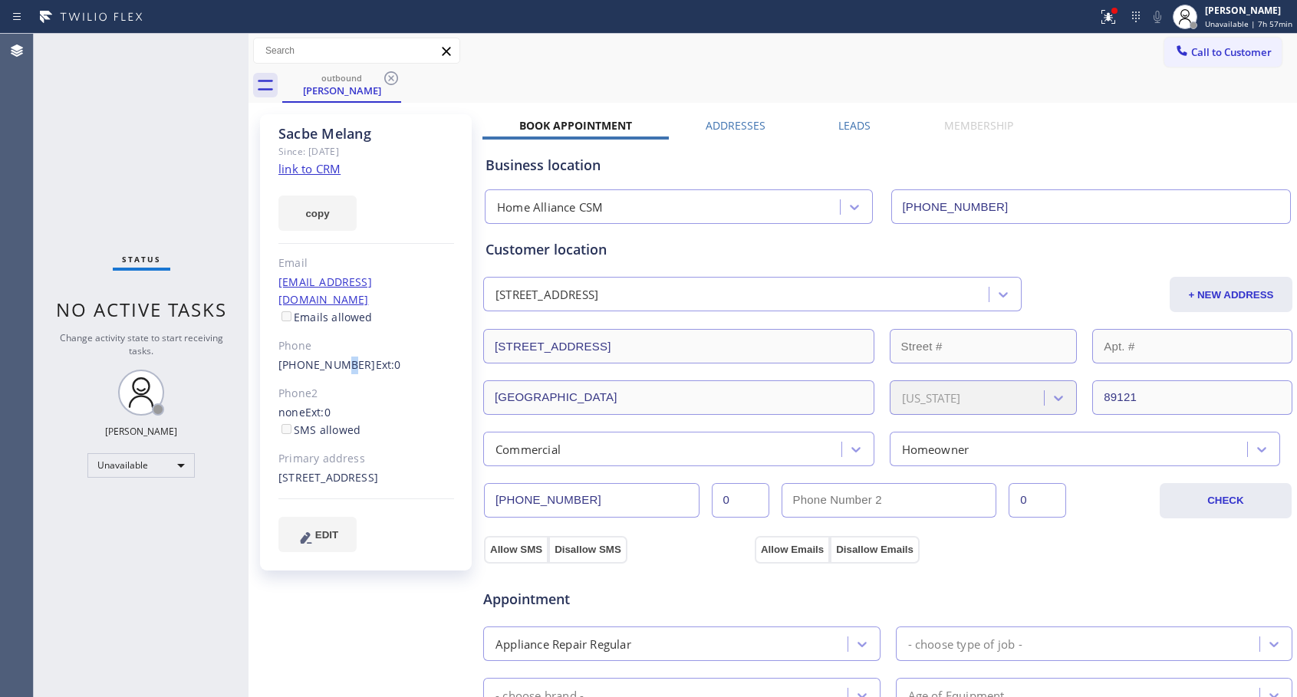
click at [333, 357] on link "[PHONE_NUMBER]" at bounding box center [326, 364] width 97 height 15
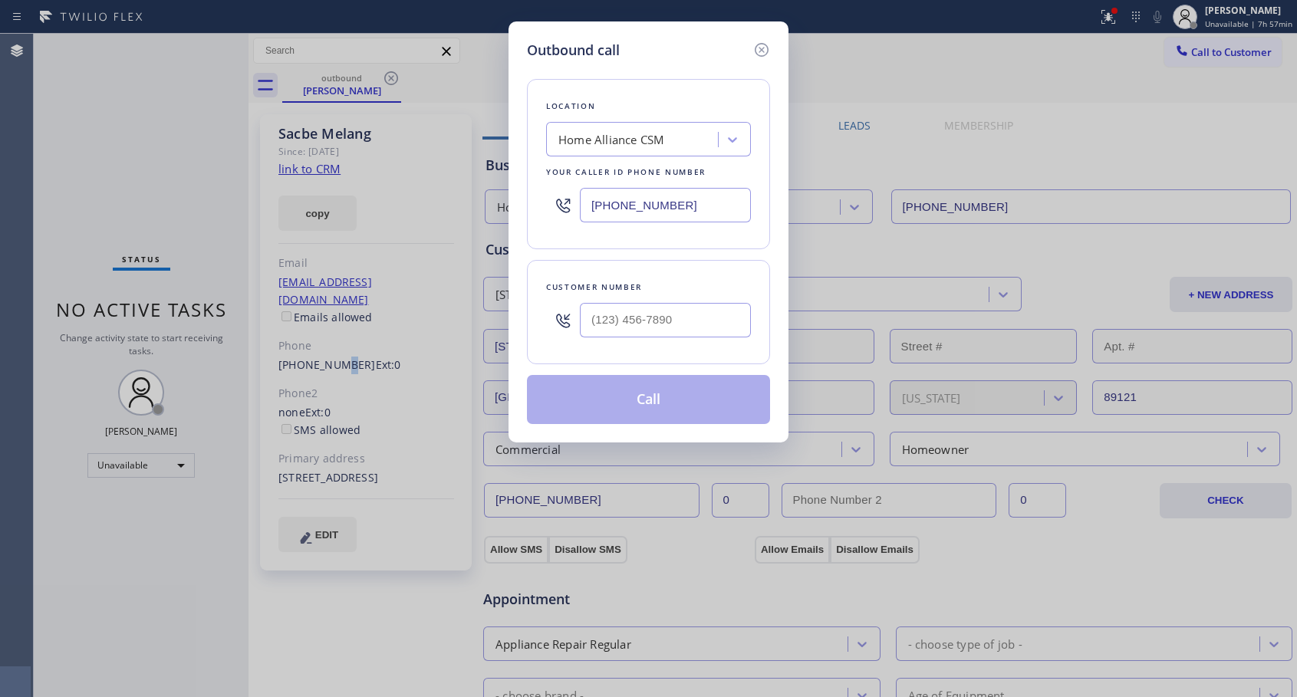
type input "[PHONE_NUMBER]"
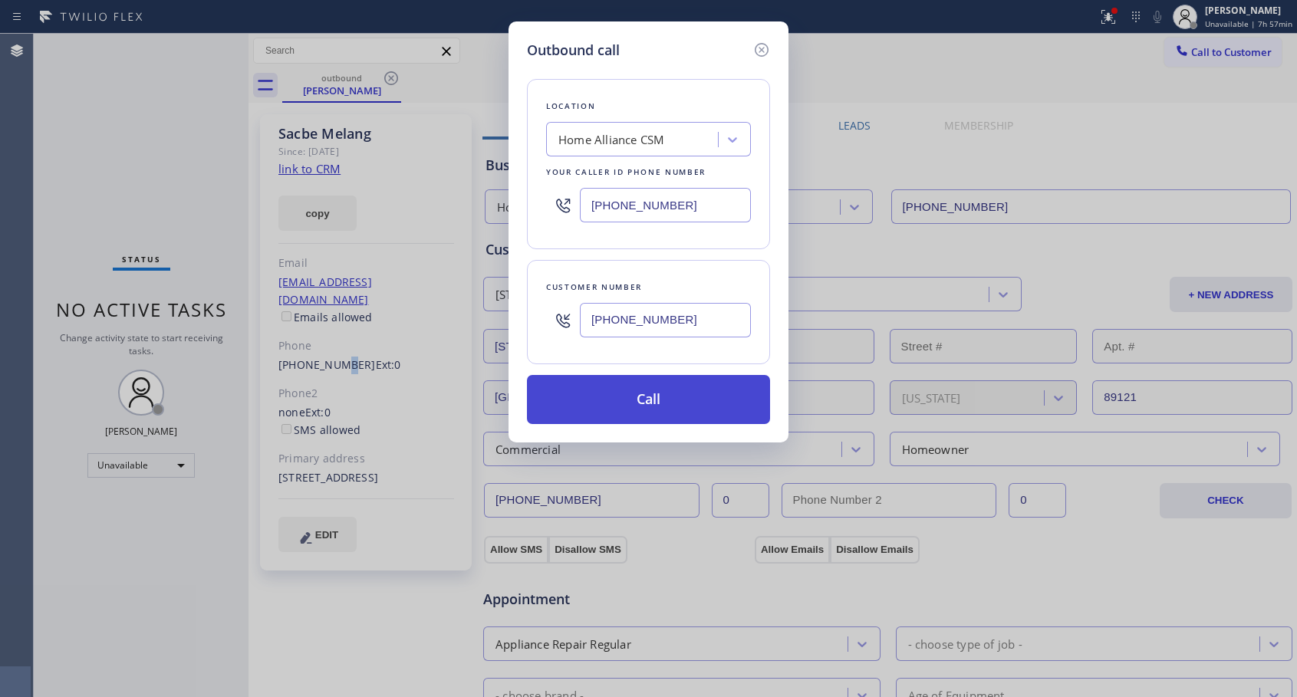
click at [637, 404] on button "Call" at bounding box center [648, 399] width 243 height 49
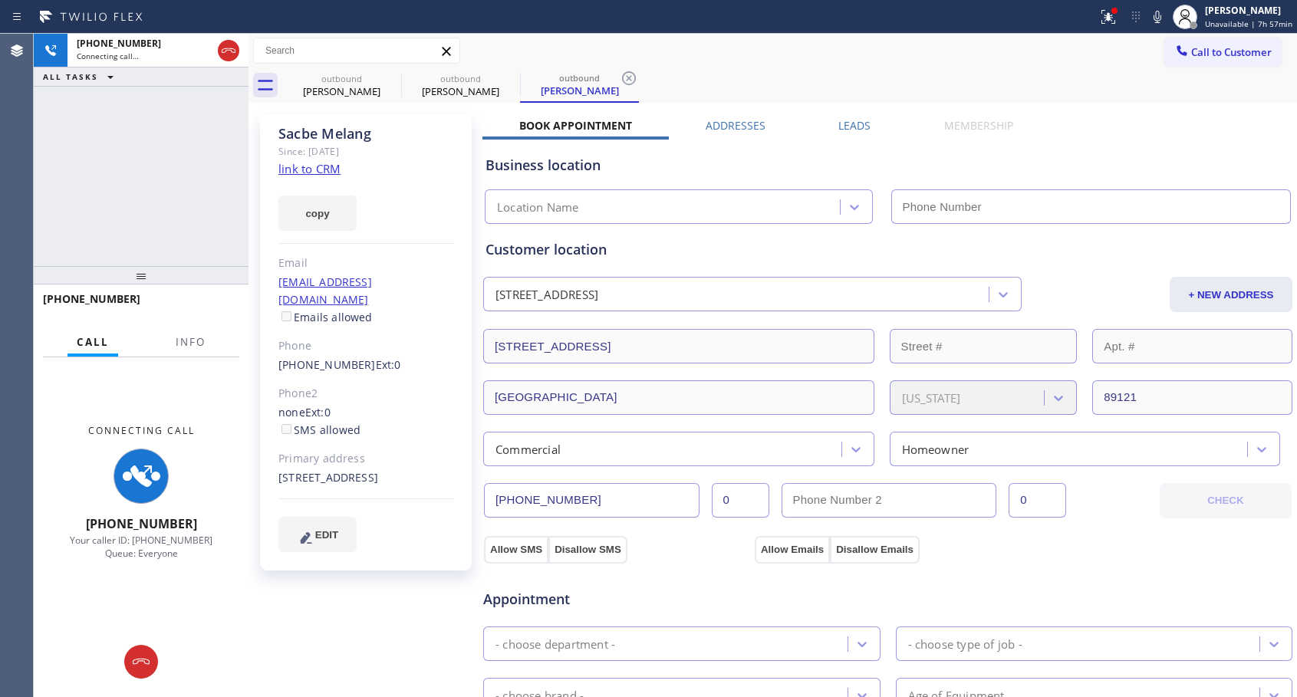
type input "[PHONE_NUMBER]"
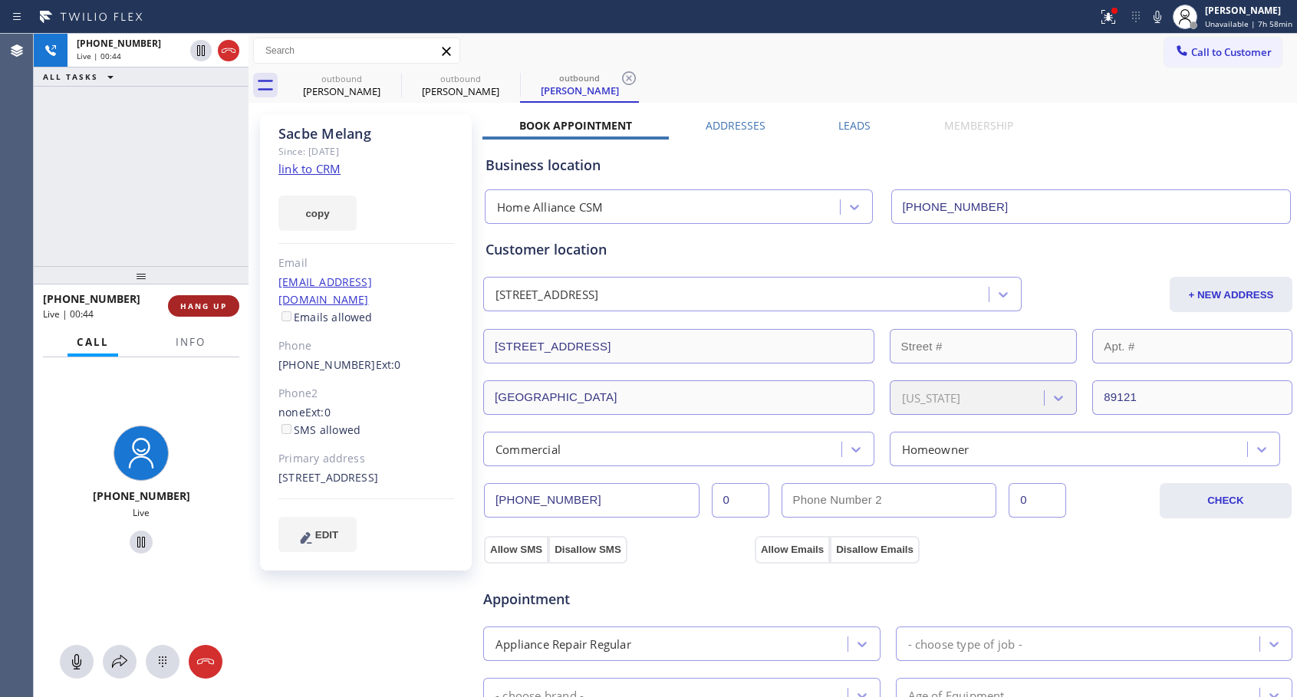
click at [190, 301] on span "HANG UP" at bounding box center [203, 306] width 47 height 11
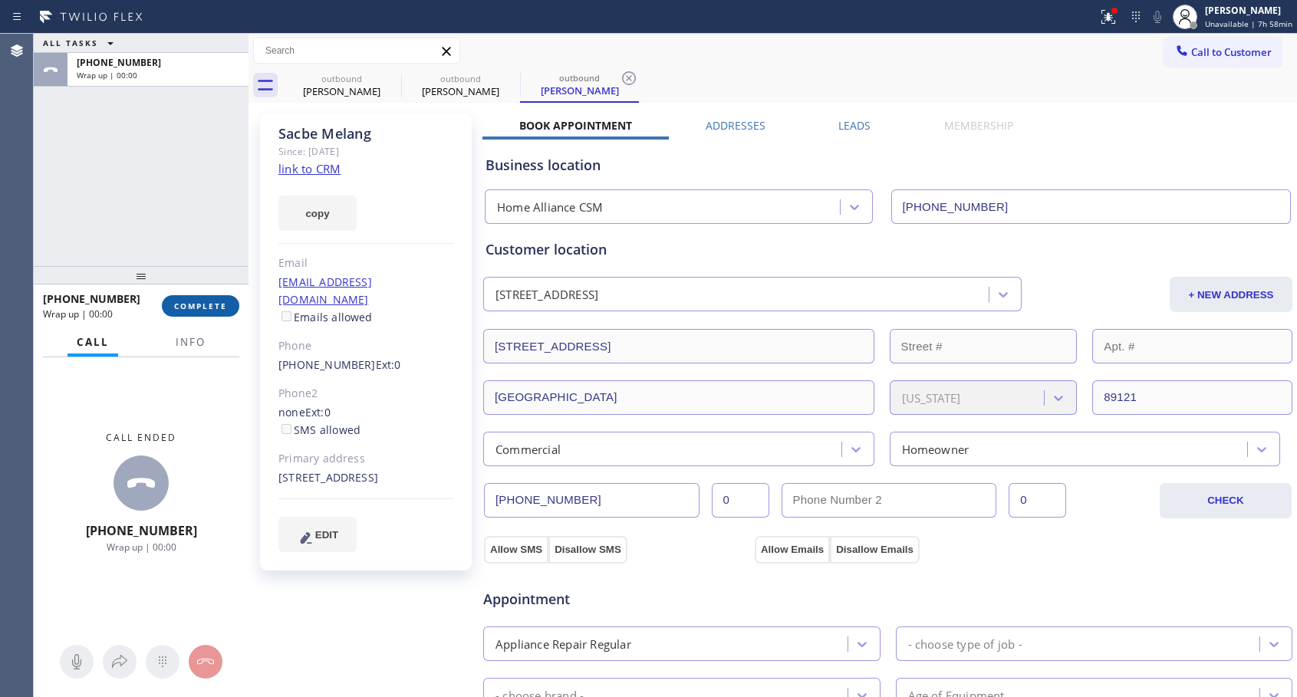
click at [190, 301] on span "COMPLETE" at bounding box center [200, 306] width 53 height 11
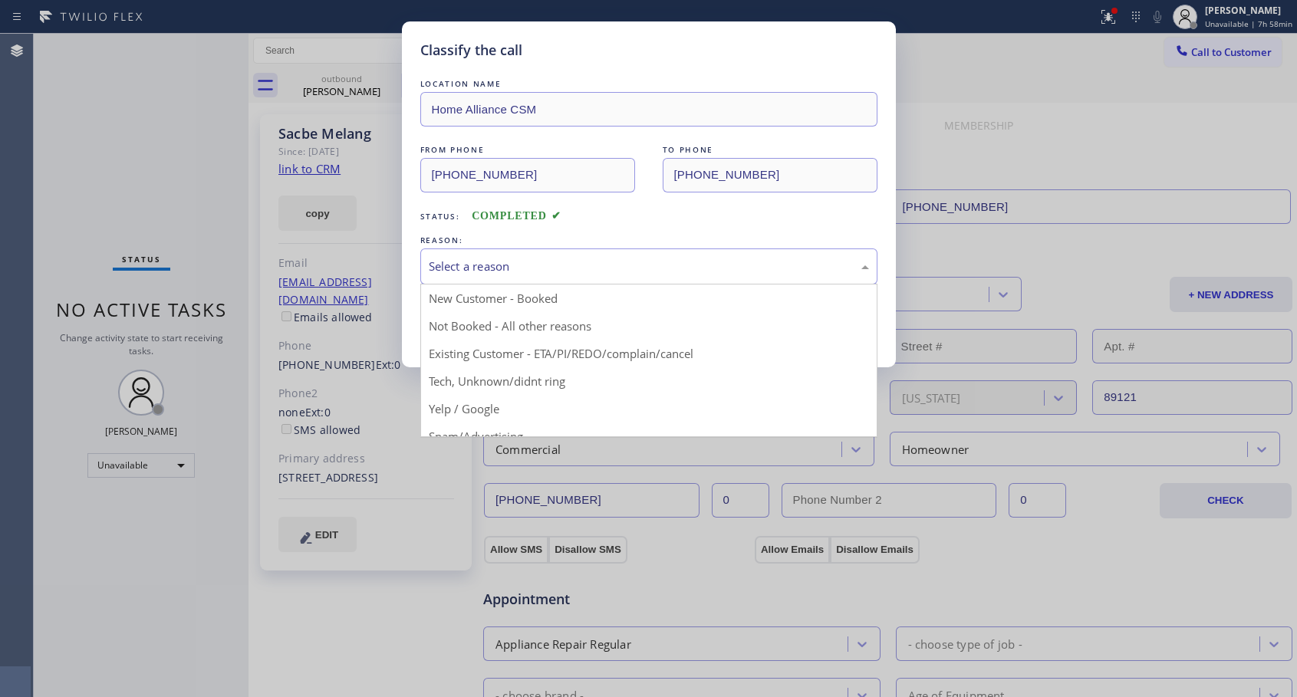
click at [481, 268] on div "Select a reason" at bounding box center [649, 267] width 440 height 18
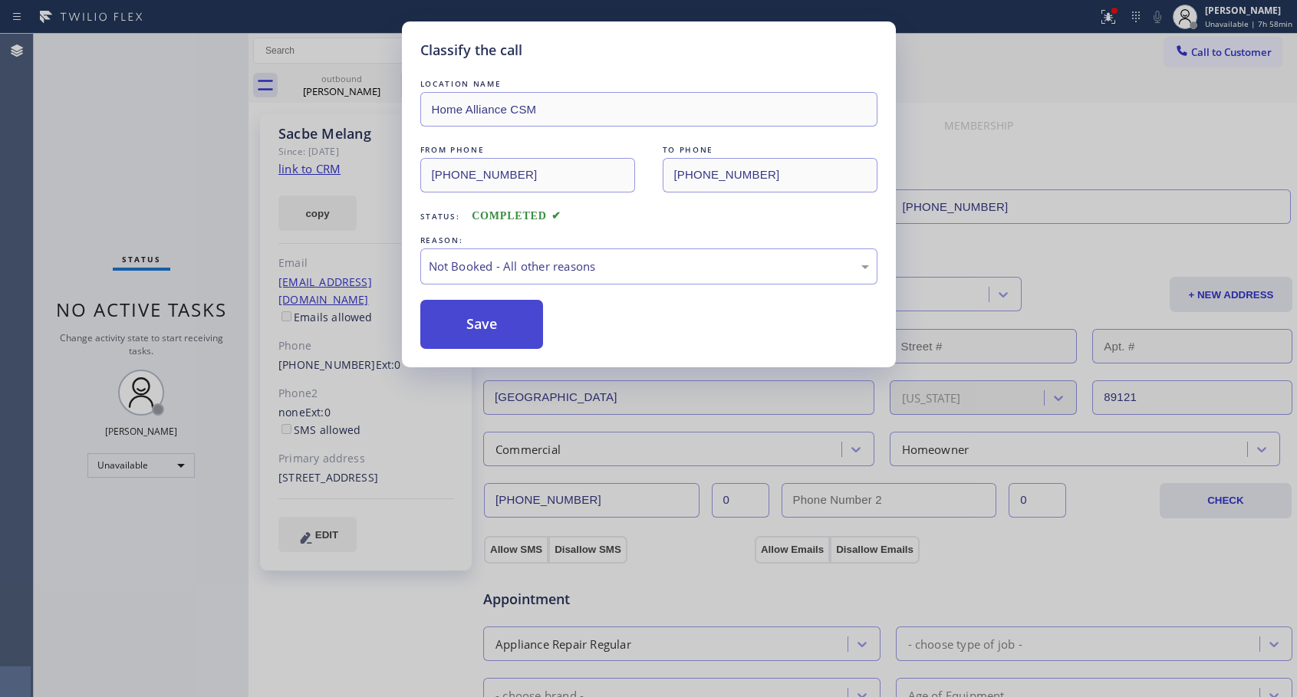
click at [472, 328] on button "Save" at bounding box center [481, 324] width 123 height 49
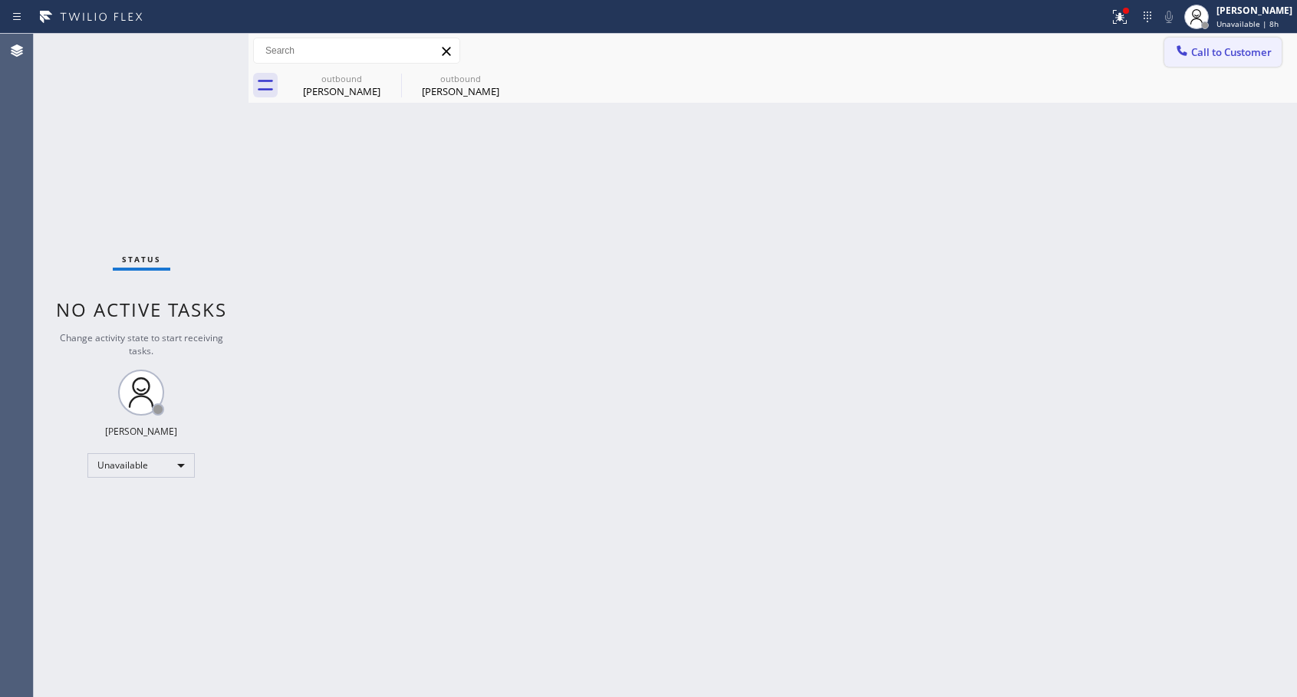
click at [1225, 58] on span "Call to Customer" at bounding box center [1231, 52] width 81 height 14
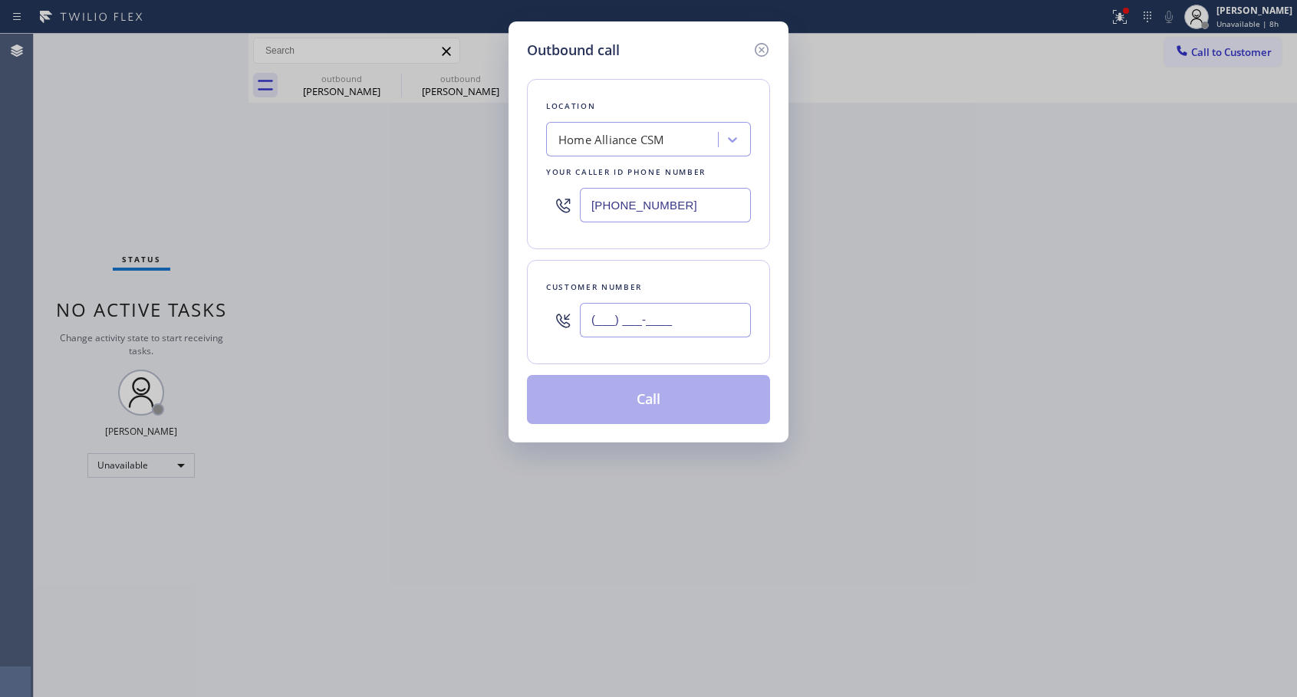
click at [628, 321] on input "(___) ___-____" at bounding box center [665, 320] width 171 height 35
paste input "909) 598-6887"
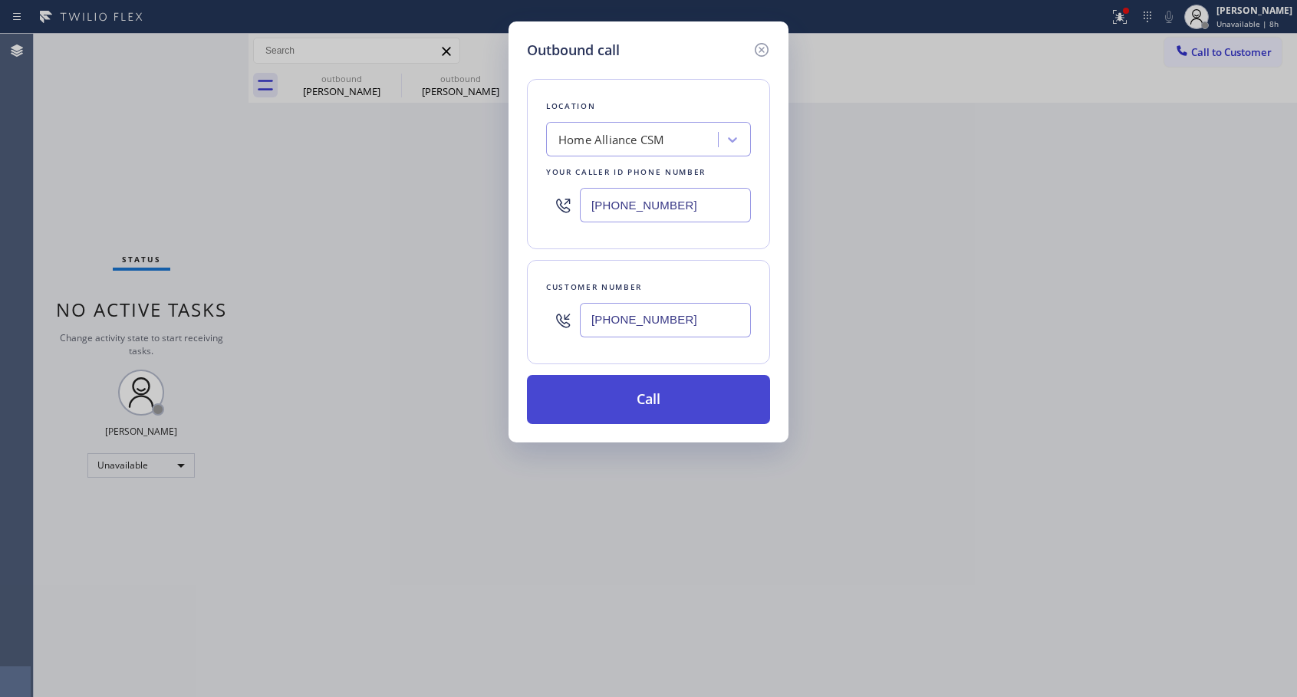
type input "[PHONE_NUMBER]"
click at [632, 398] on button "Call" at bounding box center [648, 399] width 243 height 49
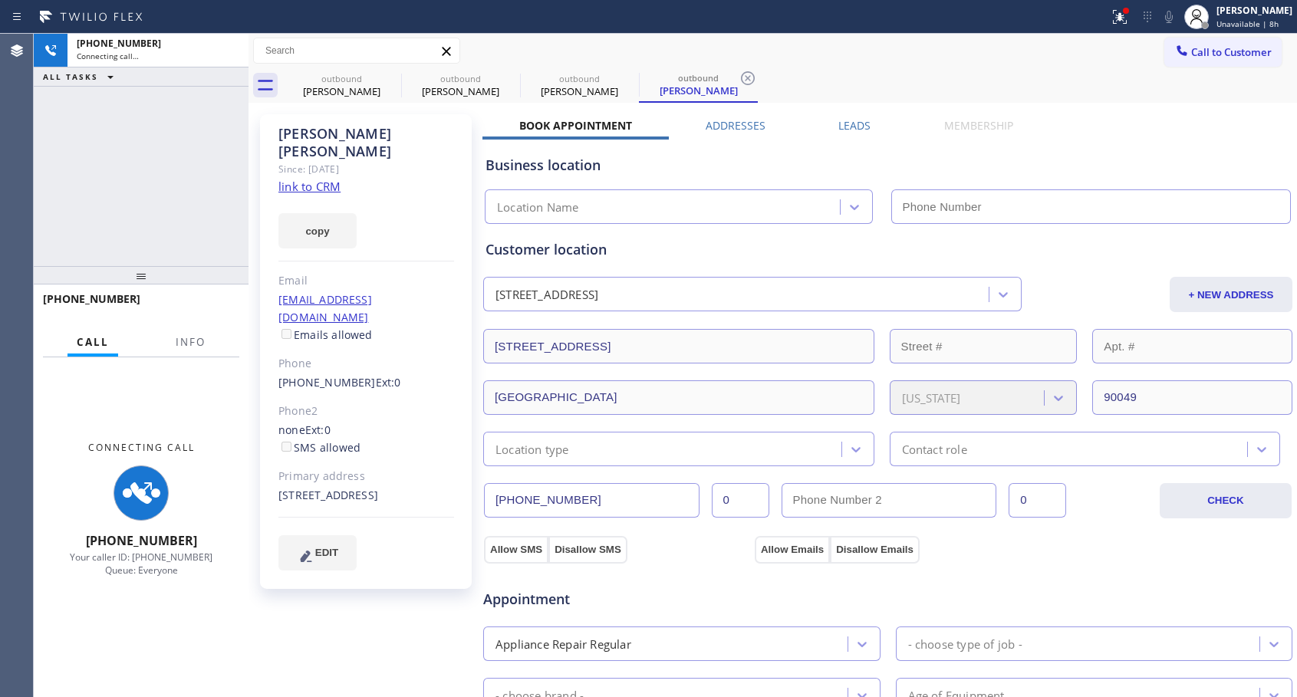
type input "[PHONE_NUMBER]"
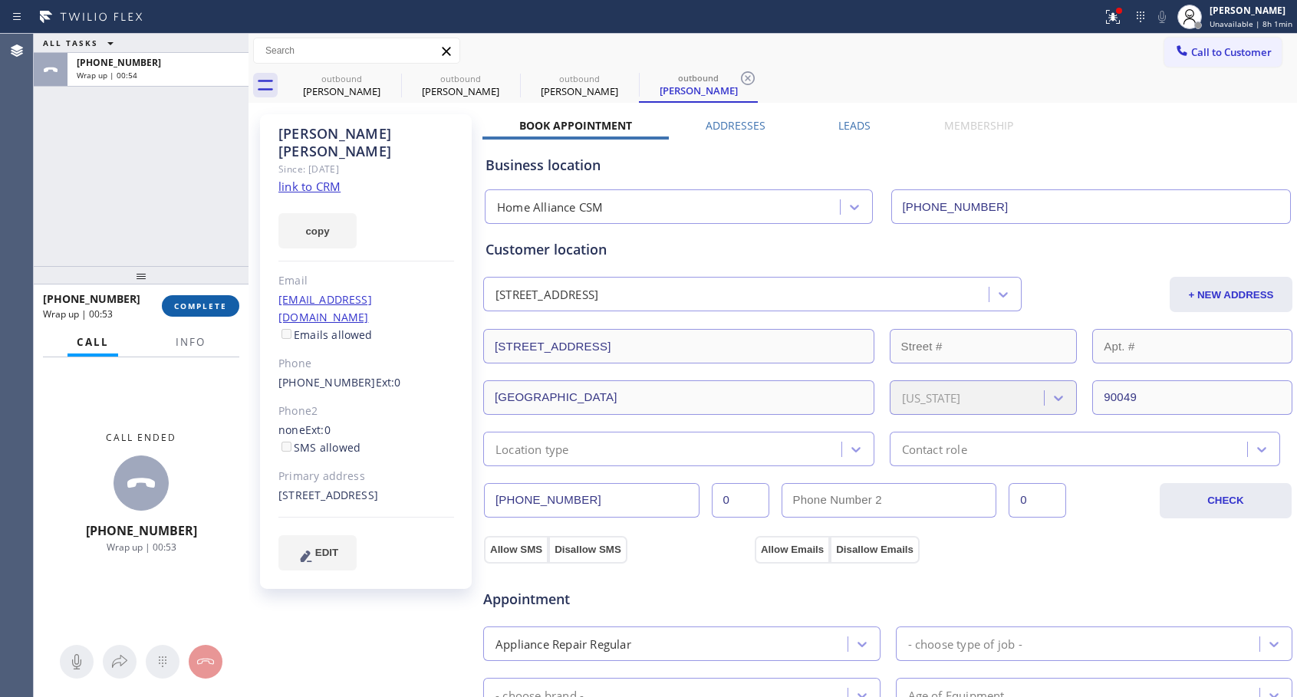
click at [190, 301] on span "COMPLETE" at bounding box center [200, 306] width 53 height 11
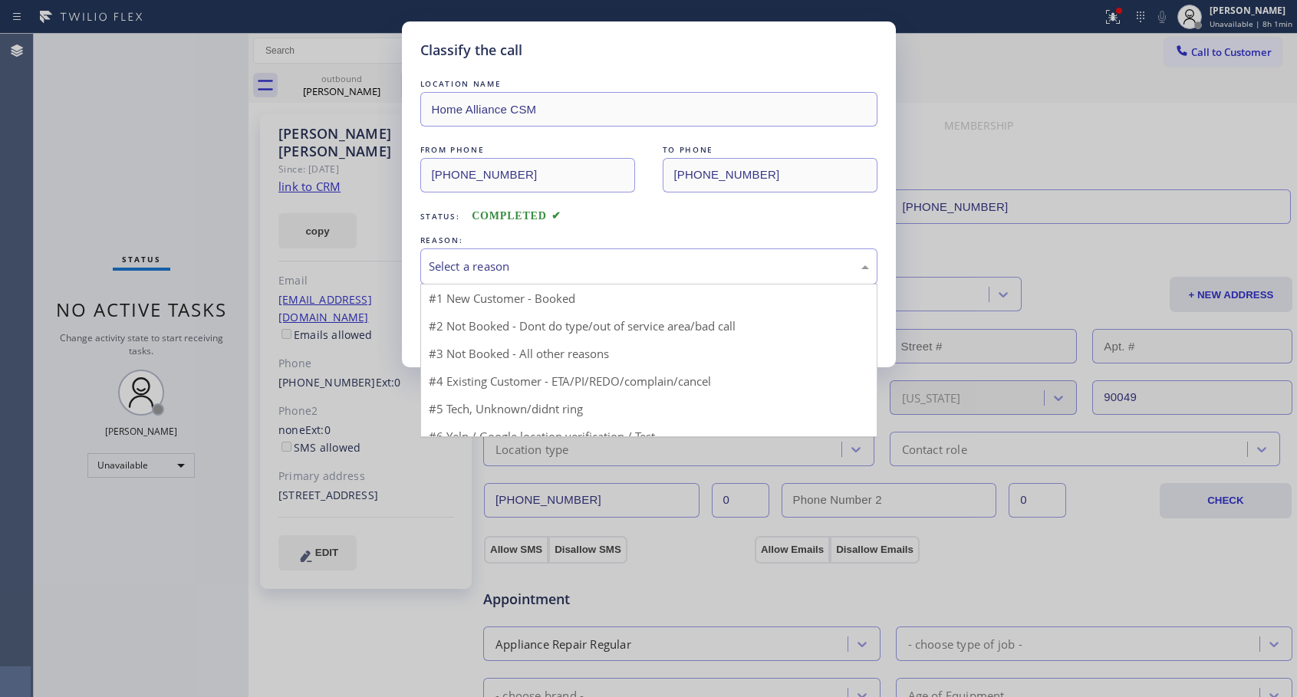
click at [584, 266] on div "Select a reason" at bounding box center [649, 267] width 440 height 18
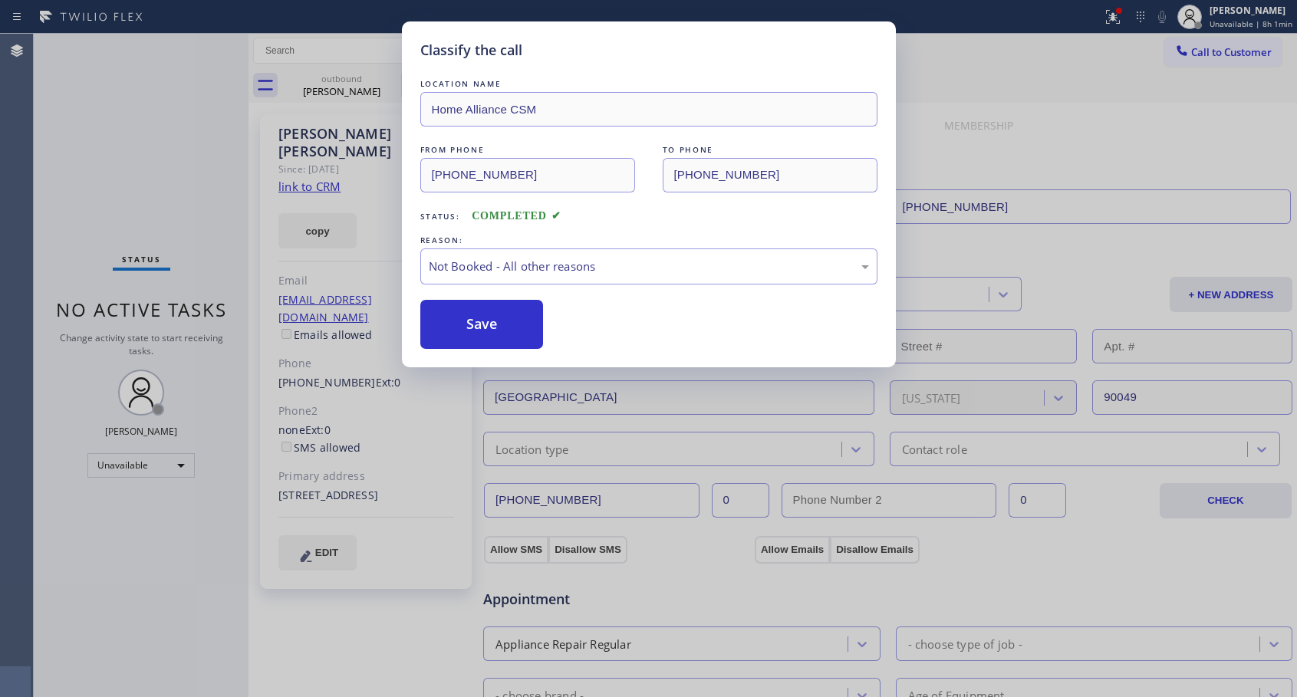
click at [485, 327] on button "Save" at bounding box center [481, 324] width 123 height 49
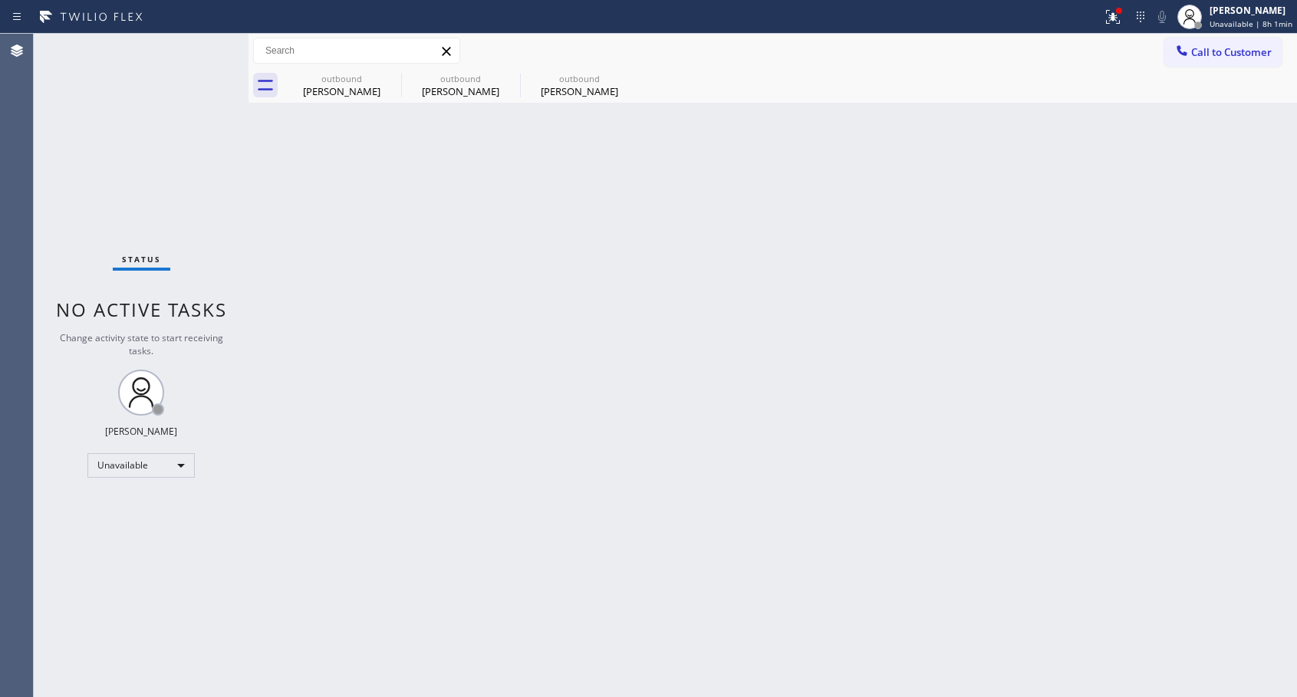
drag, startPoint x: 558, startPoint y: 92, endPoint x: 446, endPoint y: 180, distance: 142.5
click at [559, 92] on div "[PERSON_NAME]" at bounding box center [579, 91] width 116 height 14
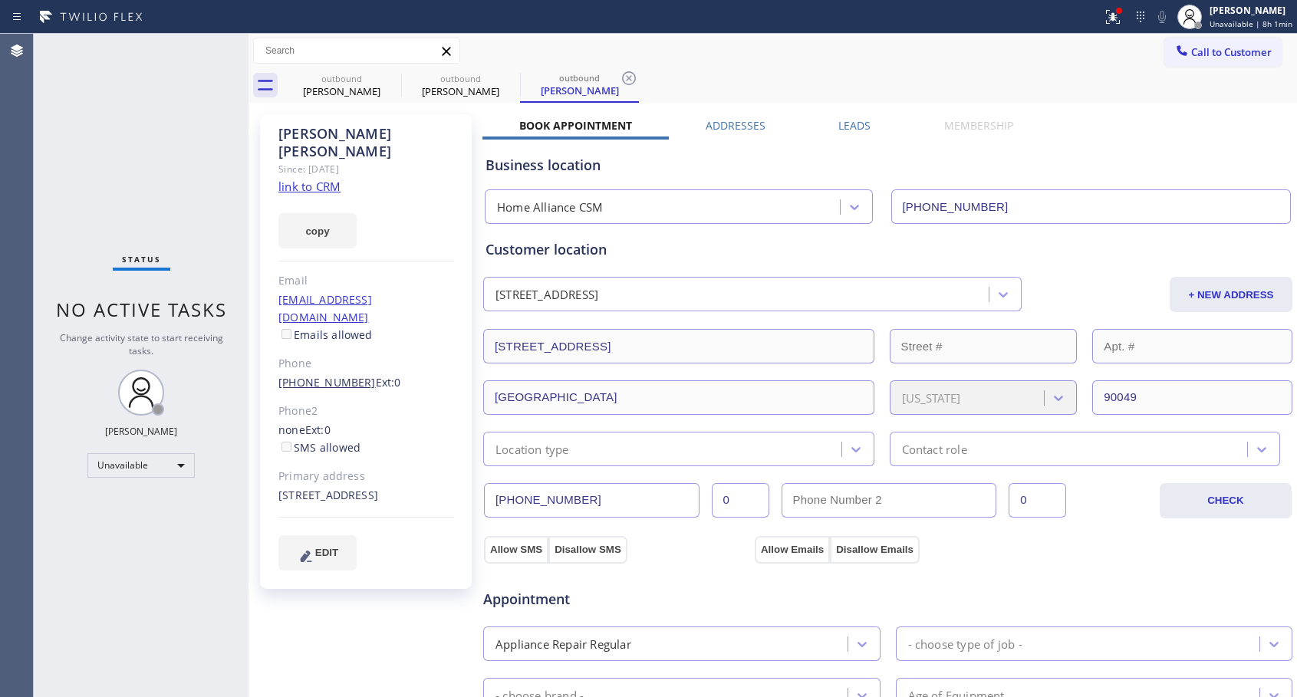
click at [319, 375] on link "[PHONE_NUMBER]" at bounding box center [326, 382] width 97 height 15
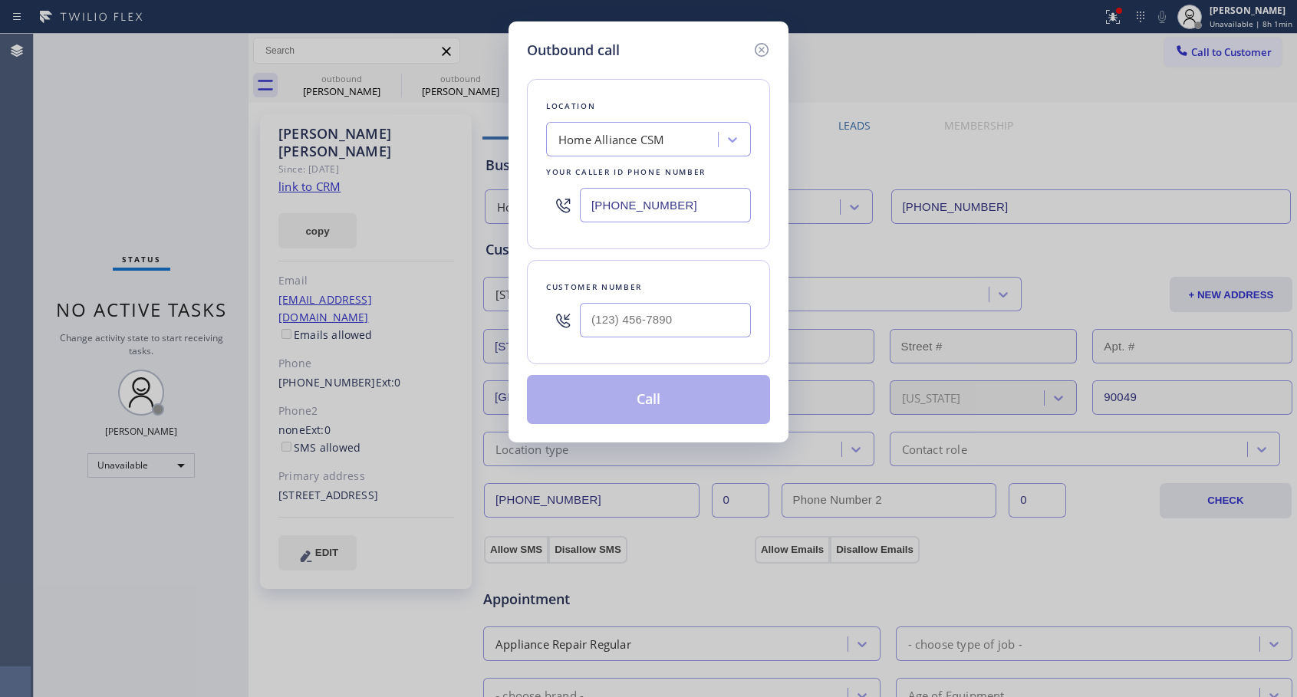
type input "[PHONE_NUMBER]"
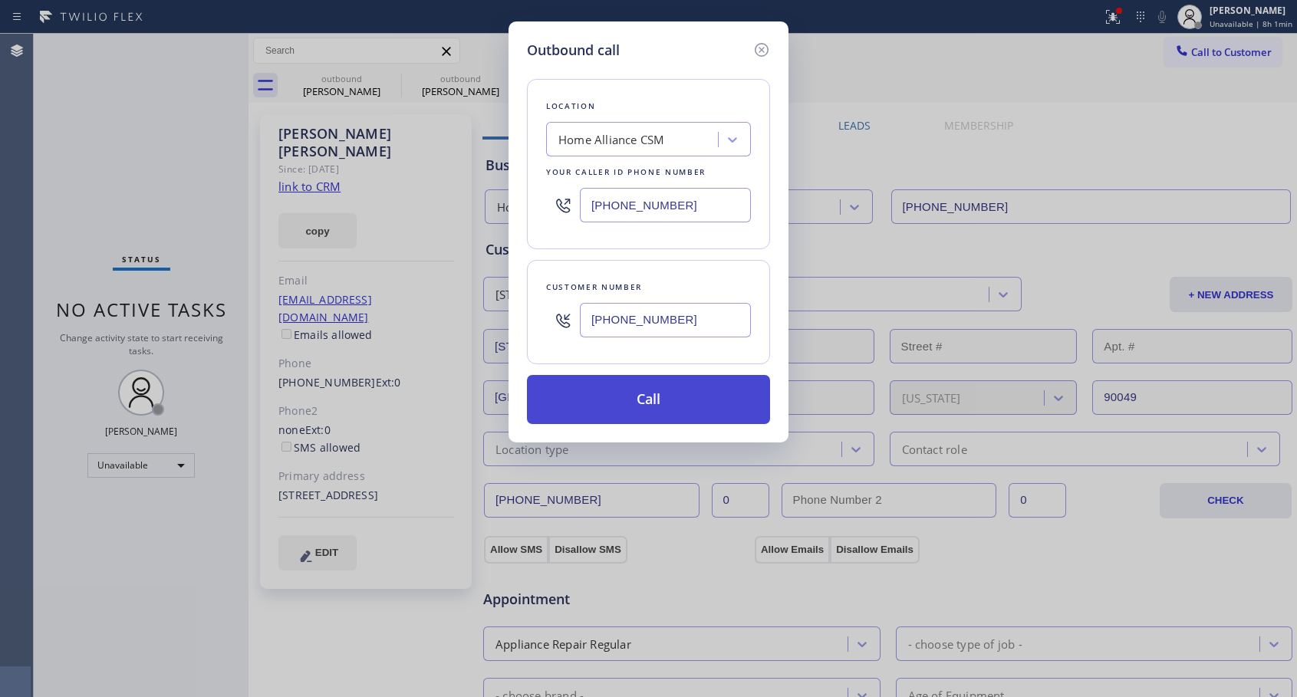
click at [622, 410] on button "Call" at bounding box center [648, 399] width 243 height 49
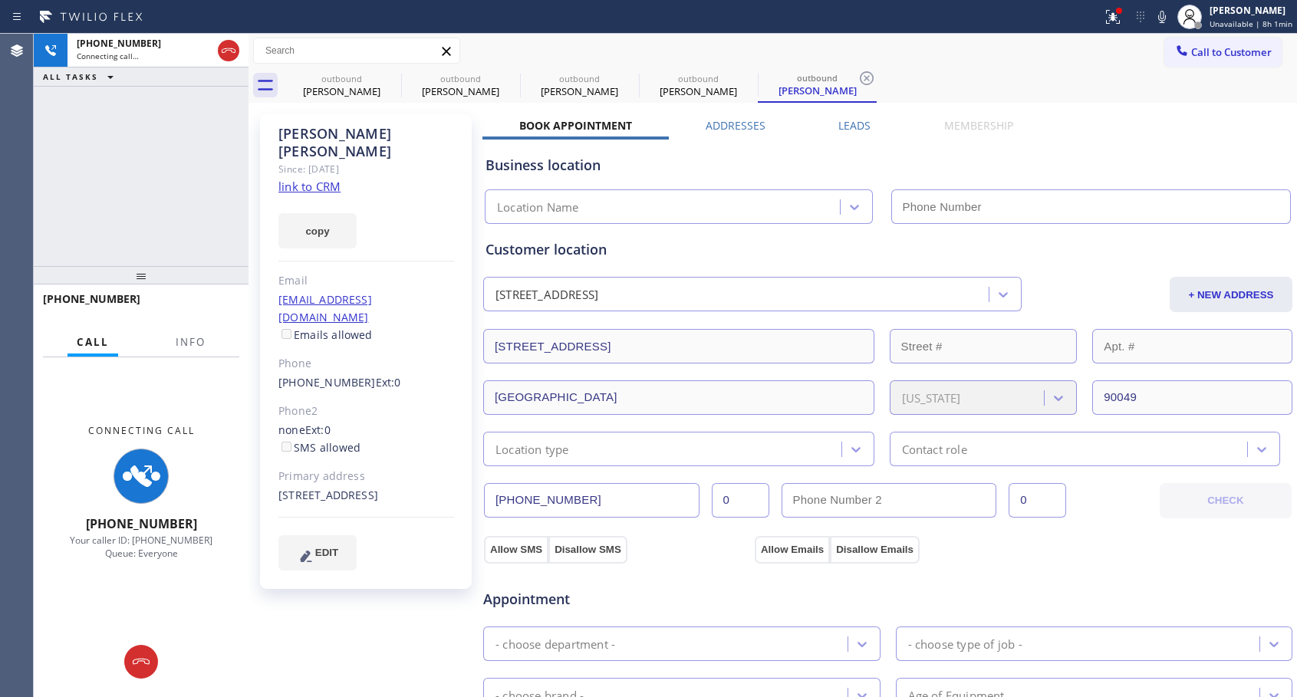
type input "[PHONE_NUMBER]"
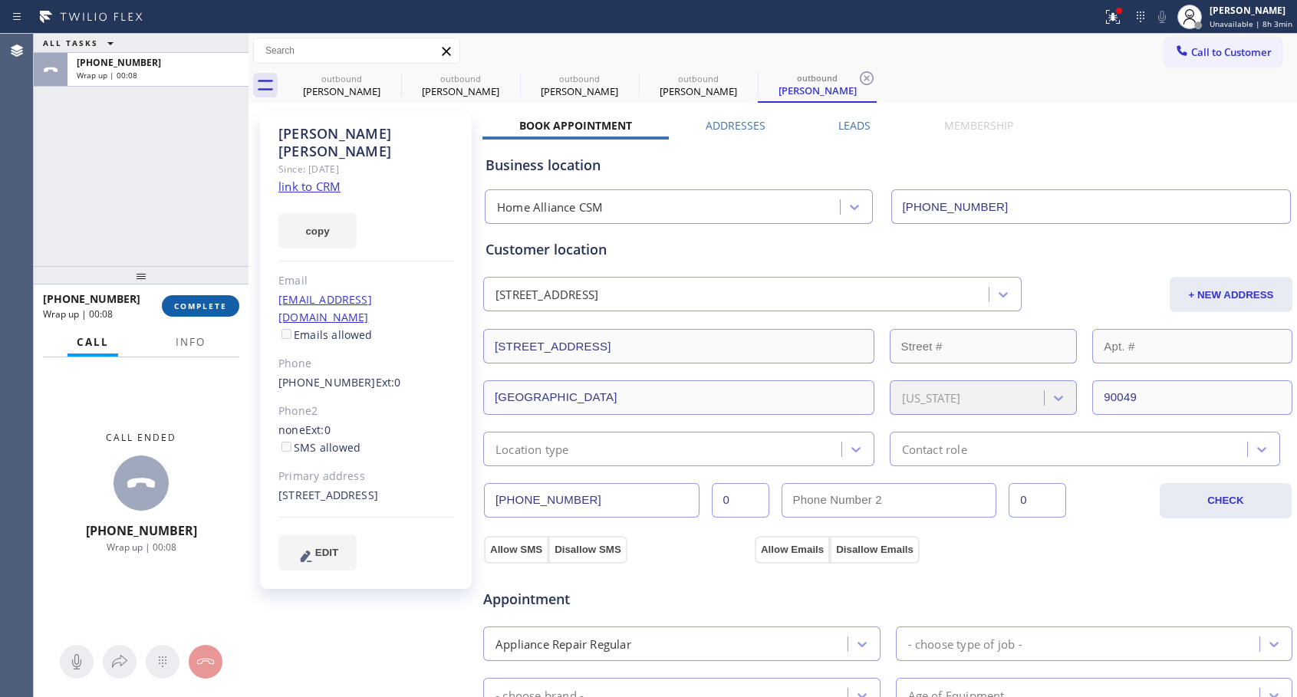
click at [212, 305] on span "COMPLETE" at bounding box center [200, 306] width 53 height 11
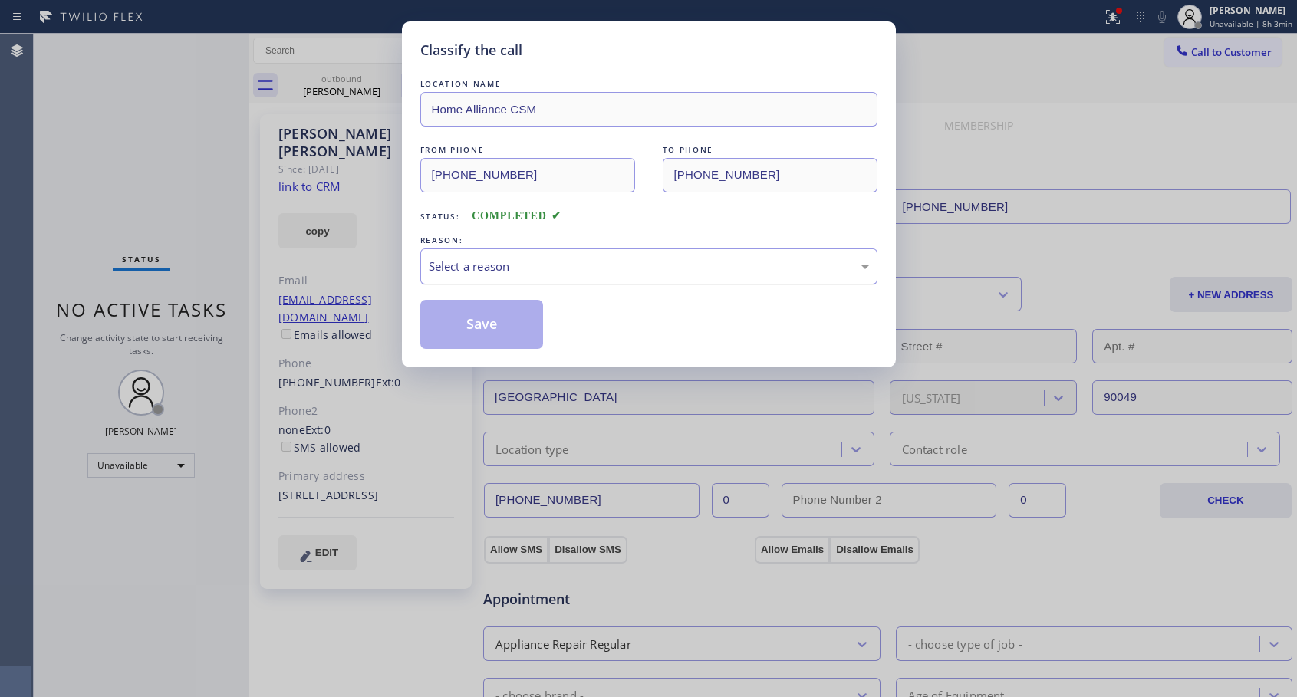
click at [569, 271] on div "Select a reason" at bounding box center [649, 267] width 440 height 18
click at [512, 306] on button "Save" at bounding box center [481, 324] width 123 height 49
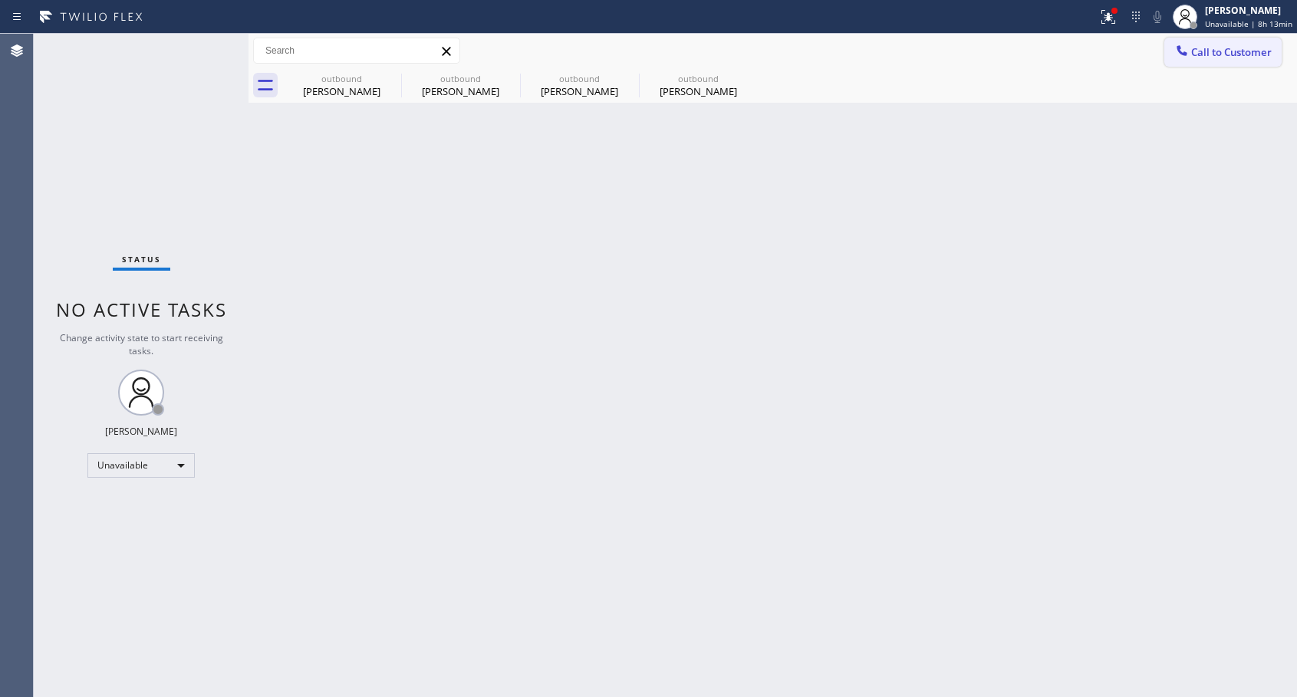
click at [1205, 57] on span "Call to Customer" at bounding box center [1231, 52] width 81 height 14
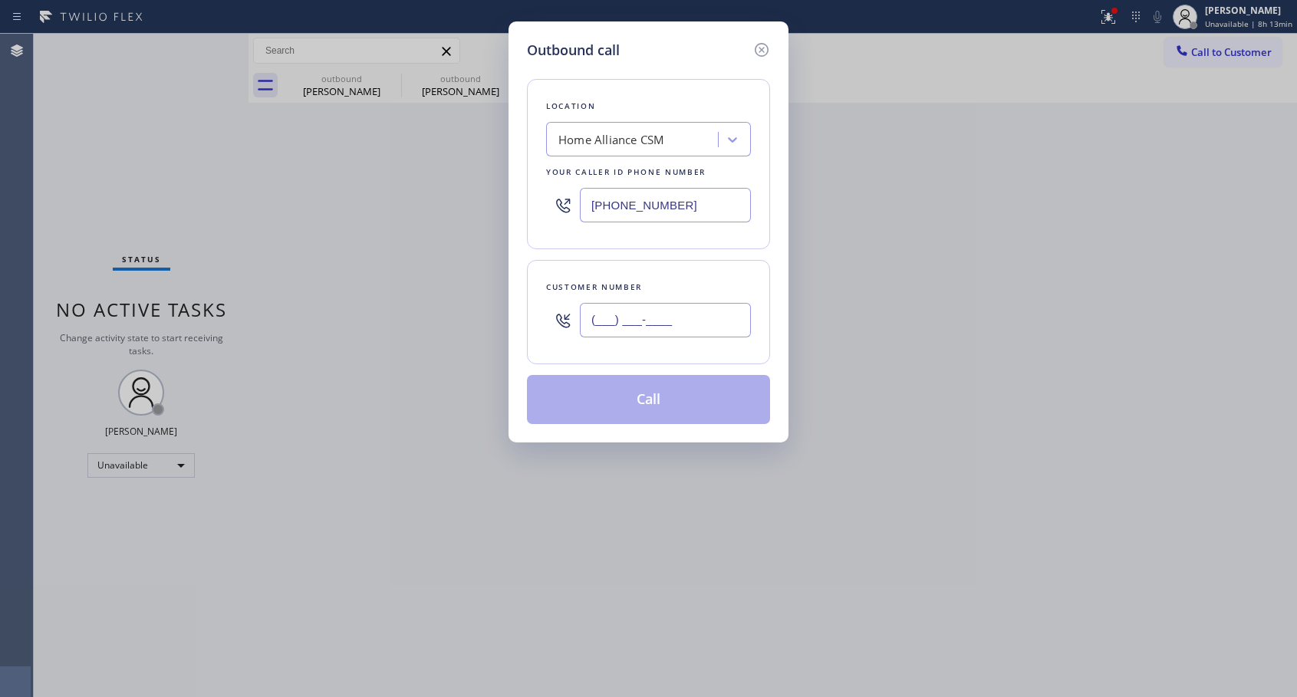
click at [606, 309] on input "(___) ___-____" at bounding box center [665, 320] width 171 height 35
paste input "858) 361-3038"
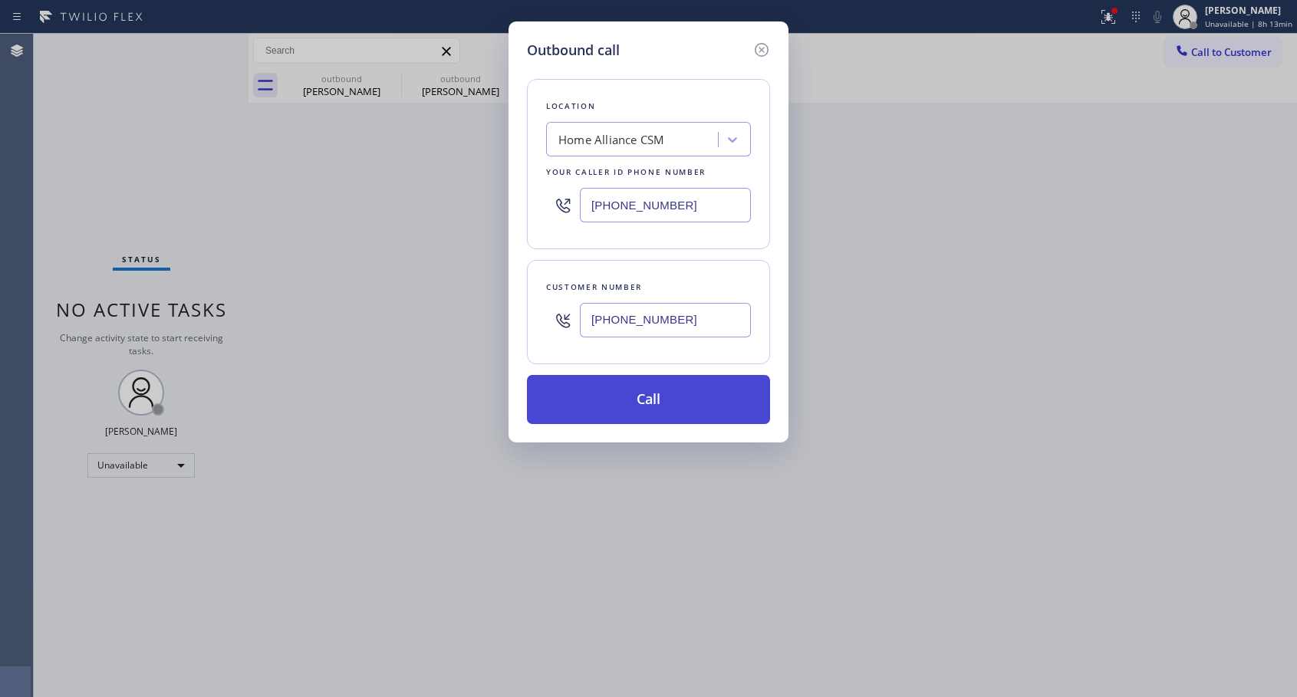
type input "[PHONE_NUMBER]"
click at [660, 403] on button "Call" at bounding box center [648, 399] width 243 height 49
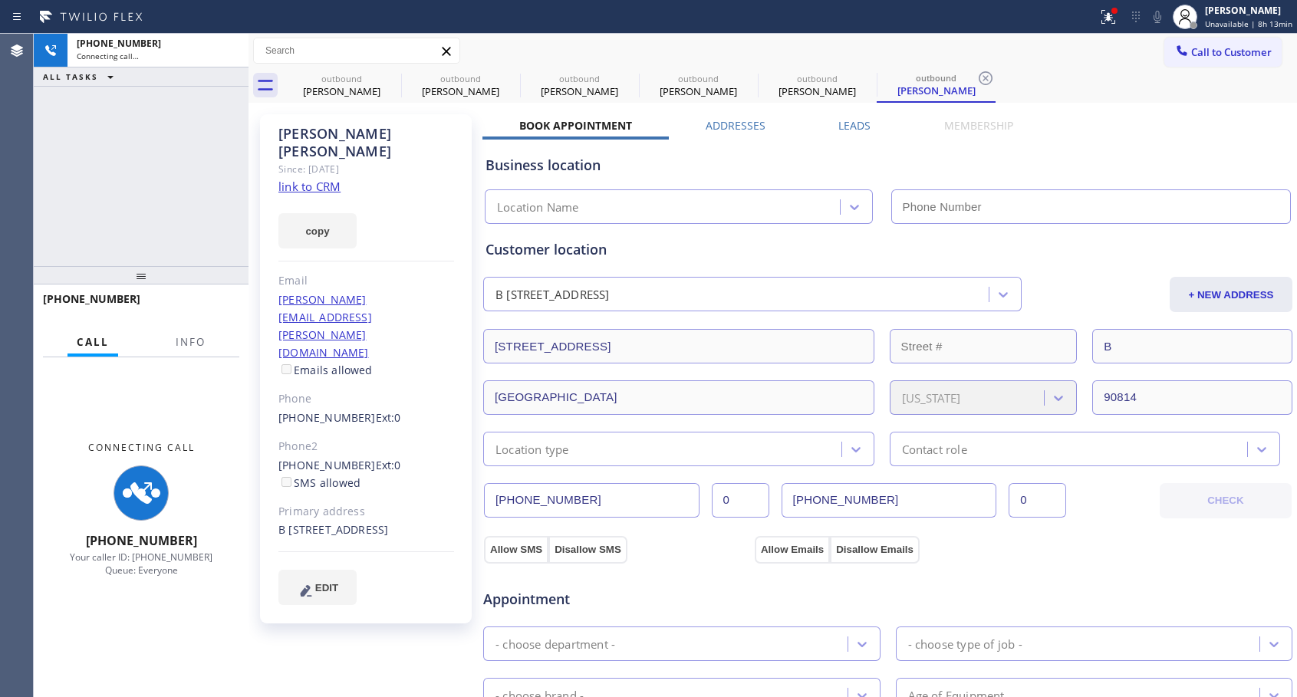
type input "[PHONE_NUMBER]"
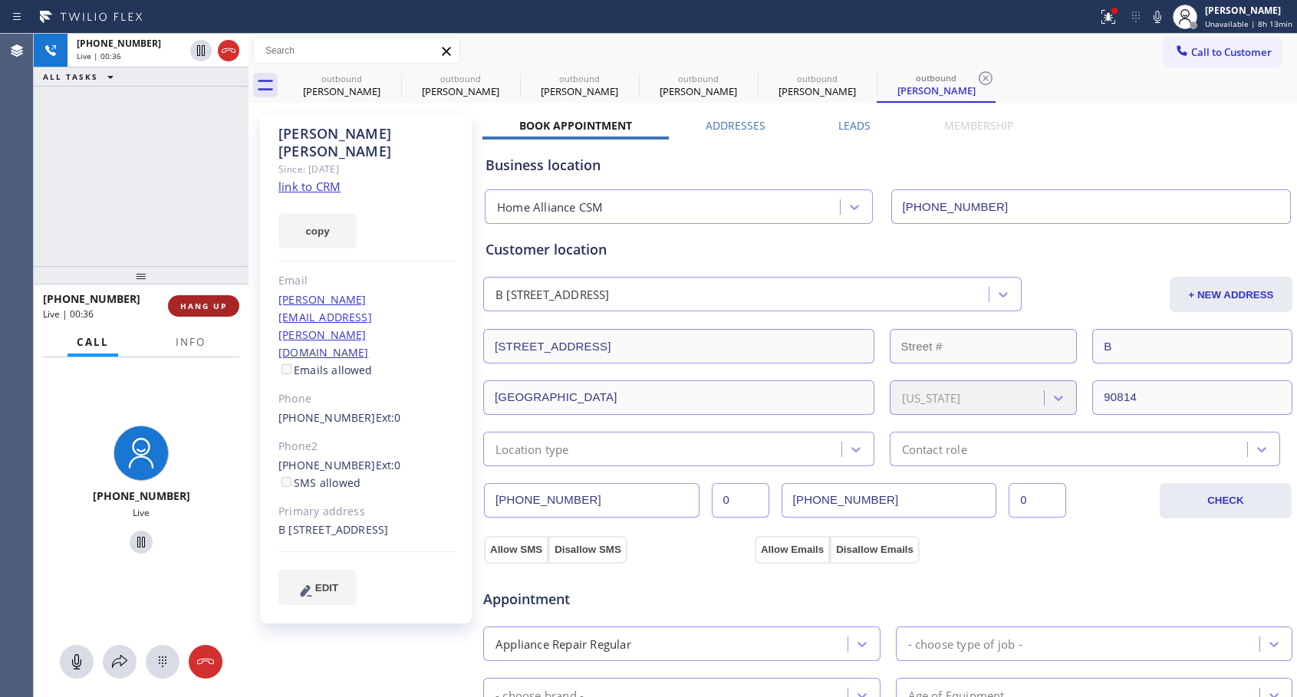
click at [188, 305] on span "HANG UP" at bounding box center [203, 306] width 47 height 11
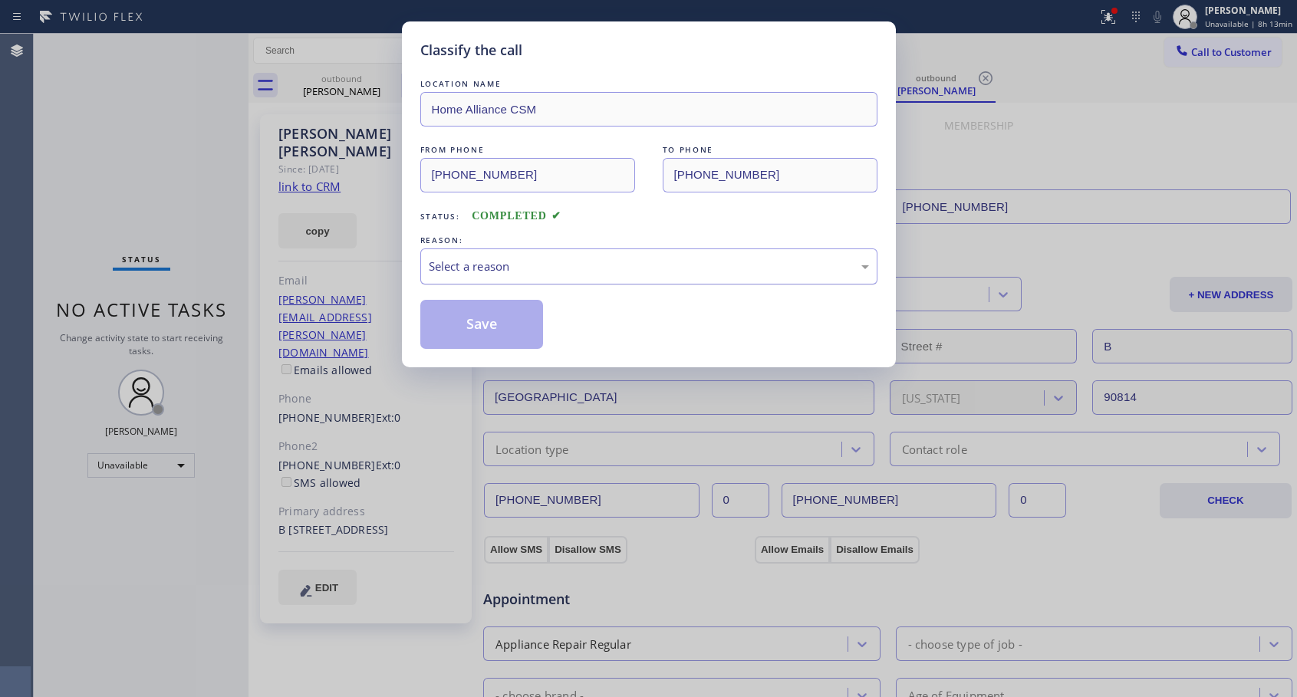
click at [465, 264] on div "Select a reason" at bounding box center [649, 267] width 440 height 18
click at [449, 327] on button "Save" at bounding box center [481, 324] width 123 height 49
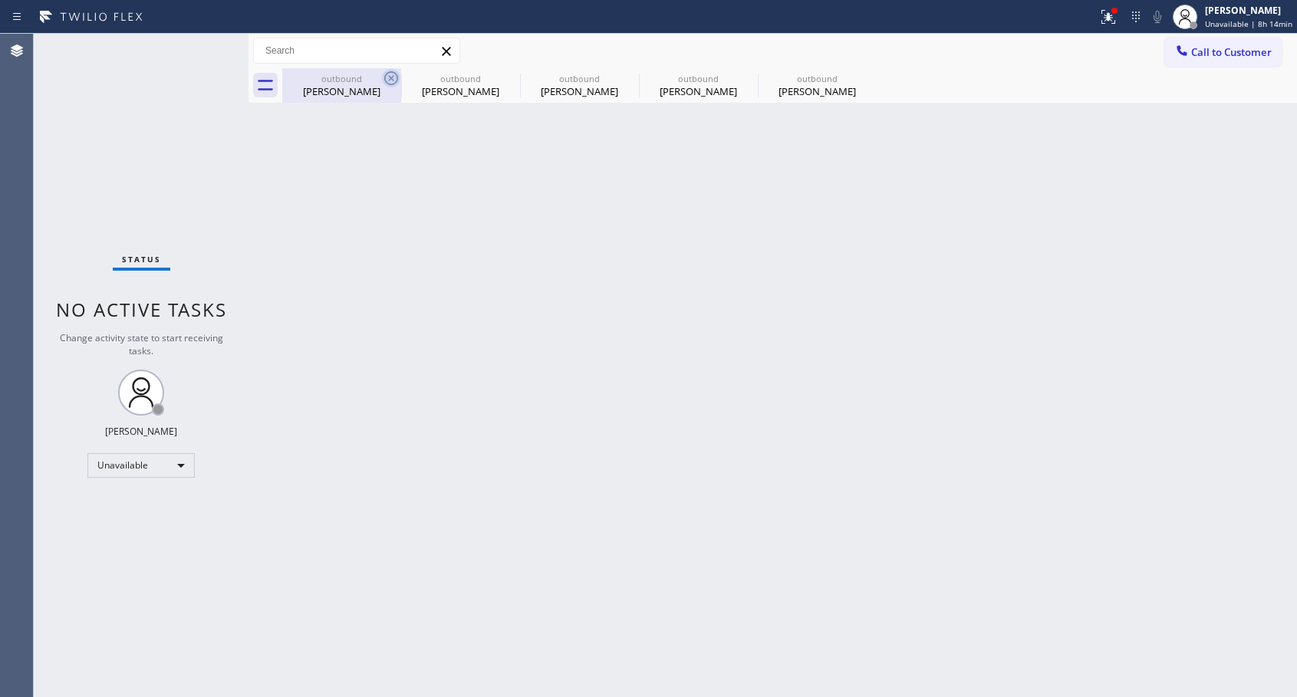
click at [388, 80] on icon at bounding box center [391, 78] width 18 height 18
click at [0, 0] on icon at bounding box center [0, 0] width 0 height 0
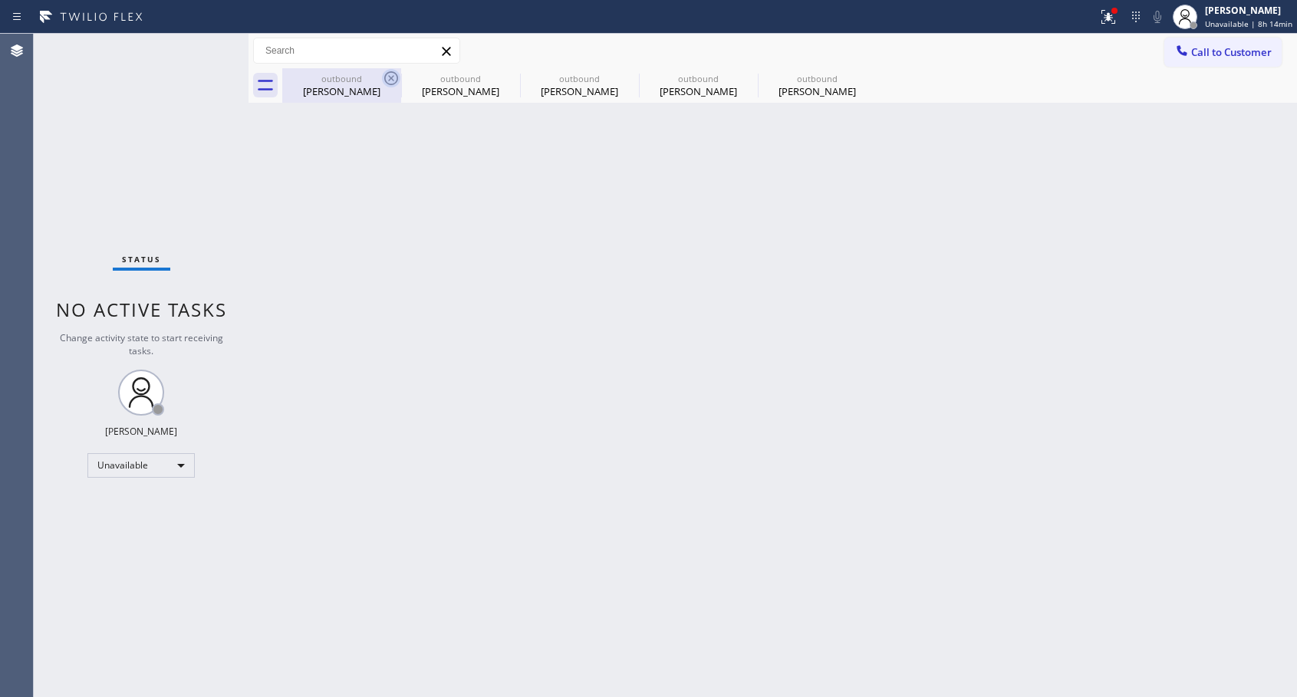
click at [388, 80] on div "outbound [PERSON_NAME] outbound Sacbe Melang outbound [PERSON_NAME] outbound [P…" at bounding box center [789, 85] width 1015 height 35
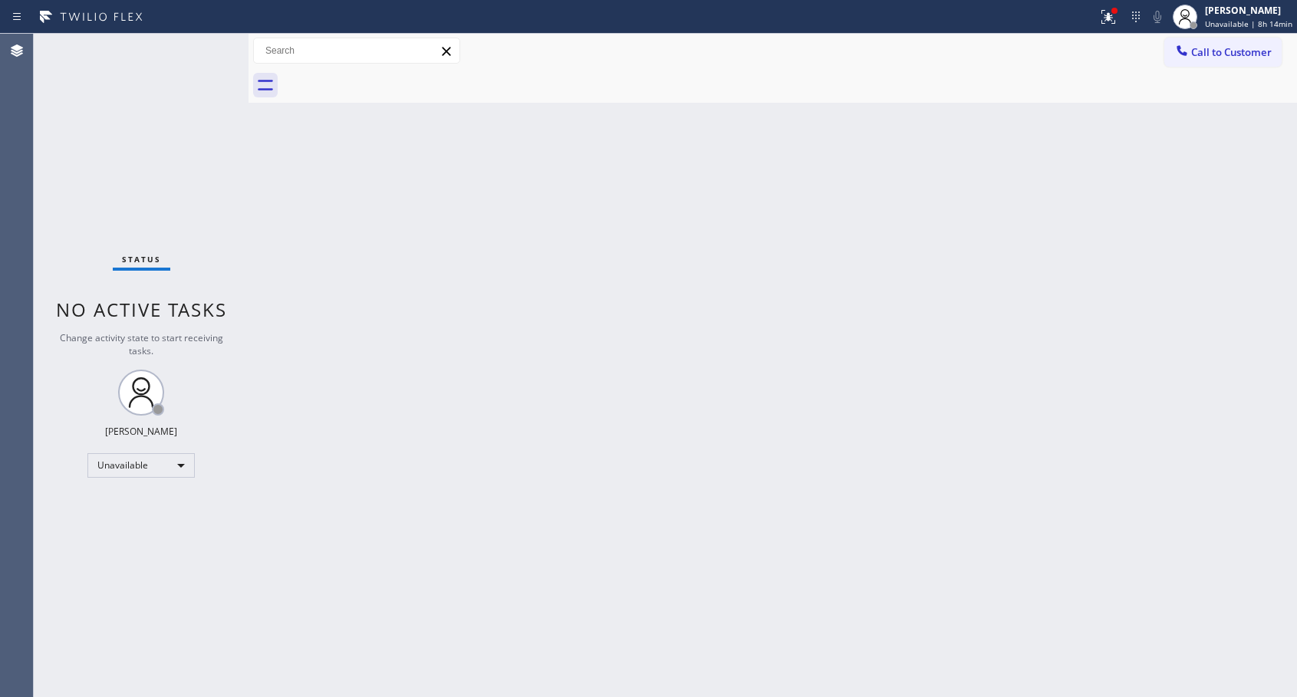
click at [388, 80] on div at bounding box center [789, 85] width 1015 height 35
click at [1214, 44] on button "Call to Customer" at bounding box center [1222, 52] width 117 height 29
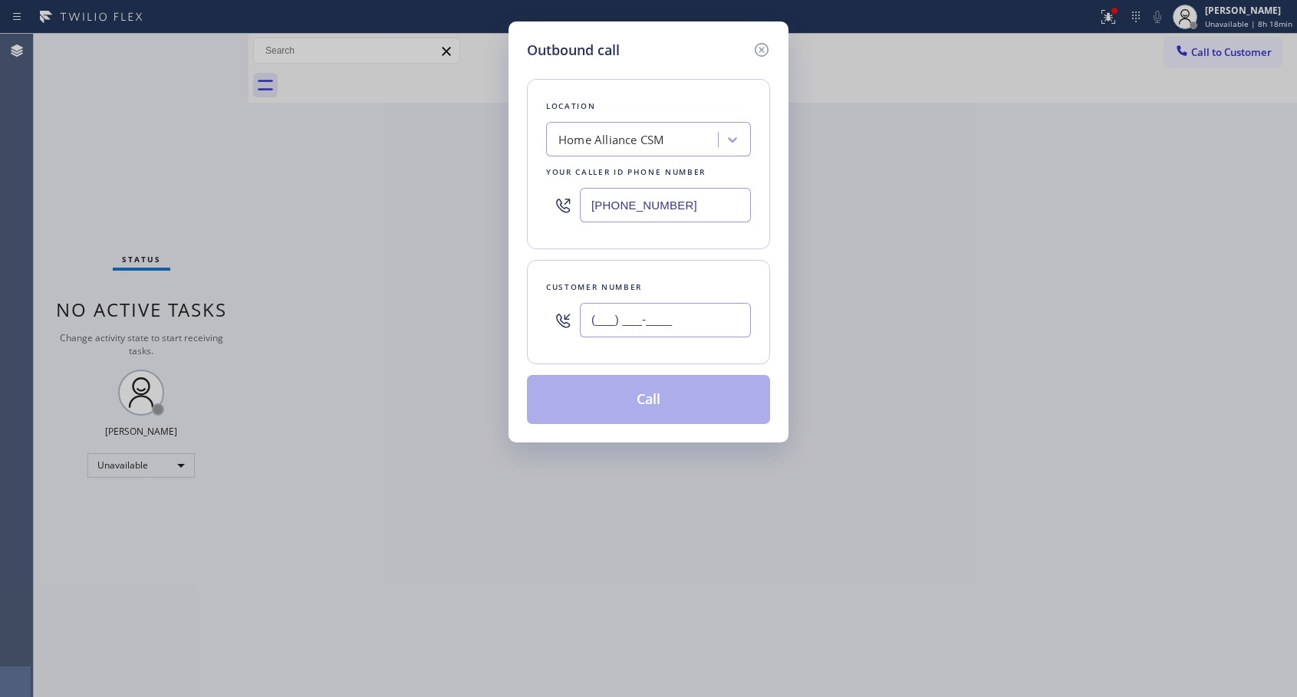
click at [642, 316] on input "(___) ___-____" at bounding box center [665, 320] width 171 height 35
paste input "786) 970-7722"
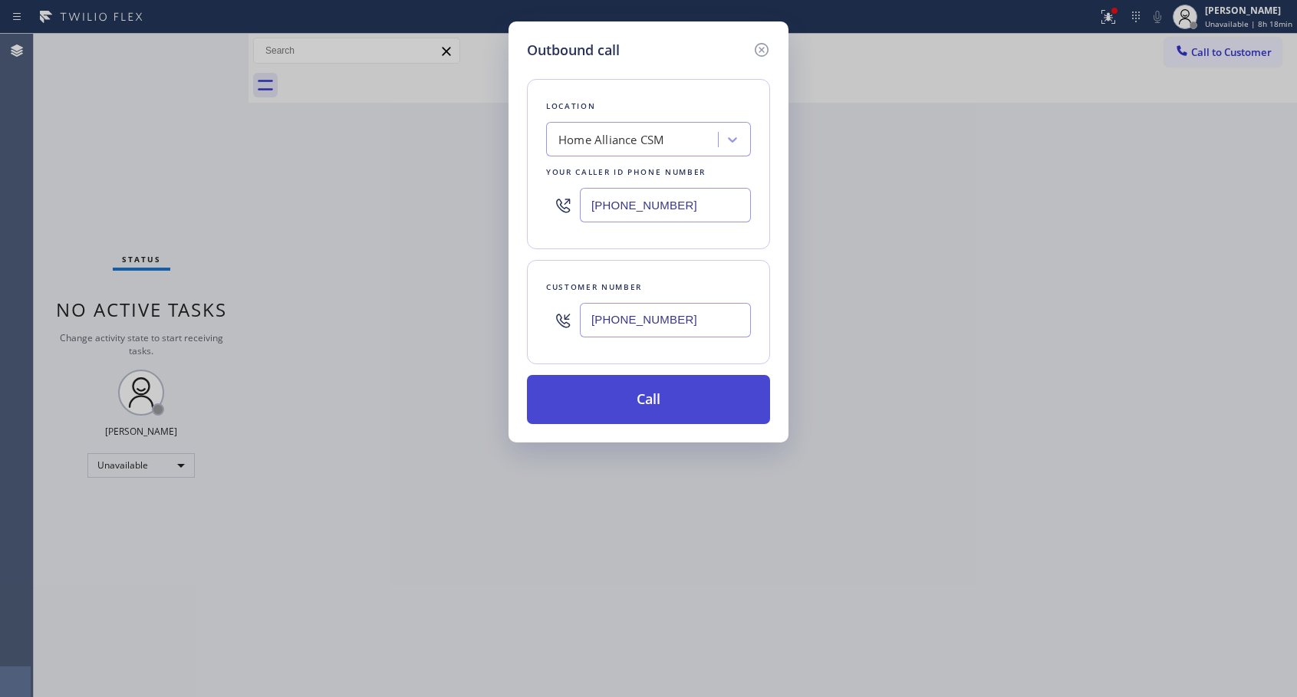
type input "[PHONE_NUMBER]"
click at [625, 400] on button "Call" at bounding box center [648, 399] width 243 height 49
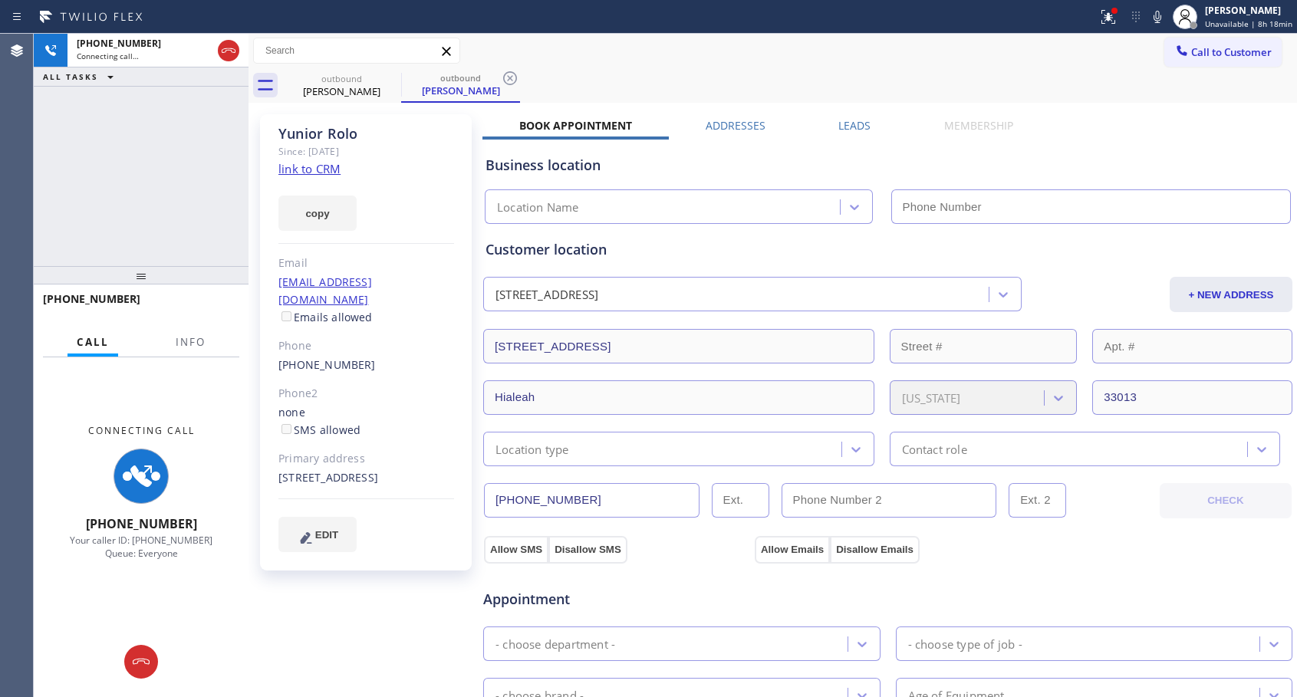
type input "[PHONE_NUMBER]"
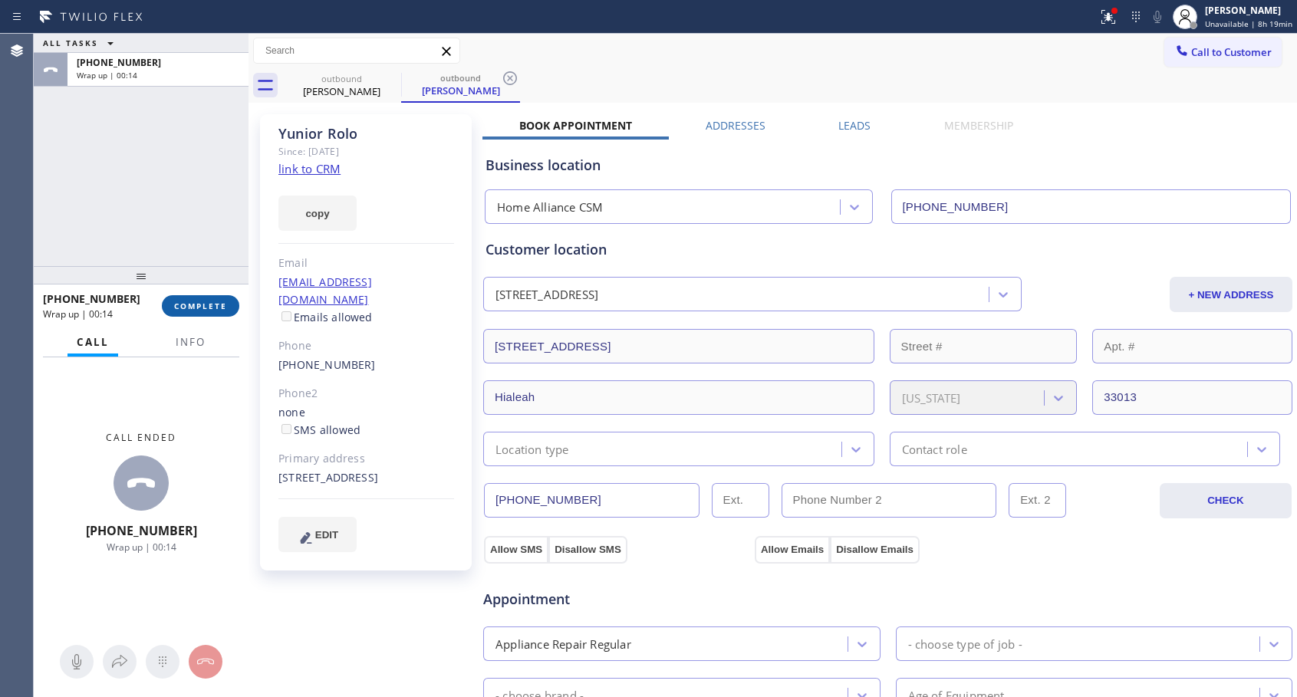
click at [190, 305] on span "COMPLETE" at bounding box center [200, 306] width 53 height 11
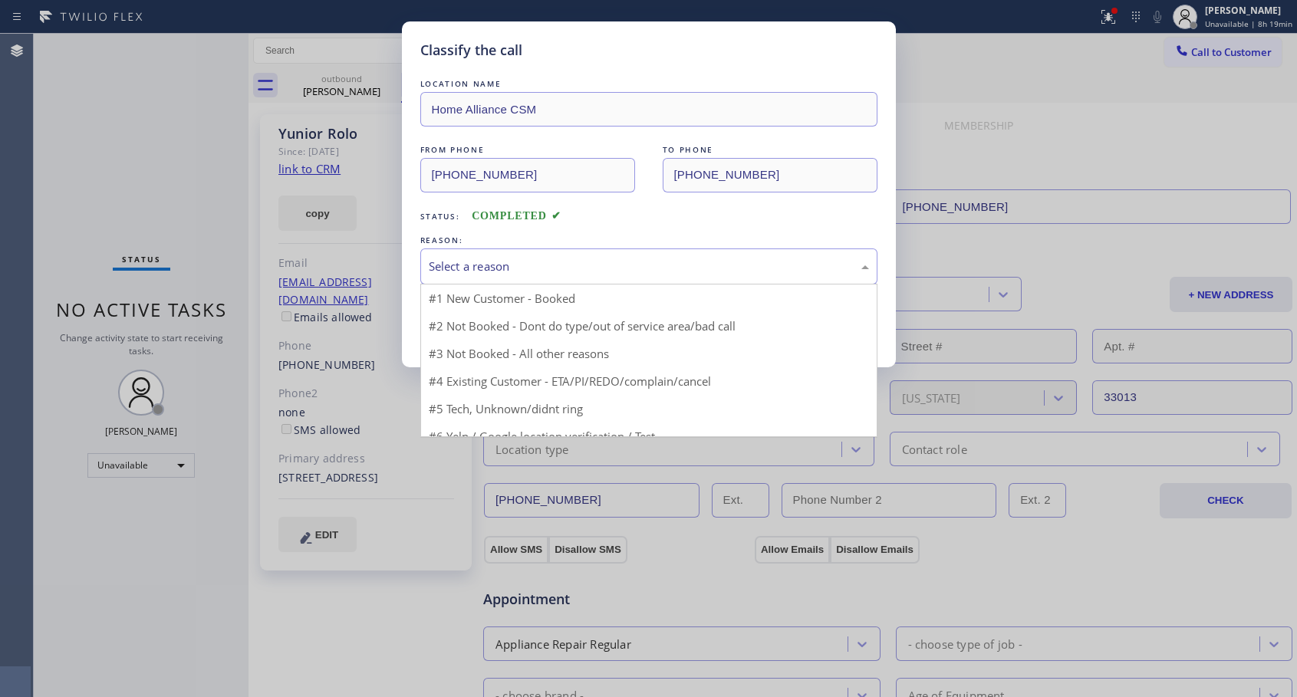
click at [571, 252] on div "Select a reason" at bounding box center [648, 266] width 457 height 36
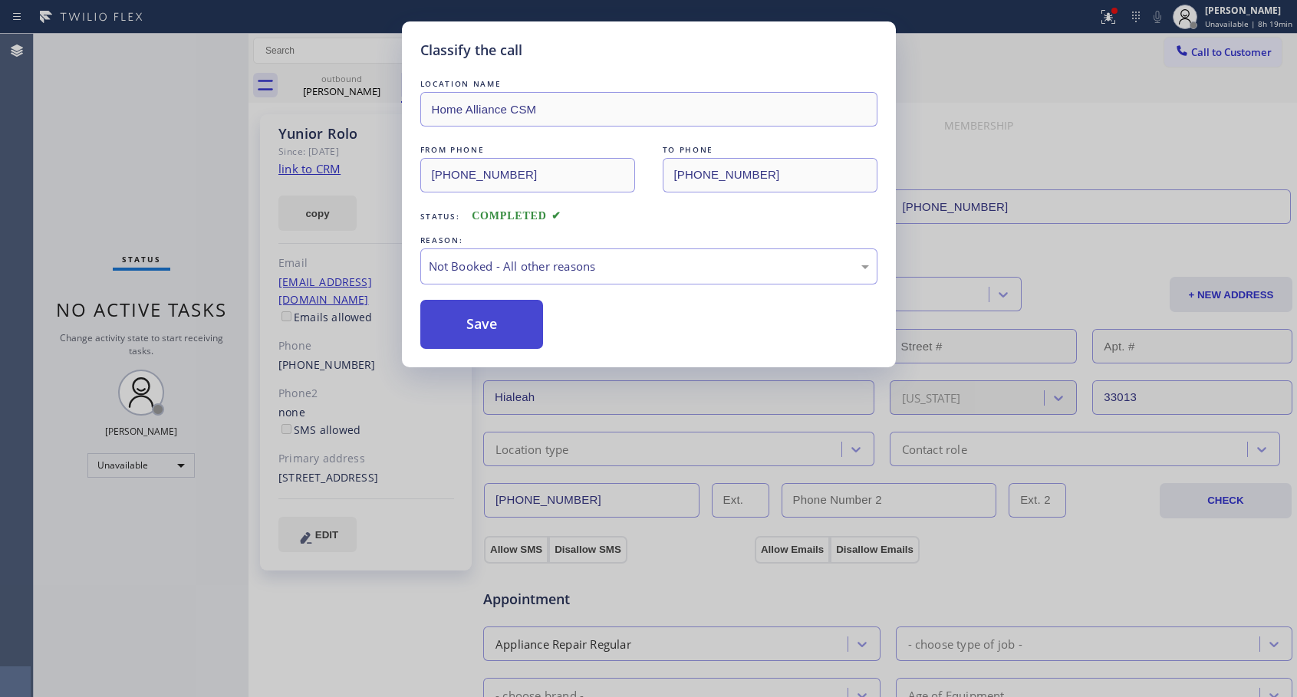
click at [499, 328] on button "Save" at bounding box center [481, 324] width 123 height 49
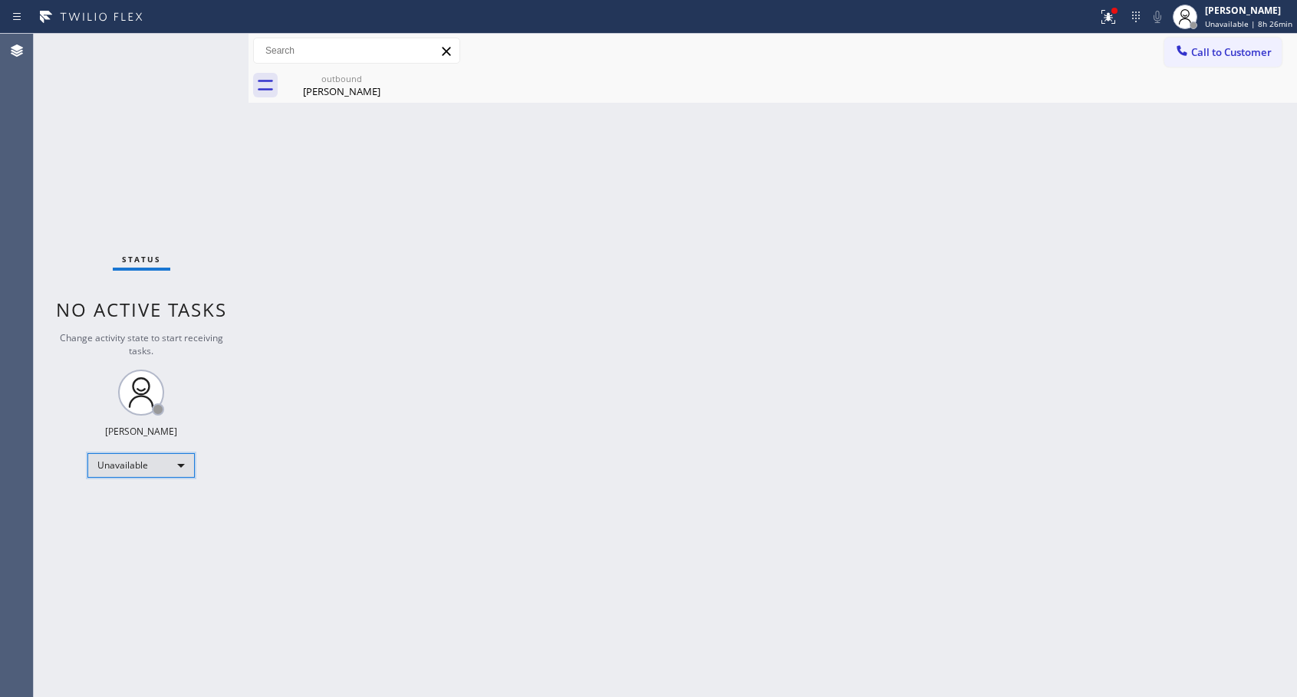
click at [169, 461] on div "Unavailable" at bounding box center [140, 465] width 107 height 25
click at [153, 488] on li "Offline" at bounding box center [140, 487] width 104 height 18
click at [1253, 23] on span "Offline | 3s" at bounding box center [1237, 23] width 42 height 11
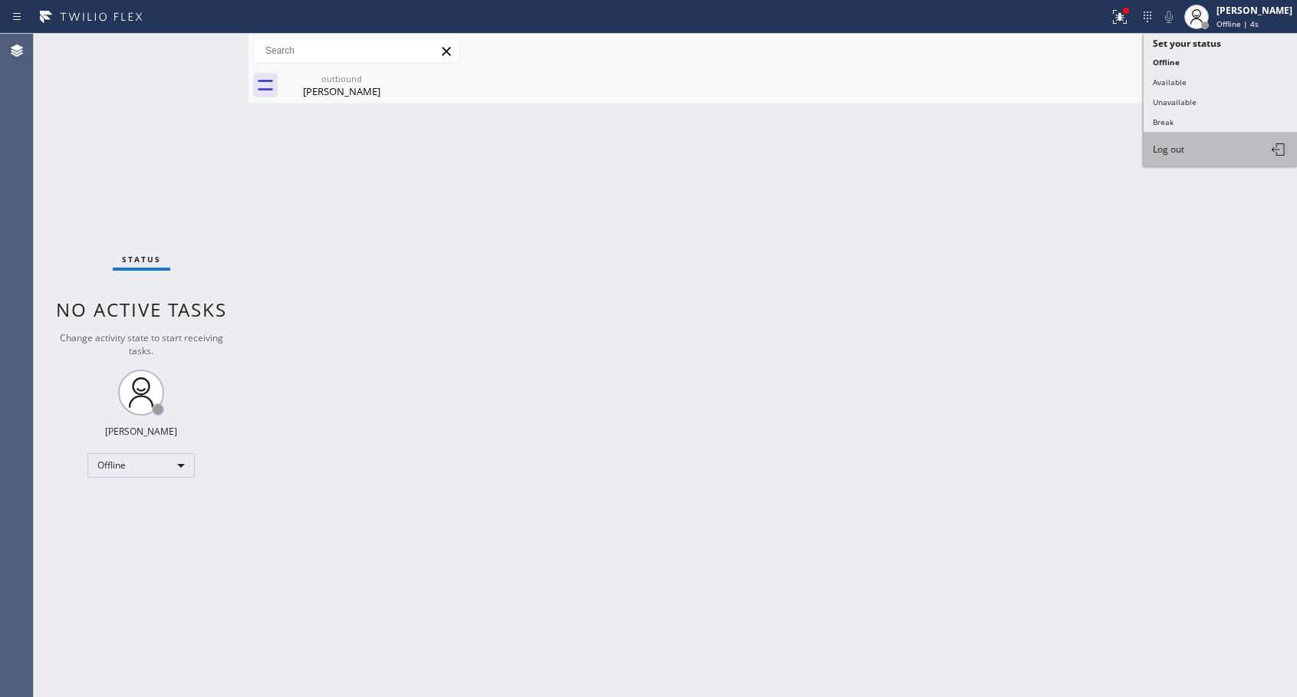
click at [1166, 146] on span "Log out" at bounding box center [1168, 149] width 31 height 13
